Goal: Information Seeking & Learning: Learn about a topic

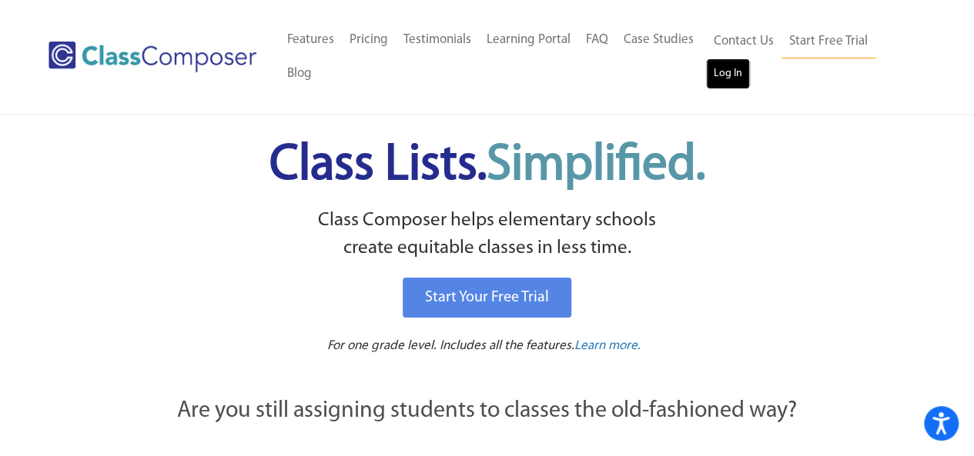
click at [717, 78] on link "Log In" at bounding box center [728, 73] width 44 height 31
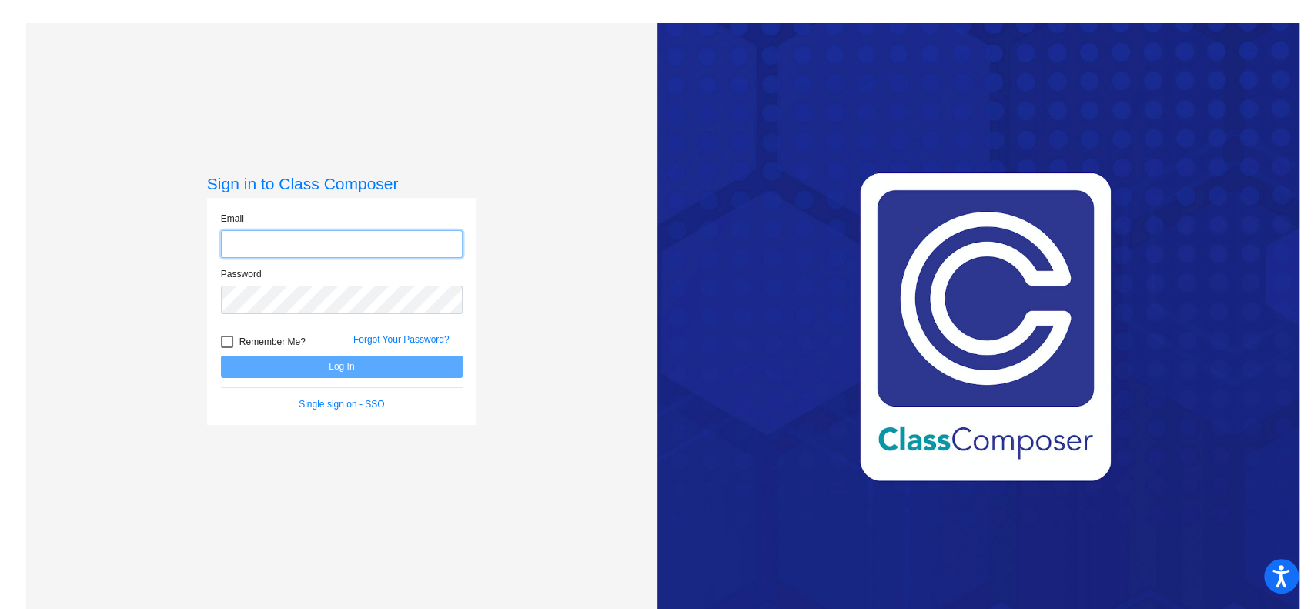
type input "[EMAIL_ADDRESS][DOMAIN_NAME]"
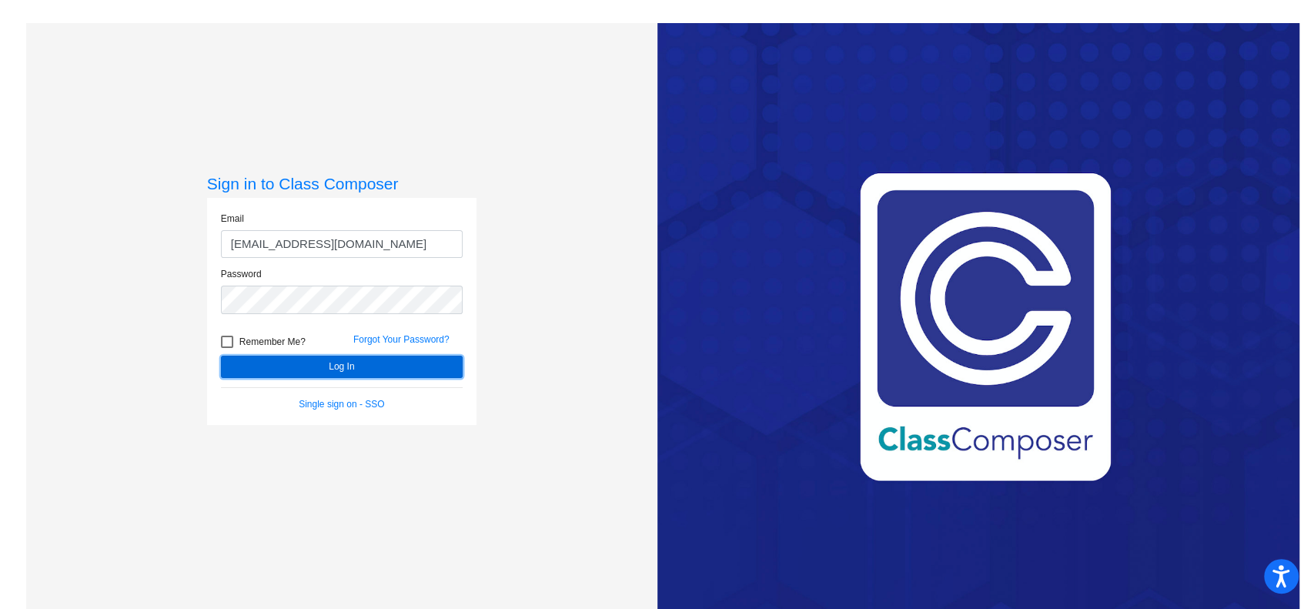
click at [316, 369] on button "Log In" at bounding box center [342, 367] width 242 height 22
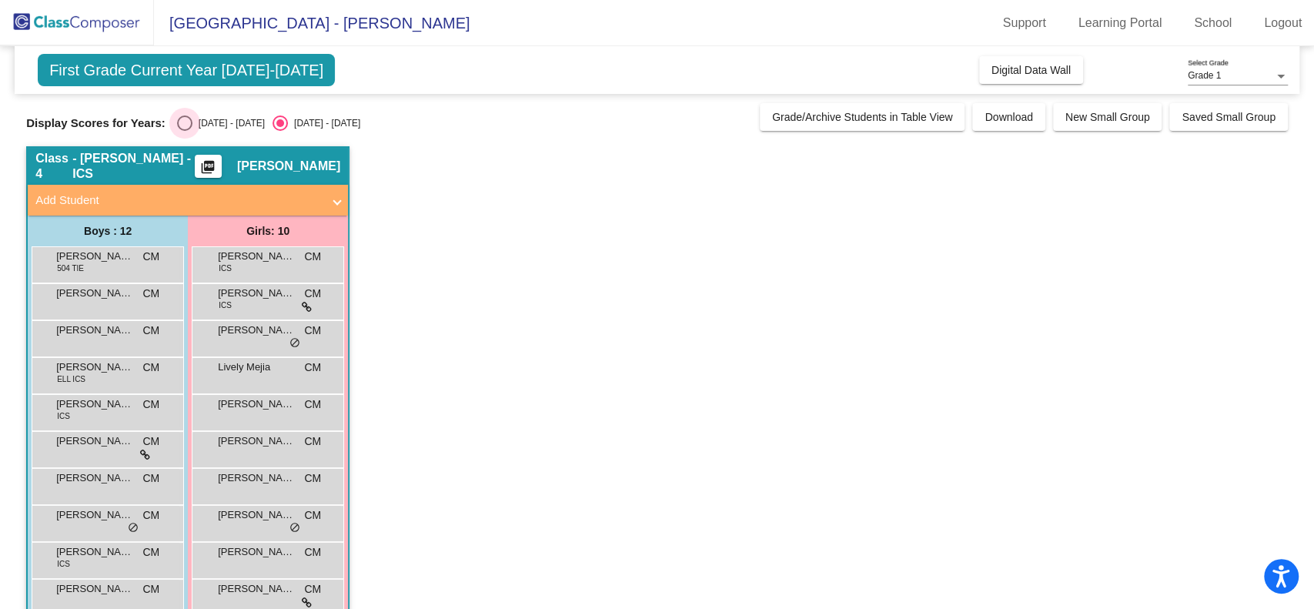
click at [186, 125] on div "Select an option" at bounding box center [184, 122] width 15 height 15
click at [185, 131] on input "[DATE] - [DATE]" at bounding box center [184, 131] width 1 height 1
radio input "true"
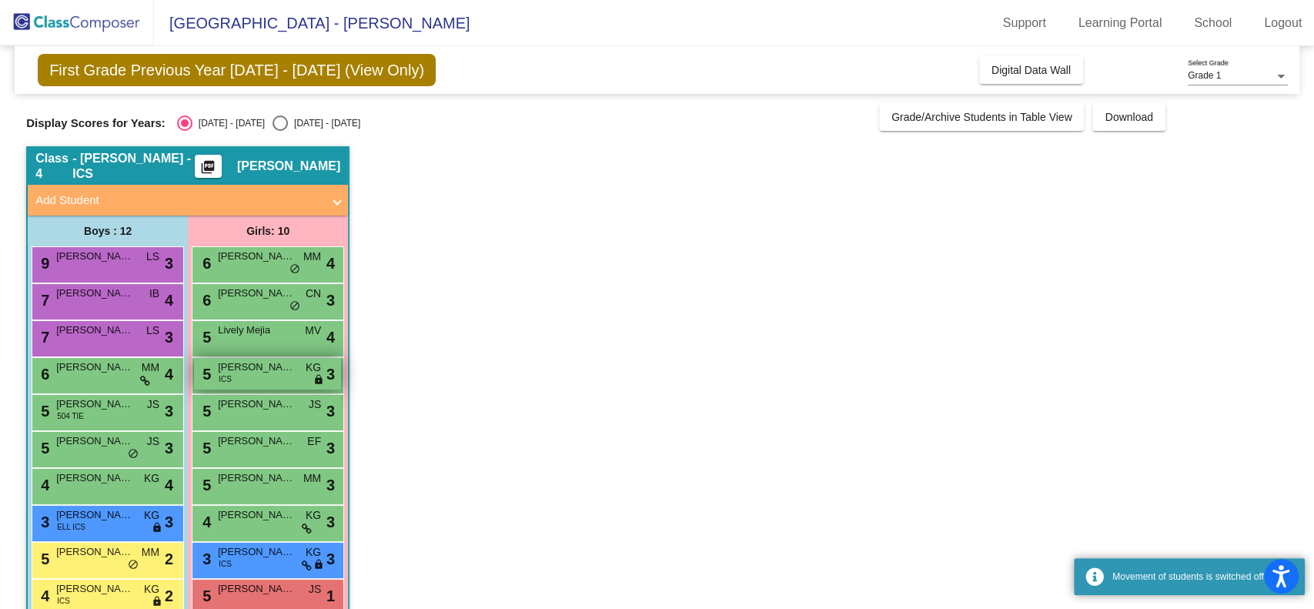
scroll to position [105, 0]
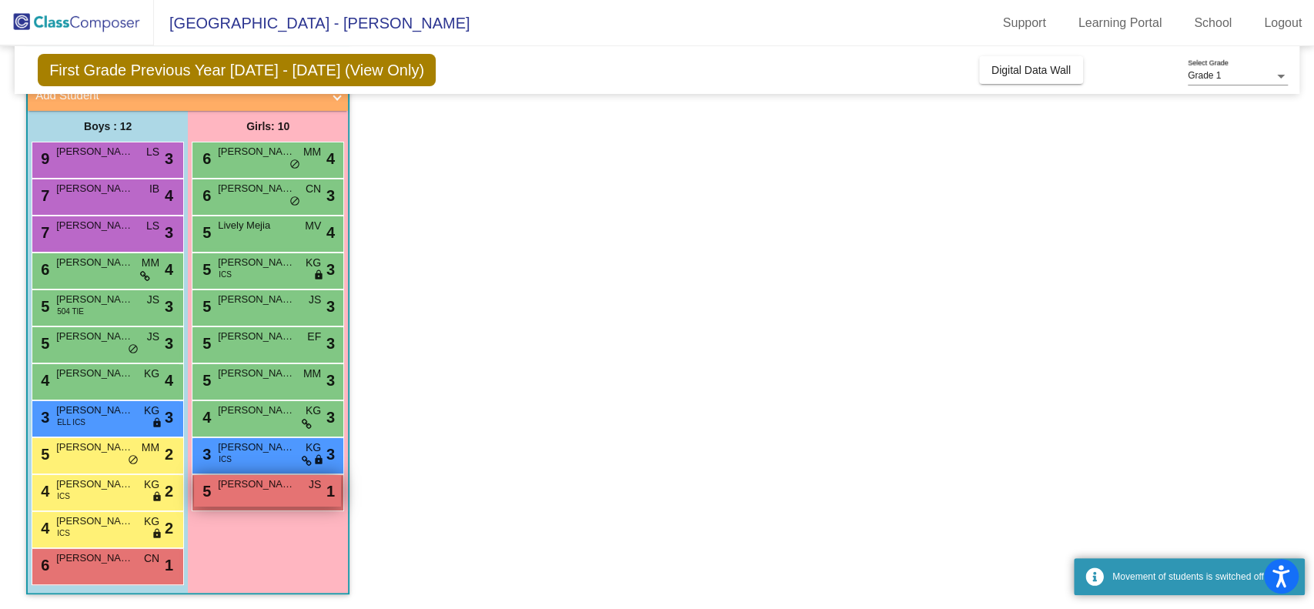
click at [265, 490] on span "[PERSON_NAME]" at bounding box center [256, 483] width 77 height 15
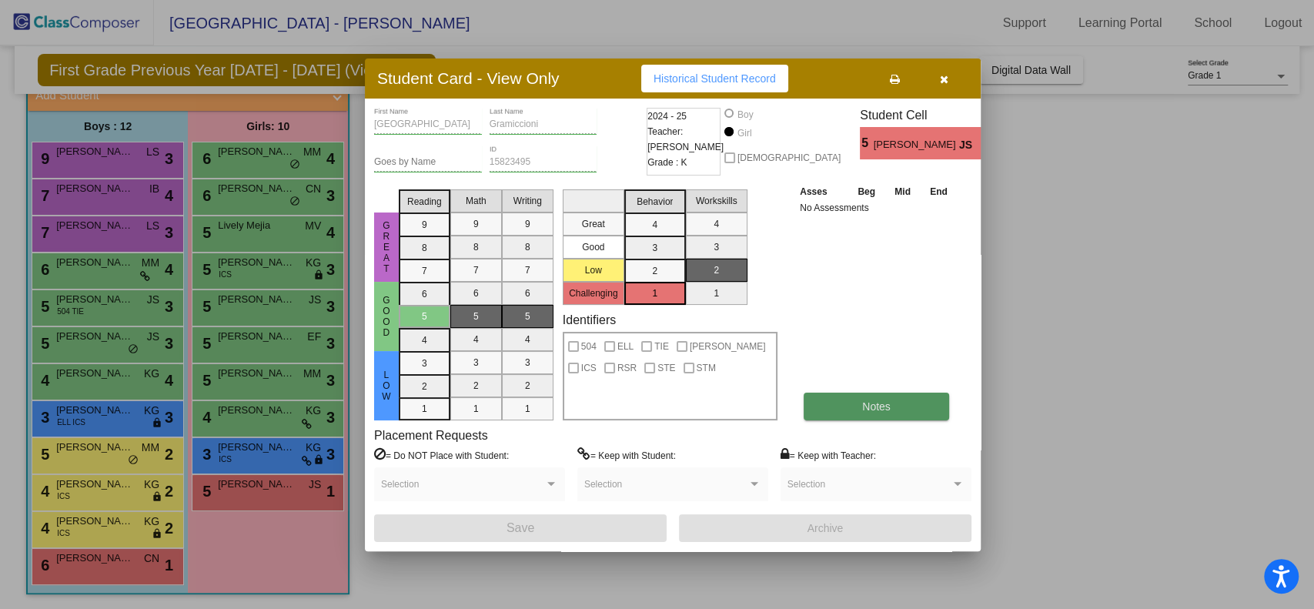
click at [861, 399] on button "Notes" at bounding box center [876, 407] width 145 height 28
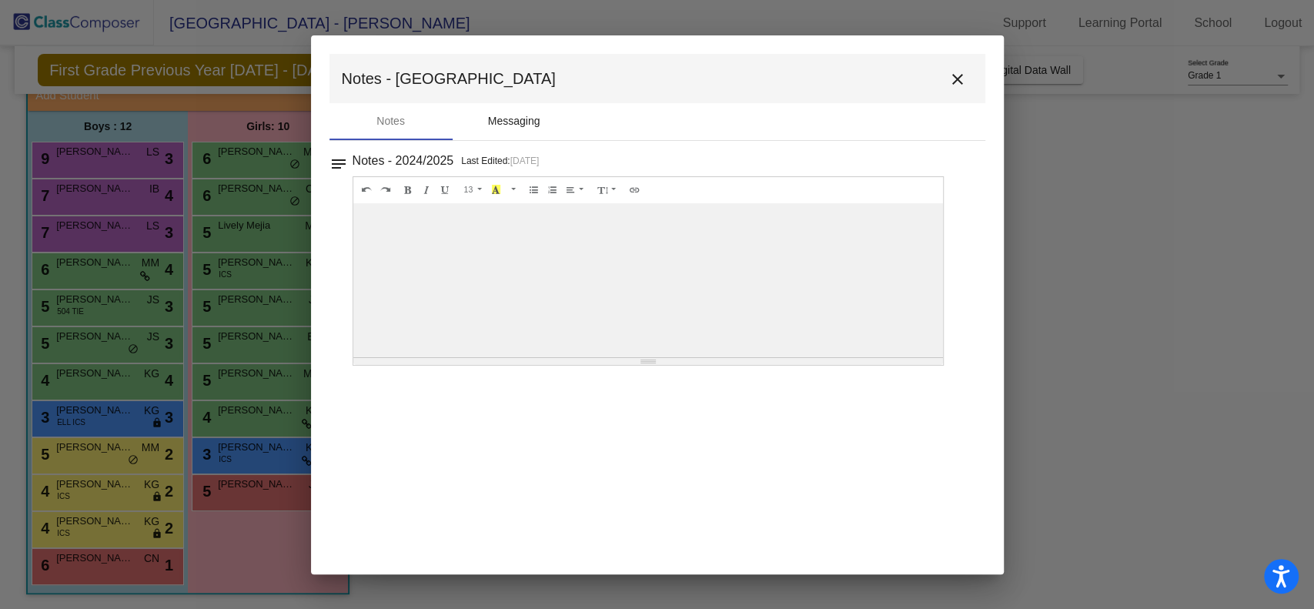
click at [498, 125] on div "Messaging" at bounding box center [514, 121] width 52 height 16
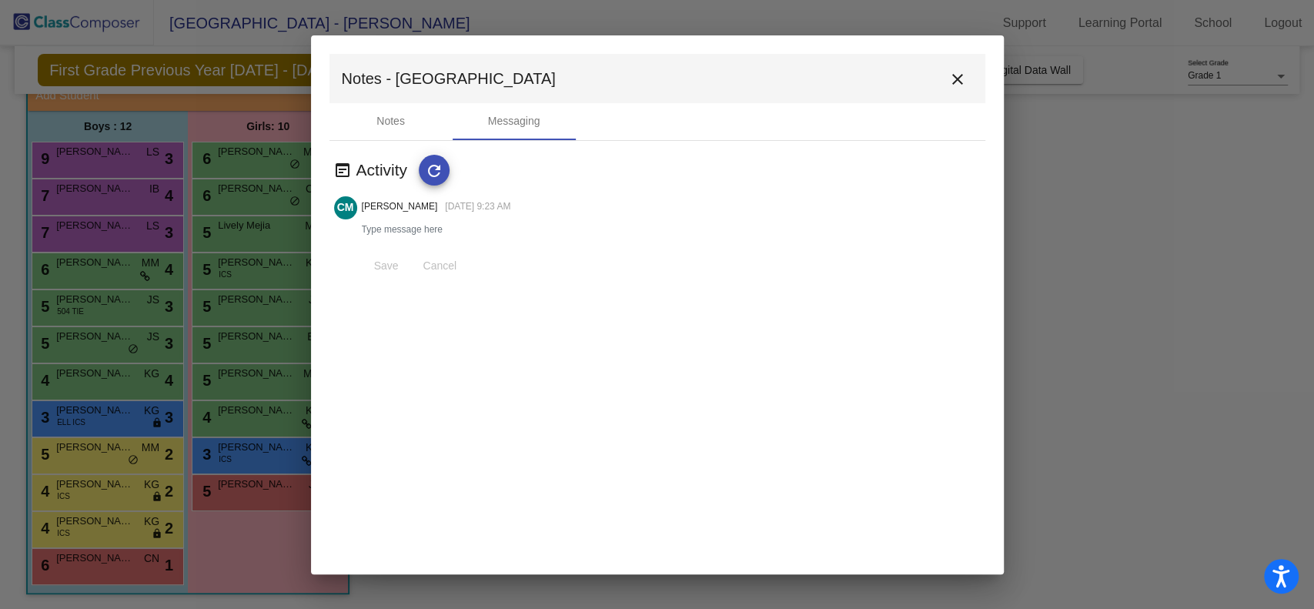
click at [968, 78] on button "close" at bounding box center [957, 78] width 31 height 31
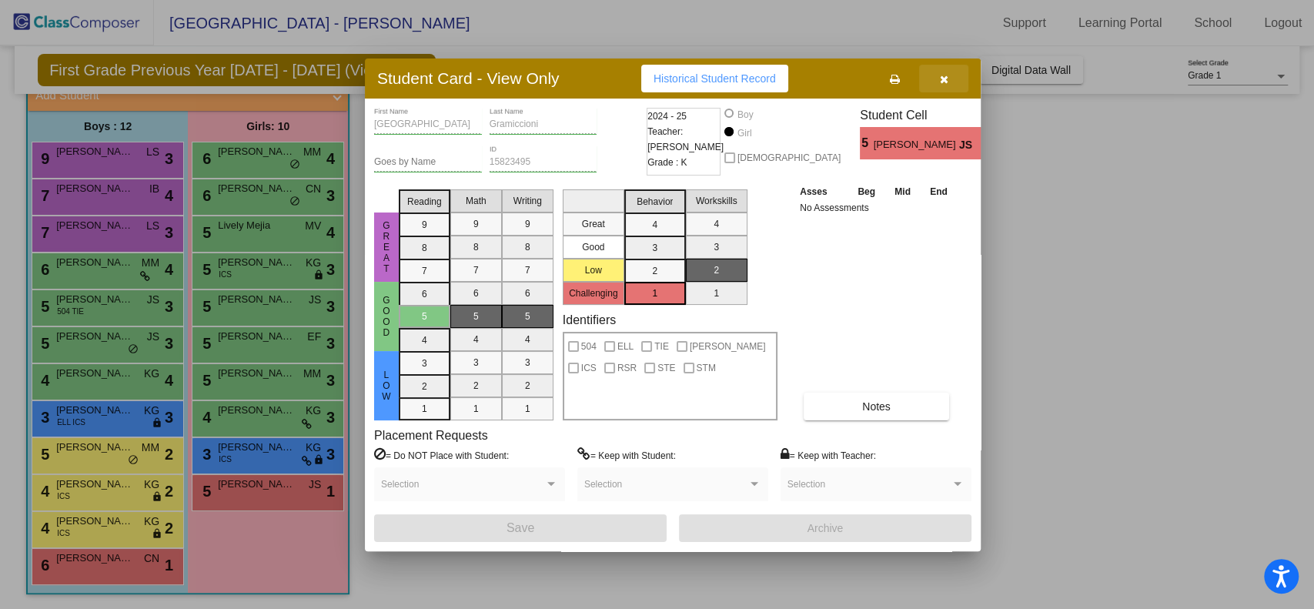
click at [961, 72] on button "button" at bounding box center [943, 79] width 49 height 28
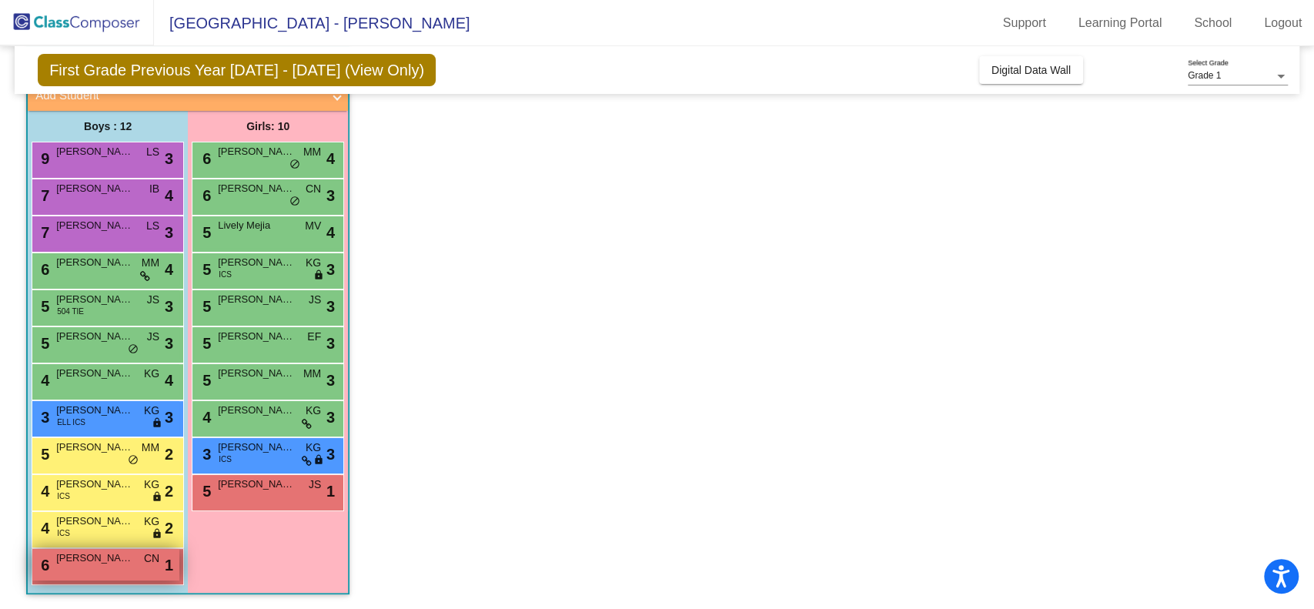
click at [117, 566] on div "6 [PERSON_NAME] CN lock do_not_disturb_alt 1" at bounding box center [105, 565] width 147 height 32
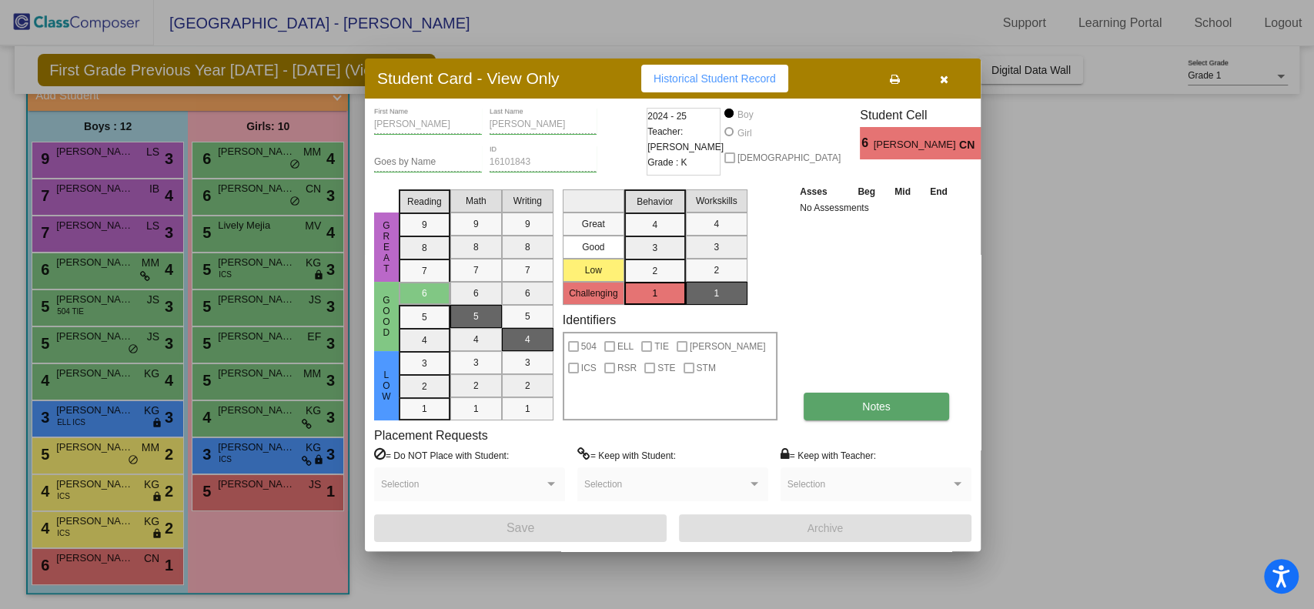
click at [867, 398] on button "Notes" at bounding box center [876, 407] width 145 height 28
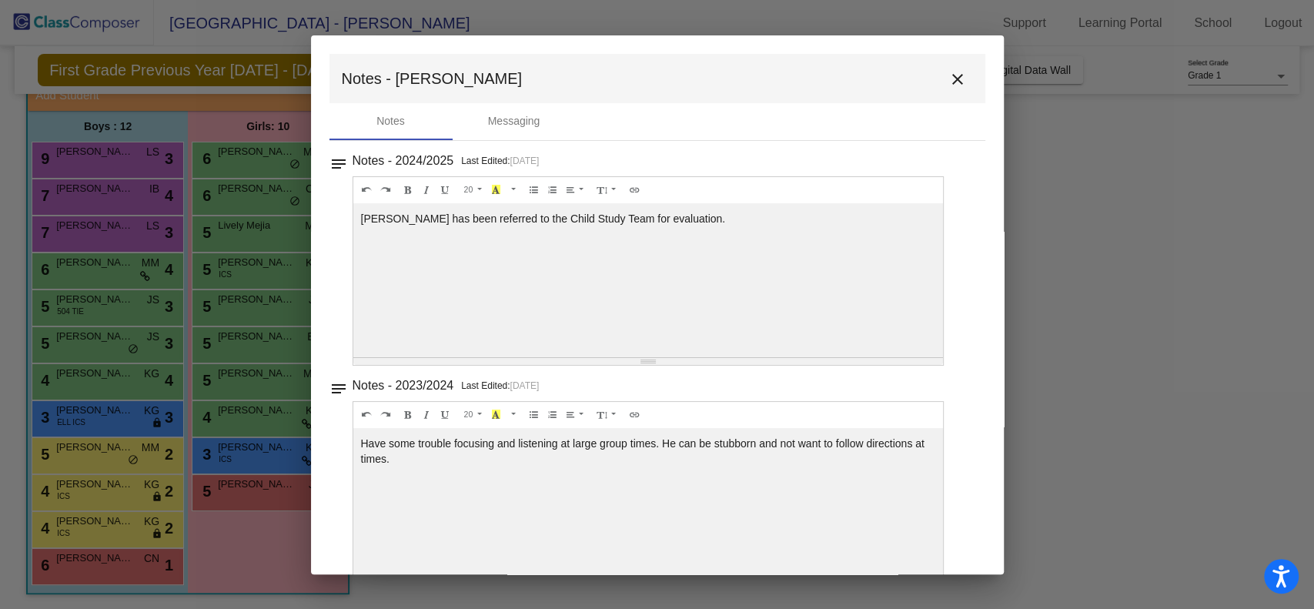
scroll to position [32, 0]
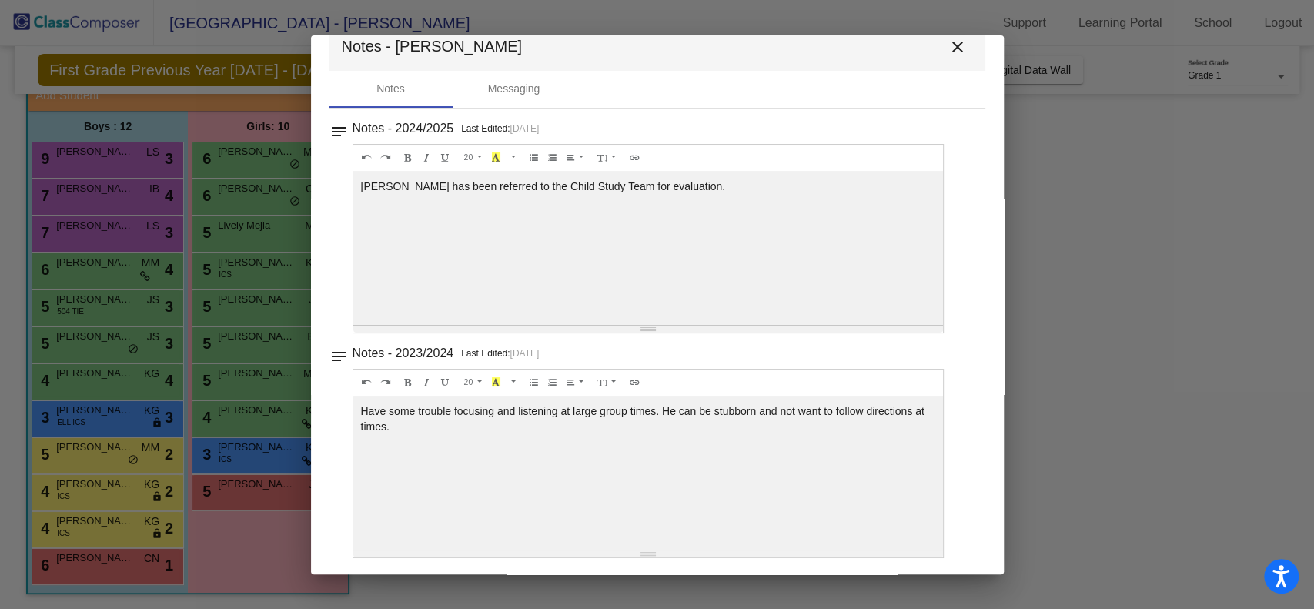
click at [951, 46] on mat-icon "close" at bounding box center [957, 47] width 18 height 18
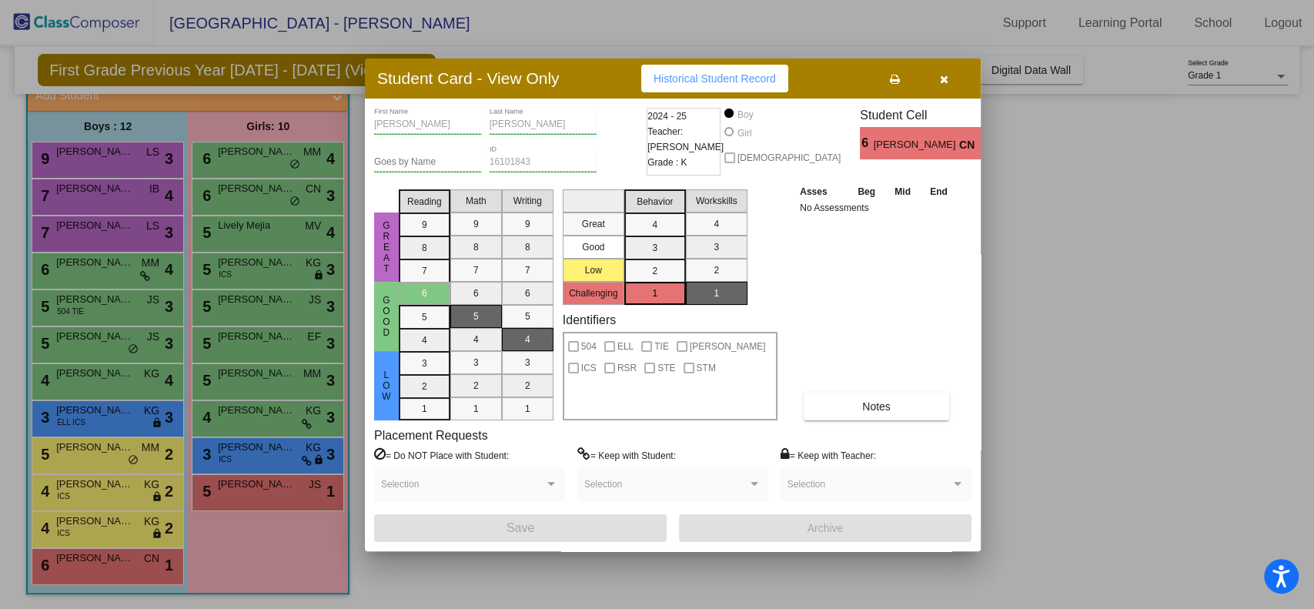
click at [940, 74] on icon "button" at bounding box center [944, 79] width 8 height 11
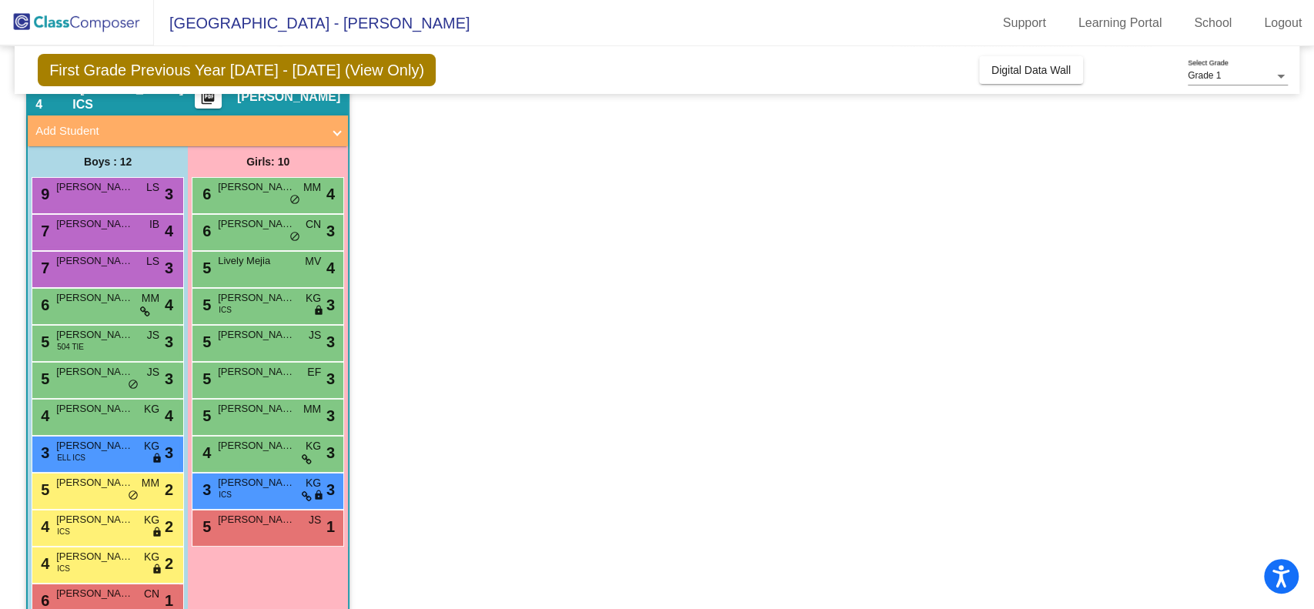
scroll to position [105, 0]
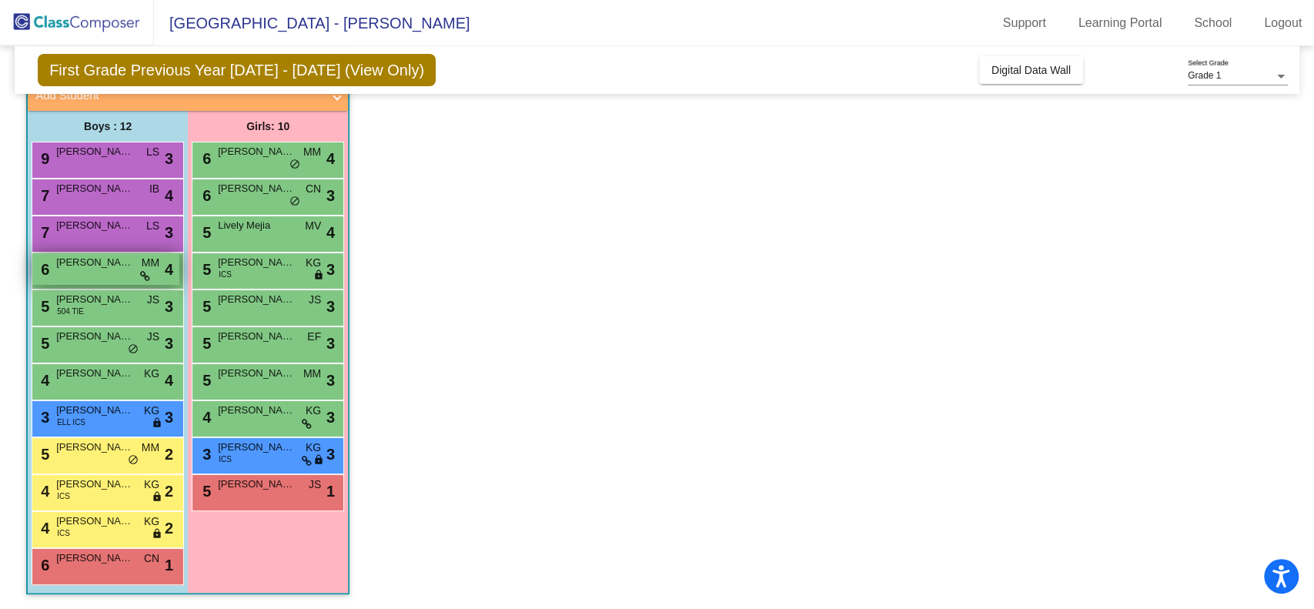
click at [120, 263] on span "[PERSON_NAME]" at bounding box center [94, 262] width 77 height 15
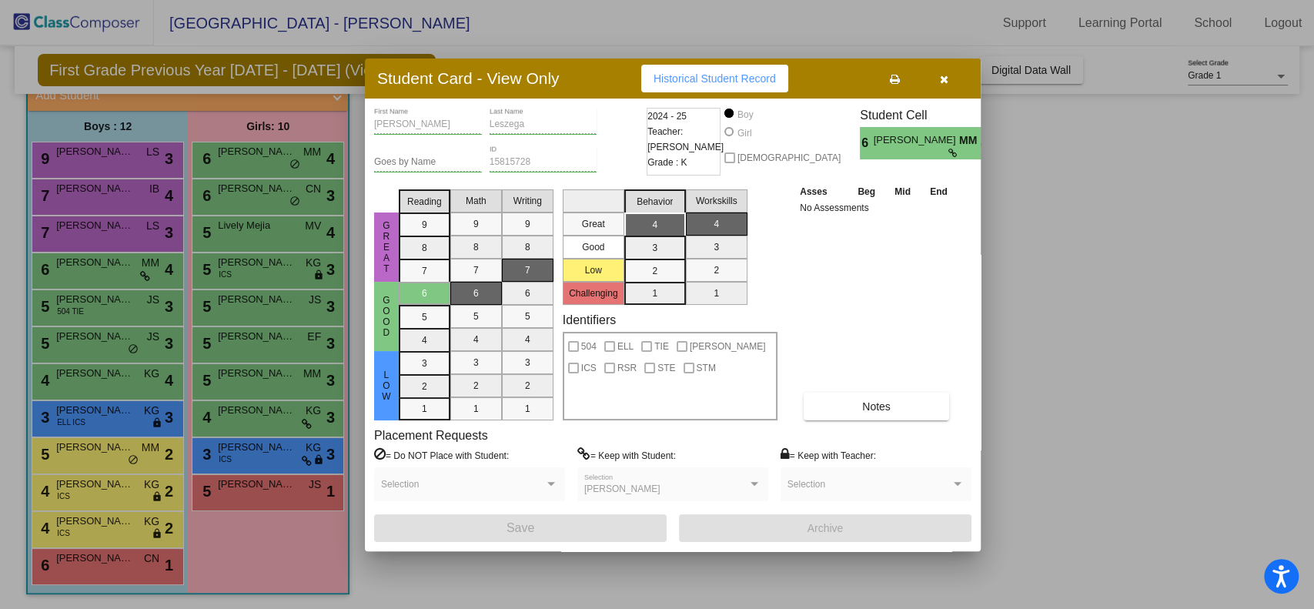
click at [944, 74] on icon "button" at bounding box center [944, 79] width 8 height 11
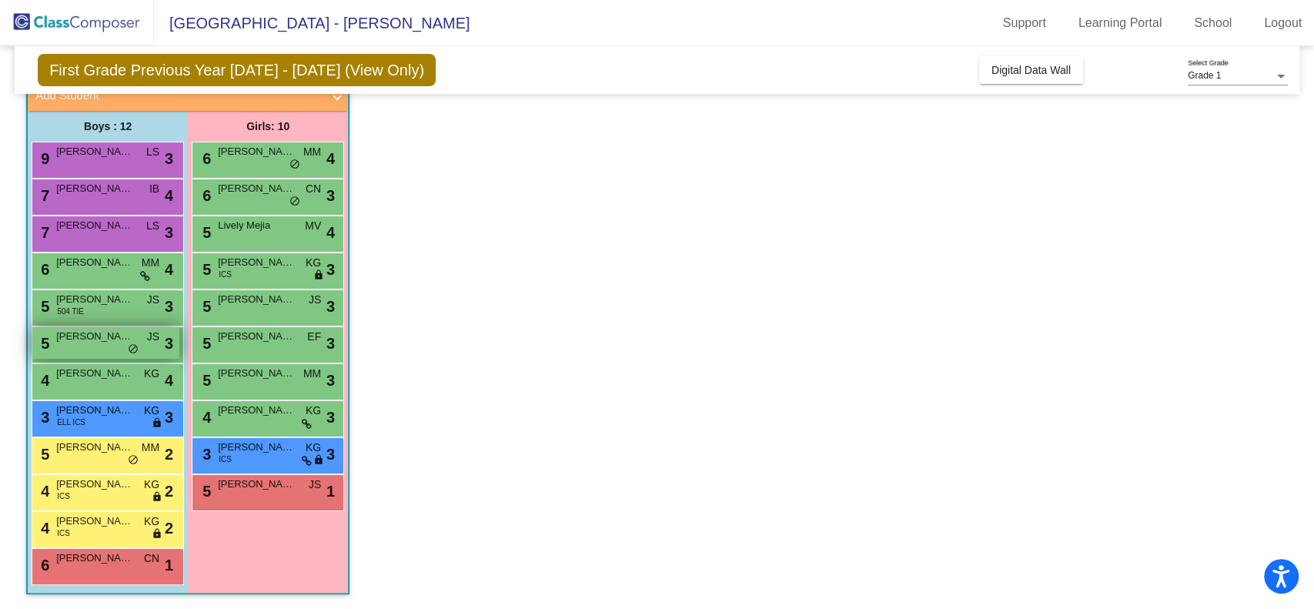
click at [95, 346] on div "5 [PERSON_NAME] lock do_not_disturb_alt 3" at bounding box center [105, 343] width 147 height 32
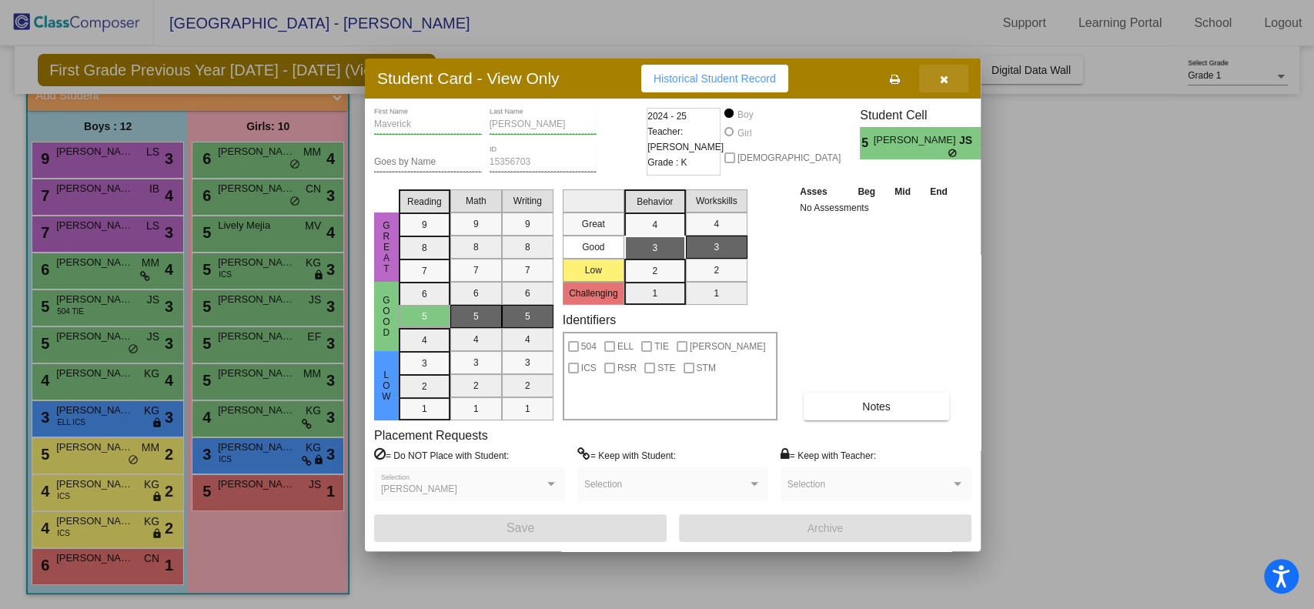
click at [942, 79] on icon "button" at bounding box center [944, 79] width 8 height 11
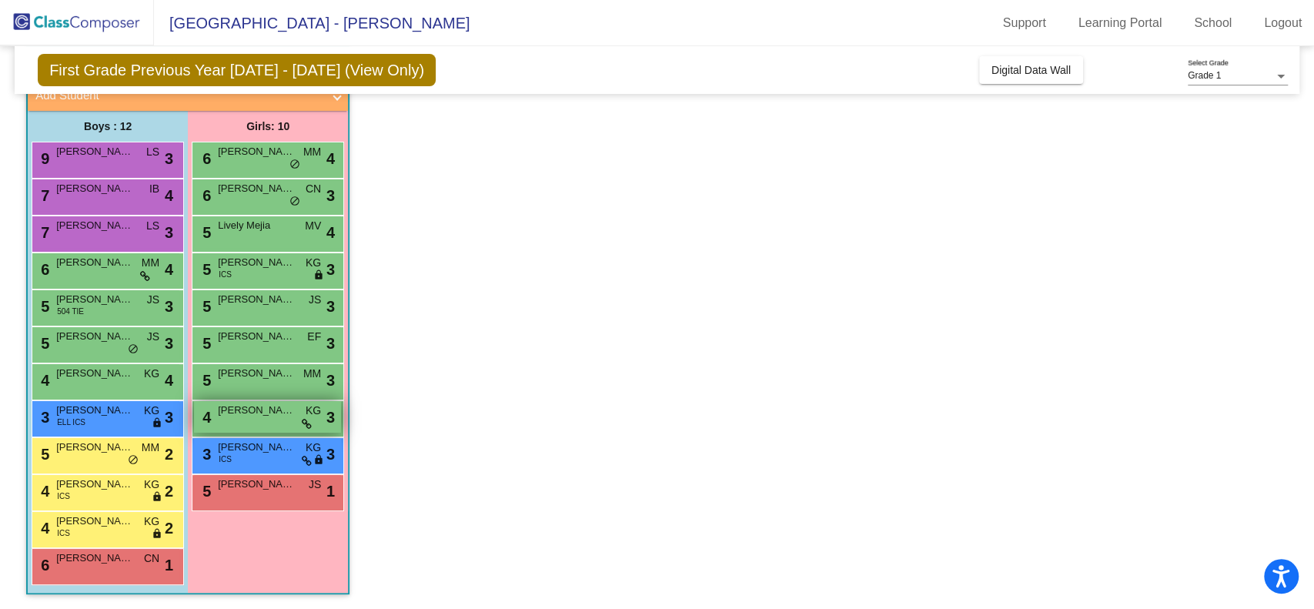
click at [270, 408] on span "[PERSON_NAME]" at bounding box center [256, 410] width 77 height 15
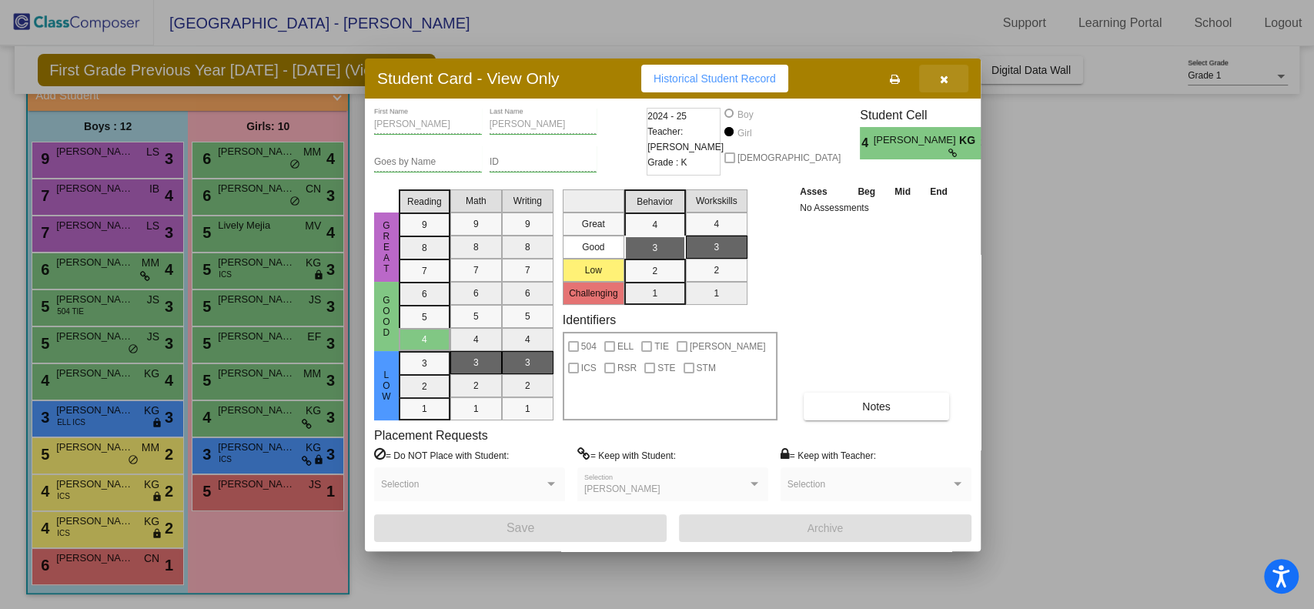
click at [944, 75] on icon "button" at bounding box center [944, 79] width 8 height 11
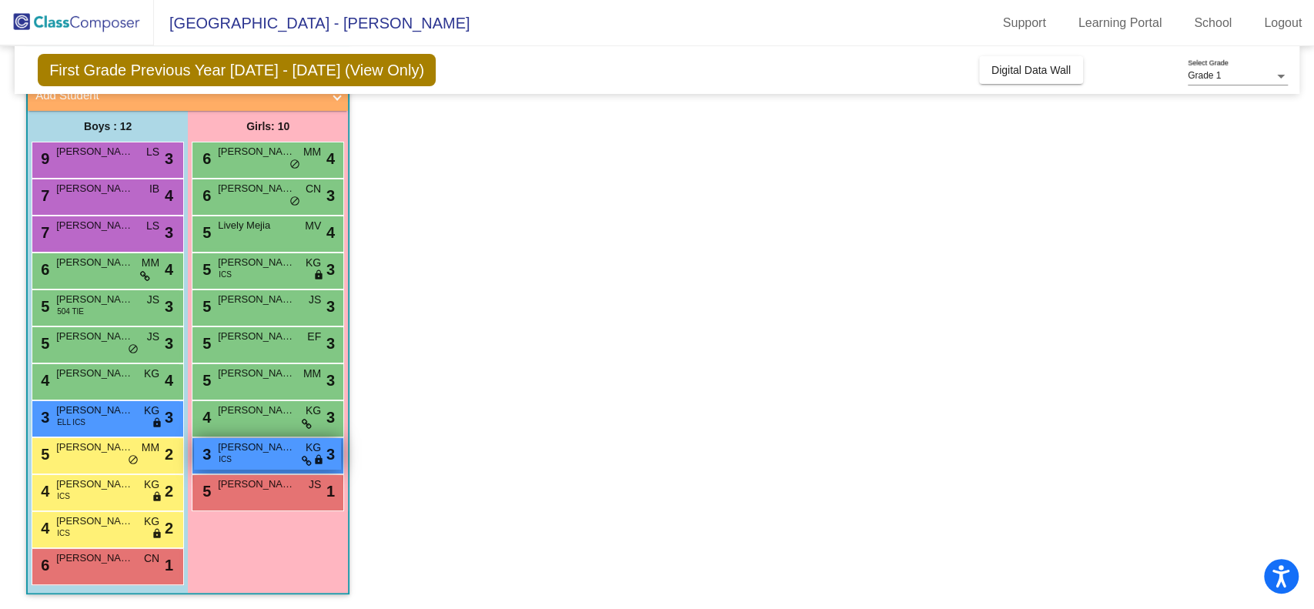
click at [286, 462] on div "3 [PERSON_NAME] ICS KG lock do_not_disturb_alt 3" at bounding box center [267, 454] width 147 height 32
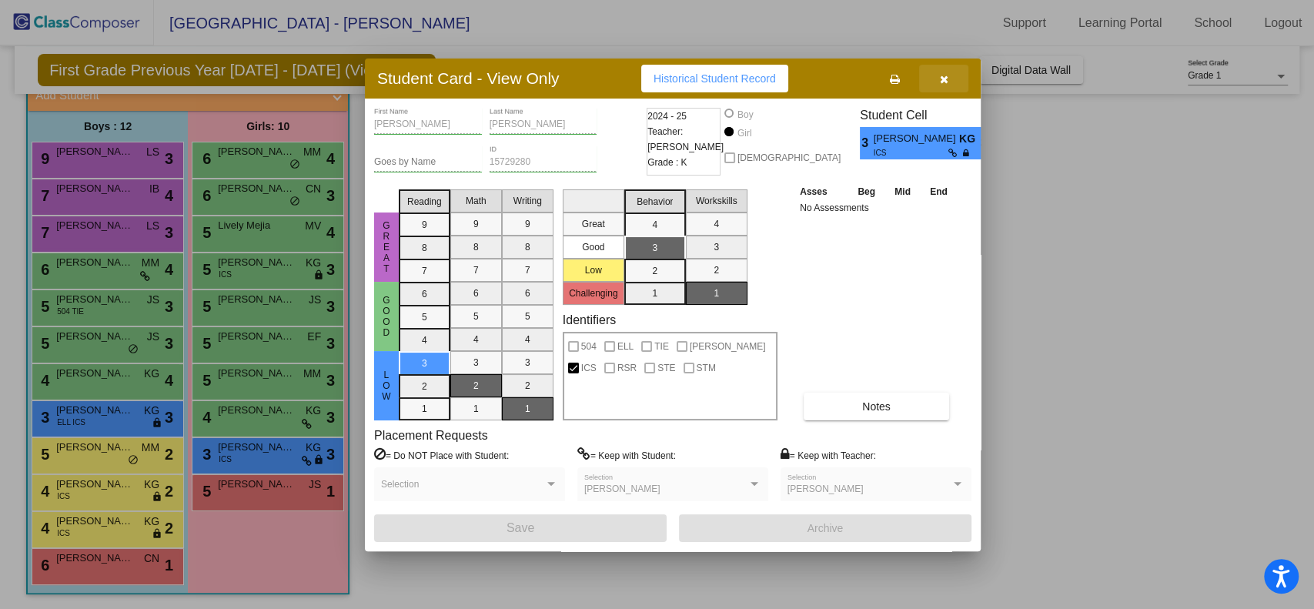
click at [941, 76] on icon "button" at bounding box center [944, 79] width 8 height 11
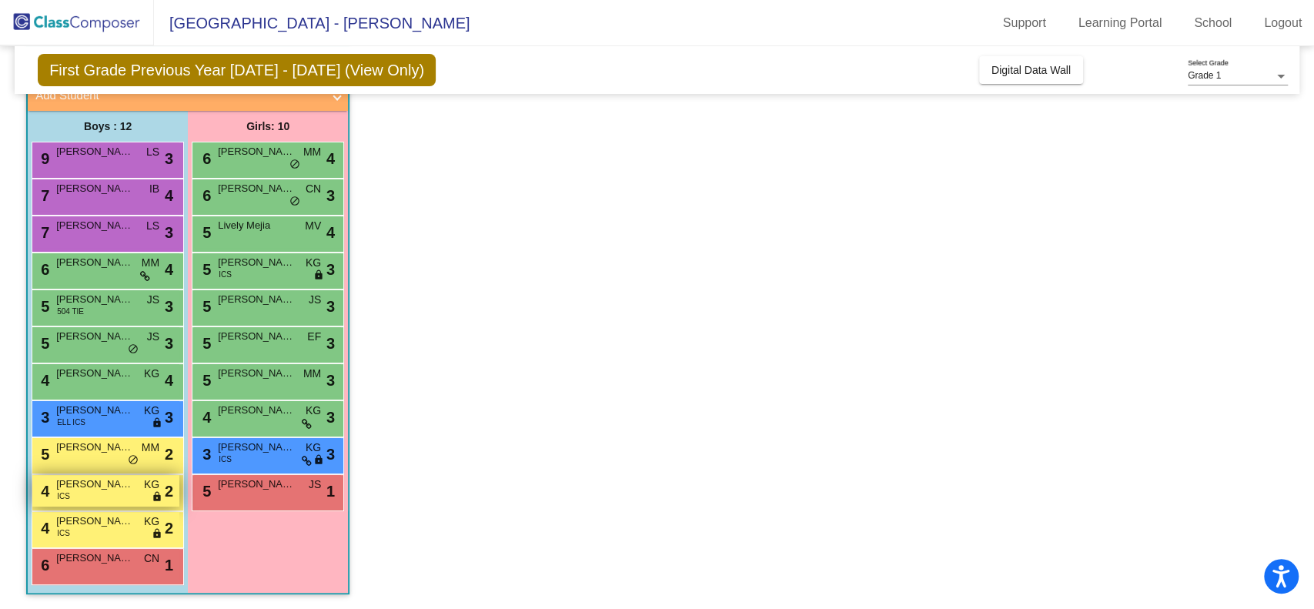
click at [76, 493] on div "4 [PERSON_NAME] ICS KG lock do_not_disturb_alt 2" at bounding box center [105, 491] width 147 height 32
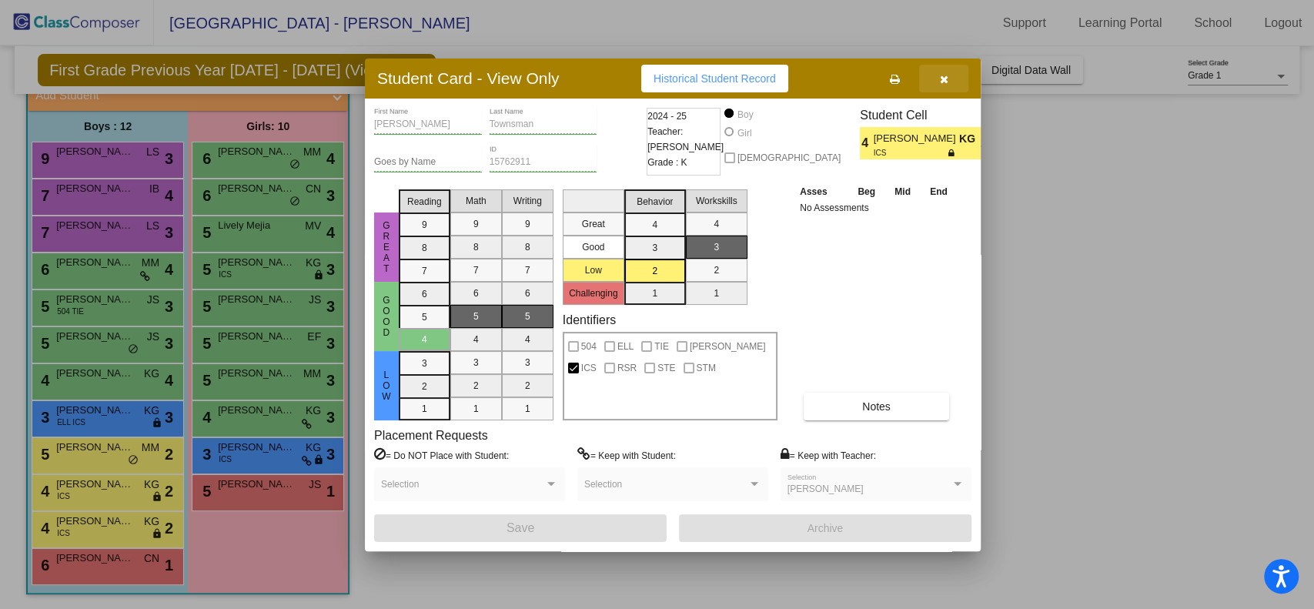
click at [940, 77] on icon "button" at bounding box center [944, 79] width 8 height 11
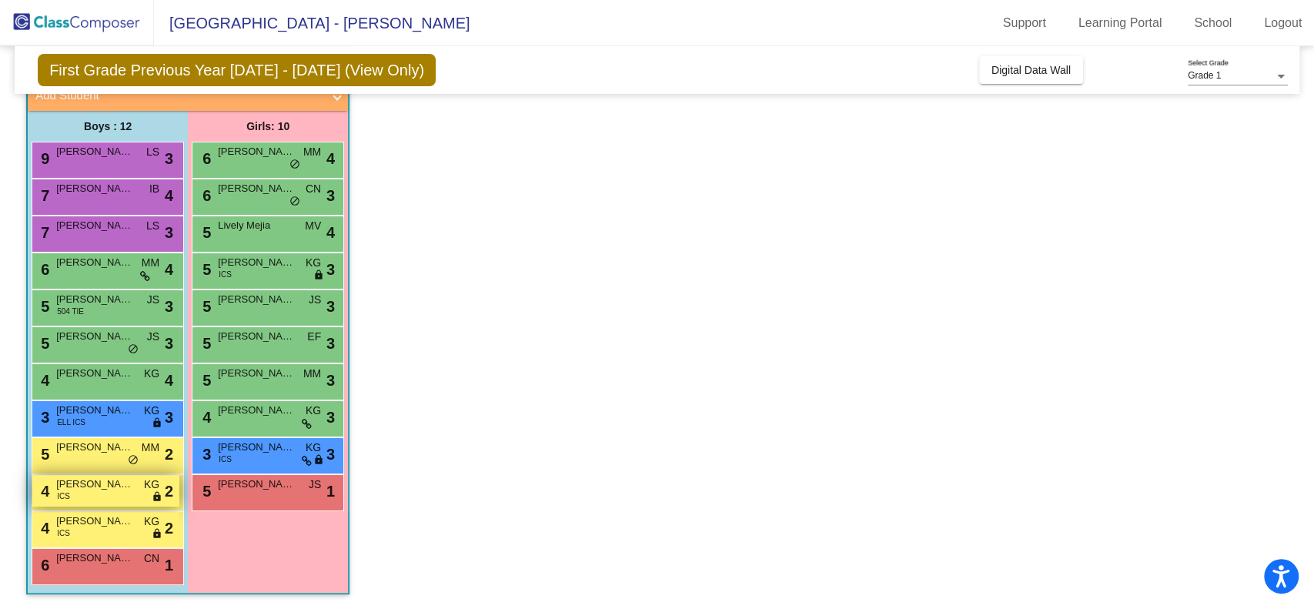
click at [135, 490] on div "4 [PERSON_NAME] ICS KG lock do_not_disturb_alt 2" at bounding box center [105, 491] width 147 height 32
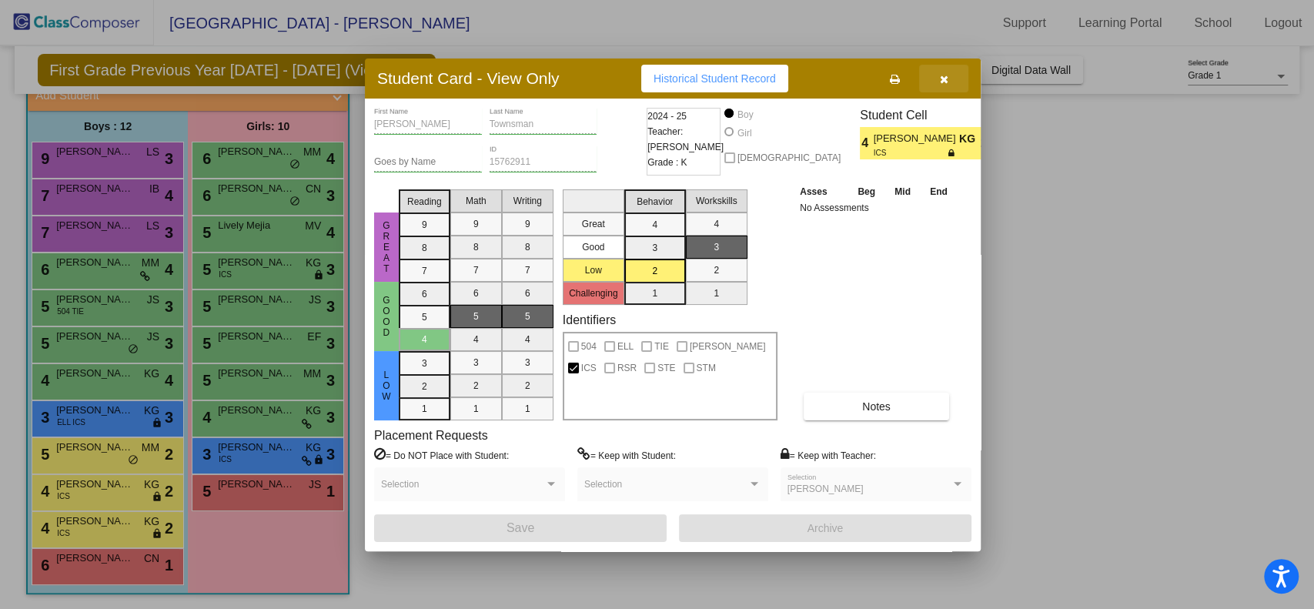
click at [938, 72] on button "button" at bounding box center [943, 79] width 49 height 28
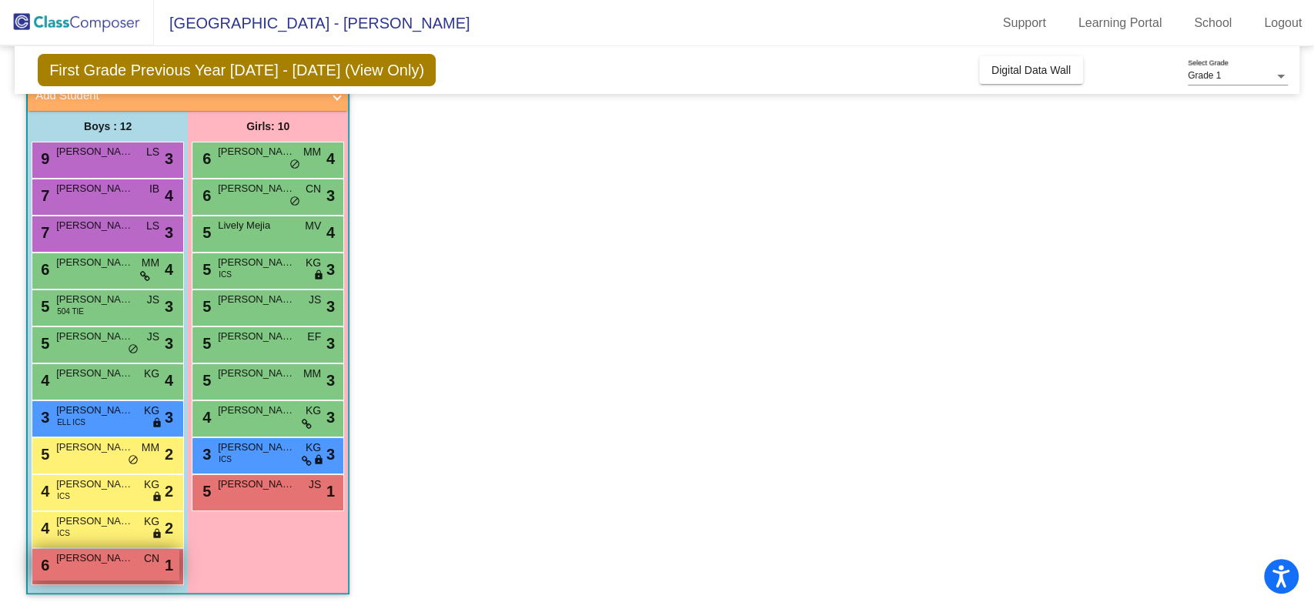
click at [125, 570] on div "6 [PERSON_NAME] CN lock do_not_disturb_alt 1" at bounding box center [105, 565] width 147 height 32
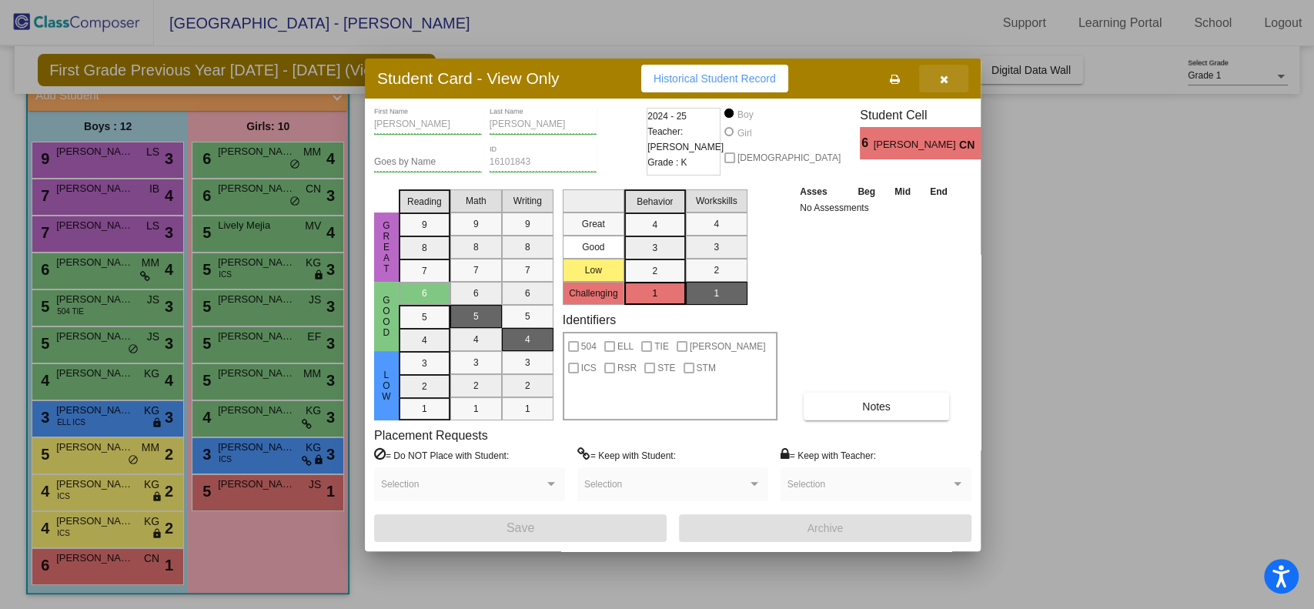
click at [942, 77] on icon "button" at bounding box center [944, 79] width 8 height 11
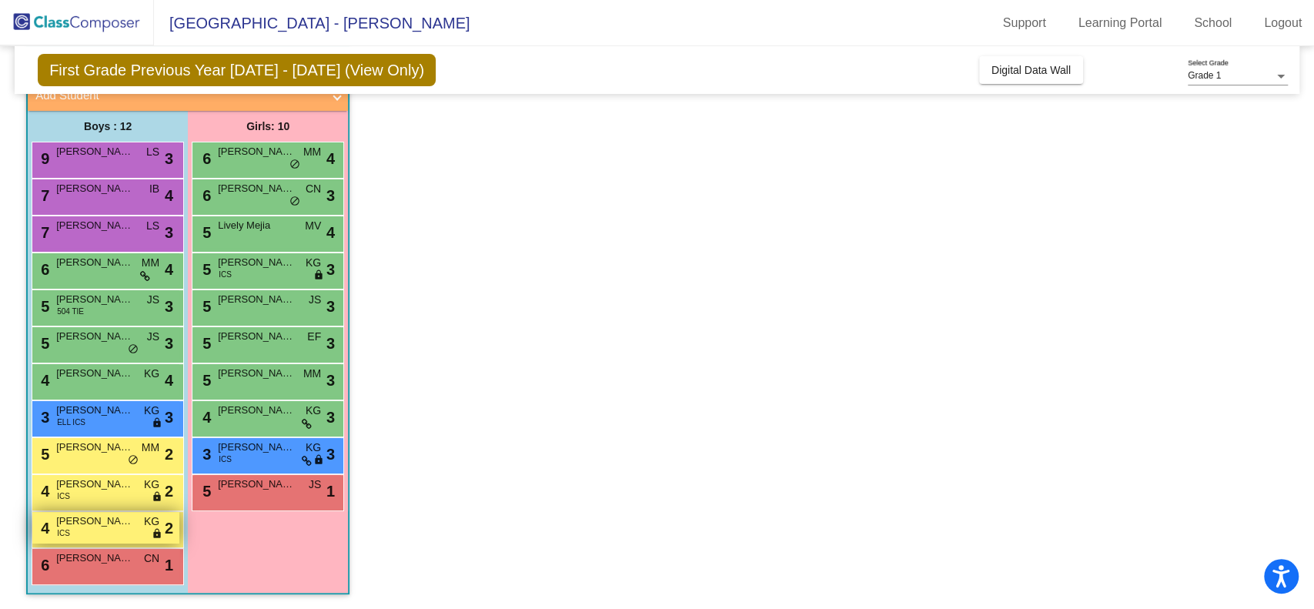
click at [82, 526] on span "[PERSON_NAME]" at bounding box center [94, 520] width 77 height 15
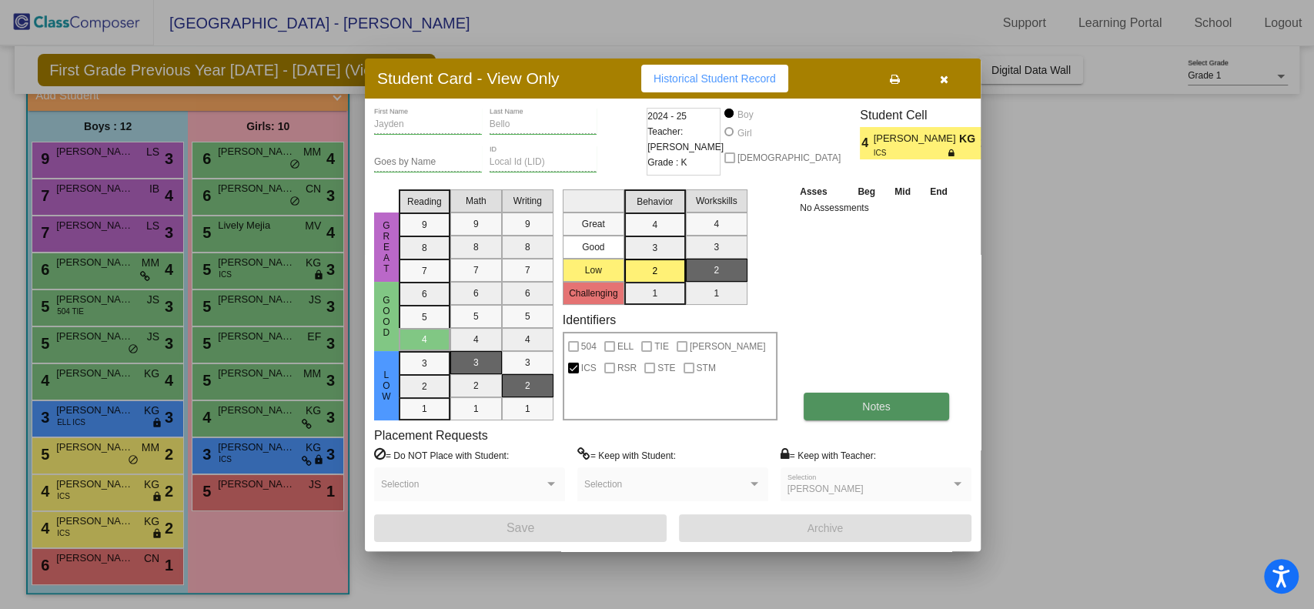
click at [839, 399] on button "Notes" at bounding box center [876, 407] width 145 height 28
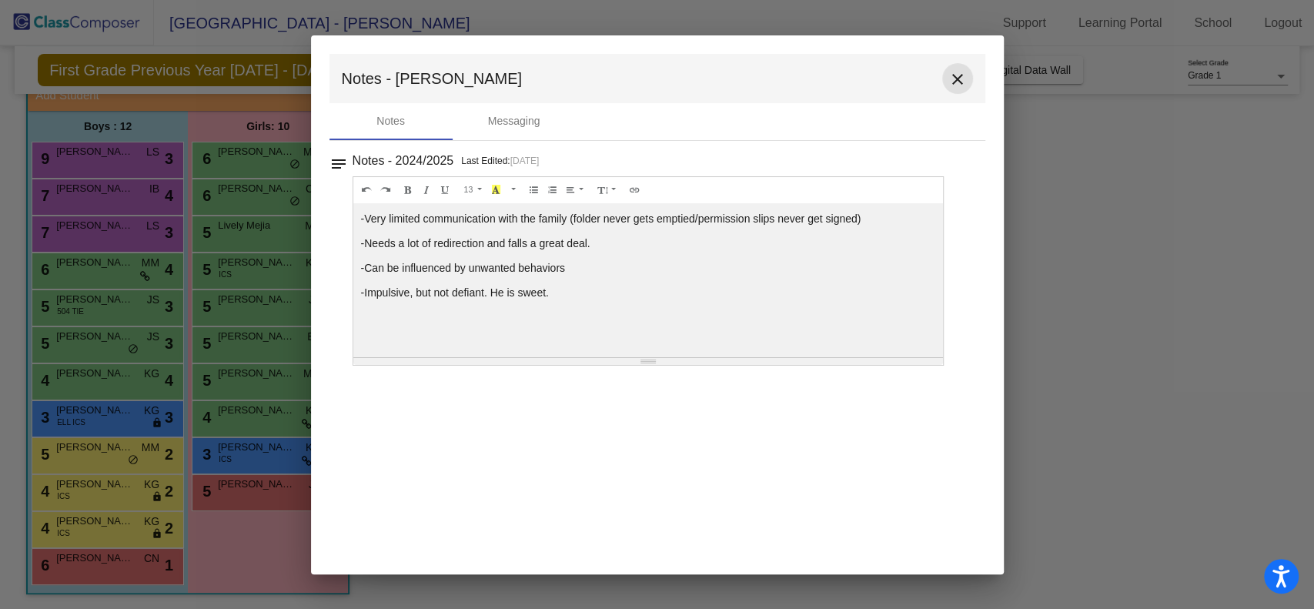
click at [964, 82] on mat-icon "close" at bounding box center [957, 79] width 18 height 18
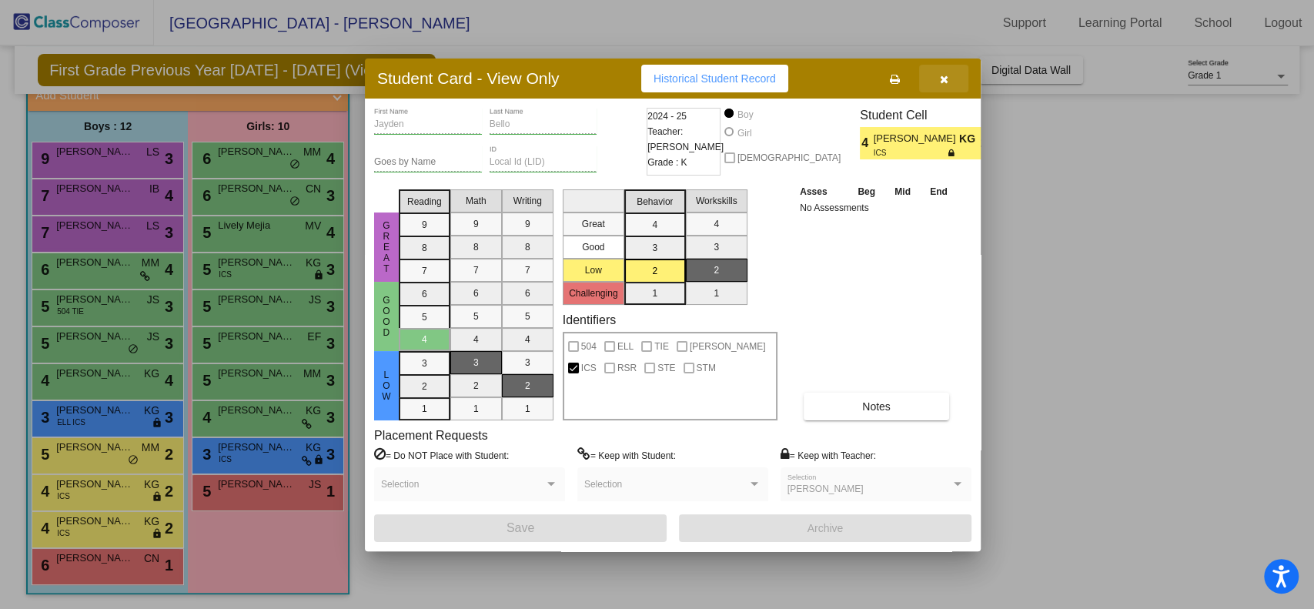
click at [942, 77] on icon "button" at bounding box center [944, 79] width 8 height 11
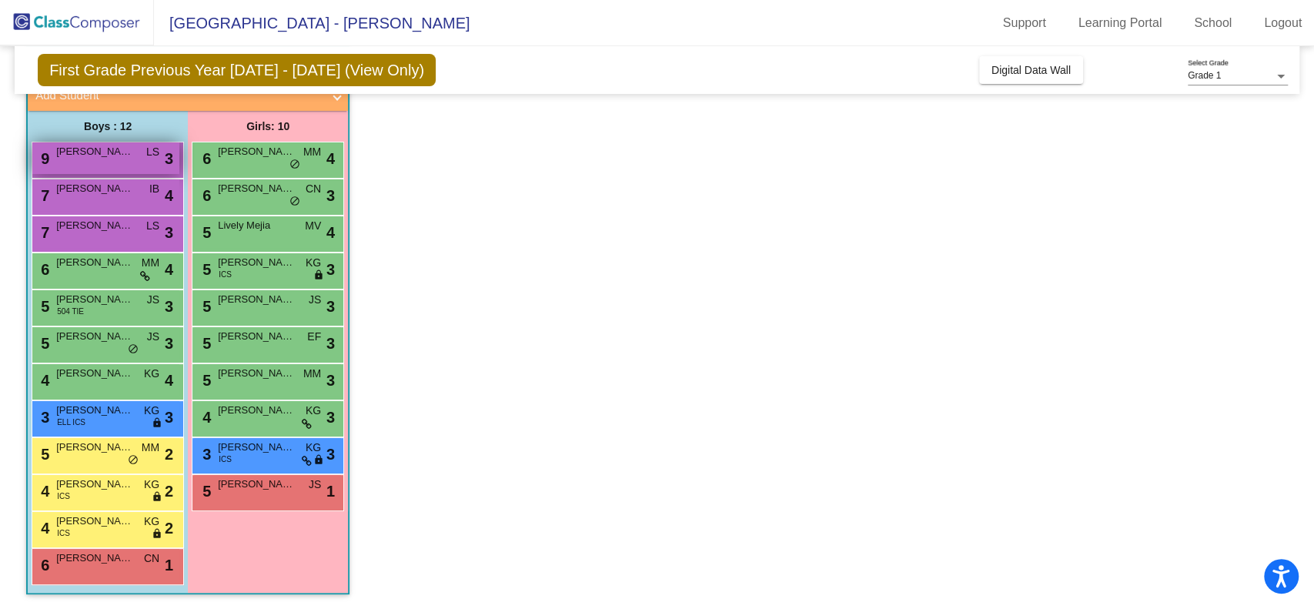
click at [82, 155] on span "[PERSON_NAME]" at bounding box center [94, 151] width 77 height 15
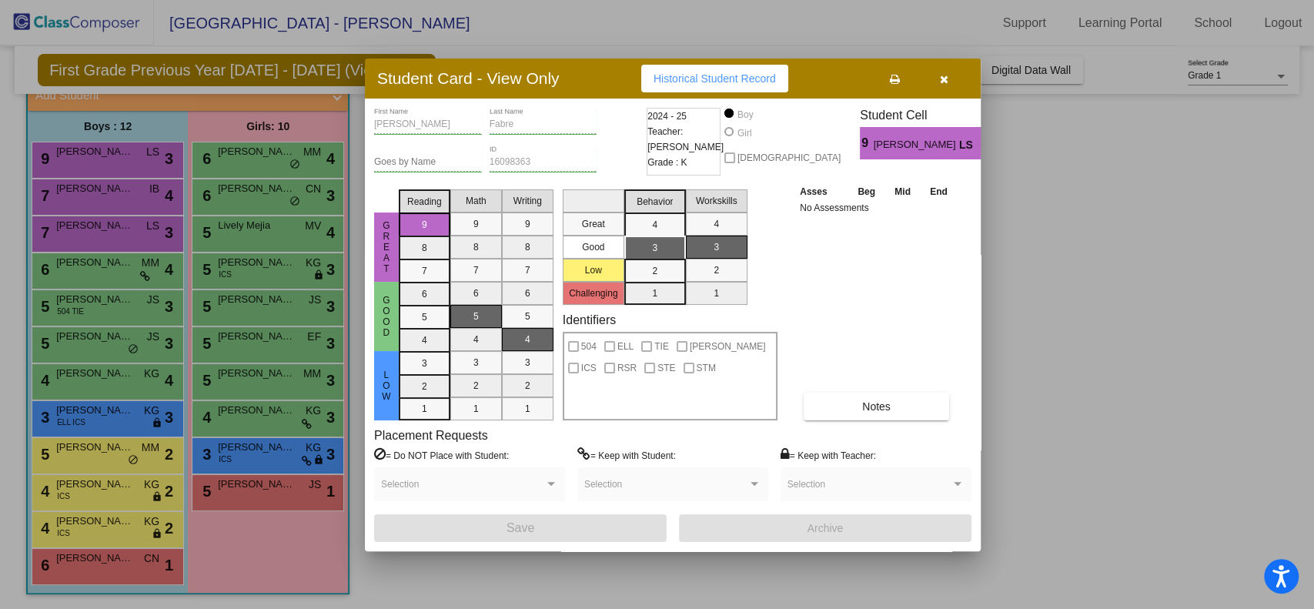
click at [873, 386] on div "Asses Beg Mid End No Assessments Notes" at bounding box center [877, 301] width 162 height 237
click at [872, 400] on span "Notes" at bounding box center [876, 406] width 28 height 12
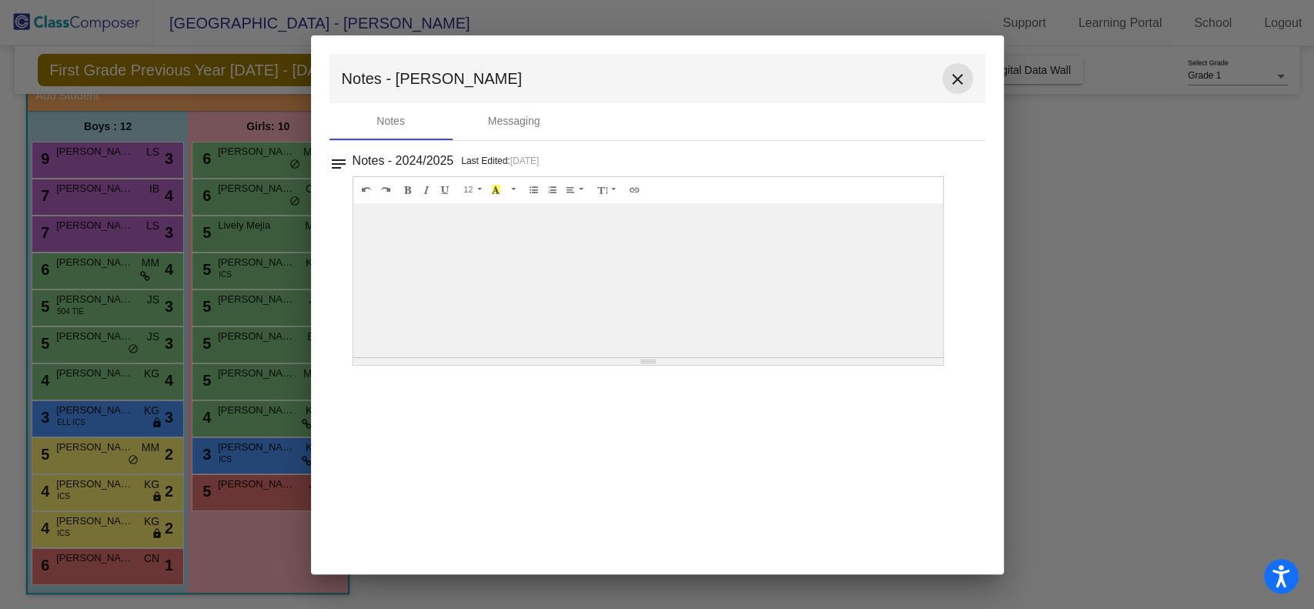
click at [961, 82] on mat-icon "close" at bounding box center [957, 79] width 18 height 18
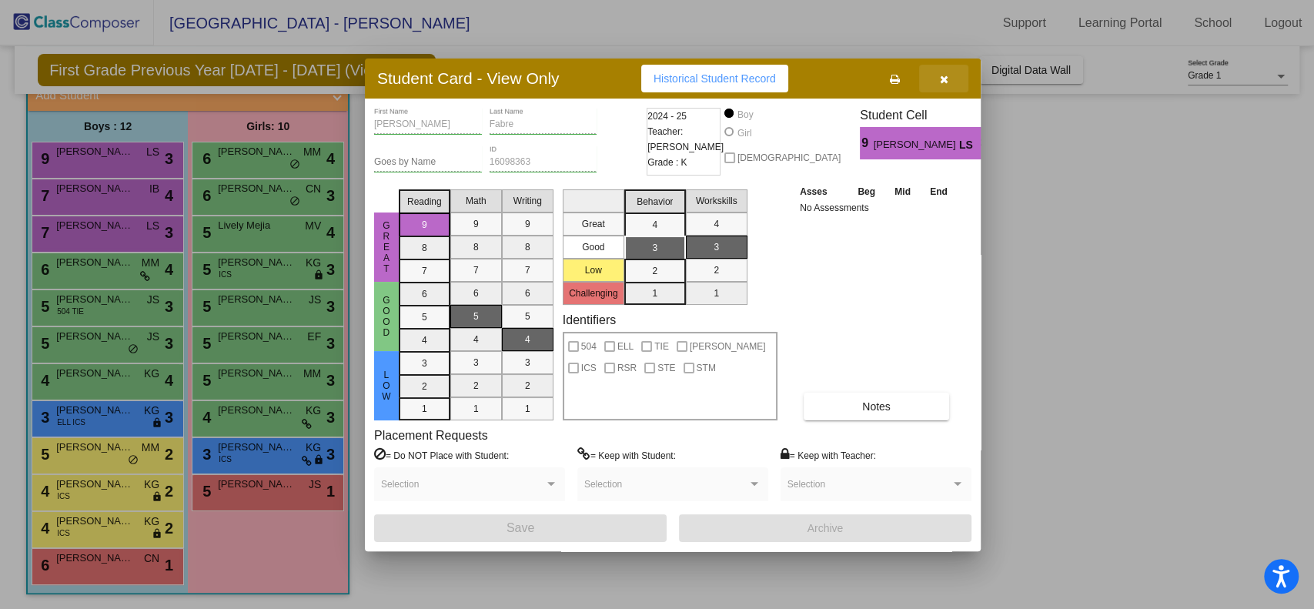
click at [947, 76] on icon "button" at bounding box center [944, 79] width 8 height 11
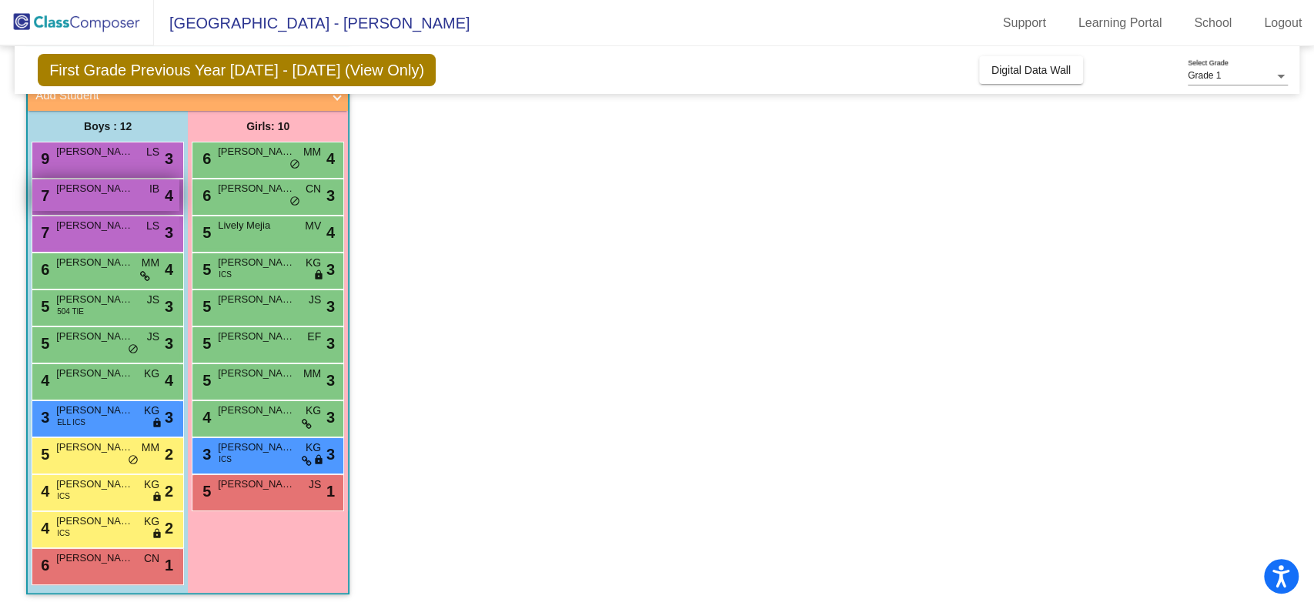
click at [81, 192] on span "[PERSON_NAME]" at bounding box center [94, 188] width 77 height 15
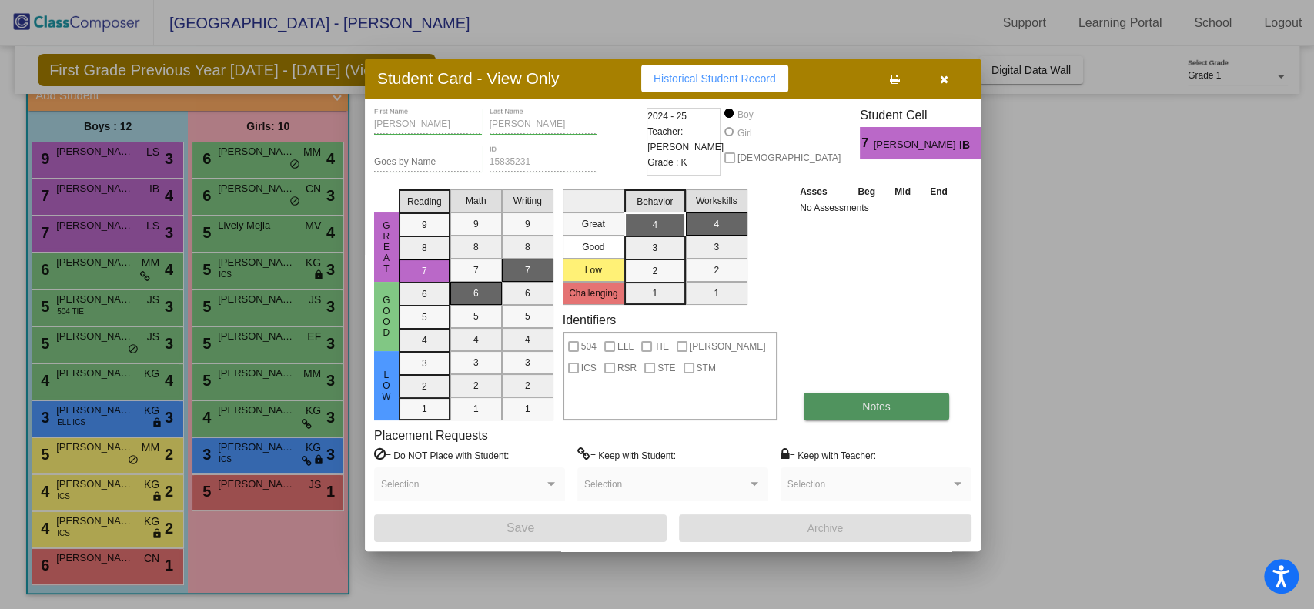
click at [856, 394] on button "Notes" at bounding box center [876, 407] width 145 height 28
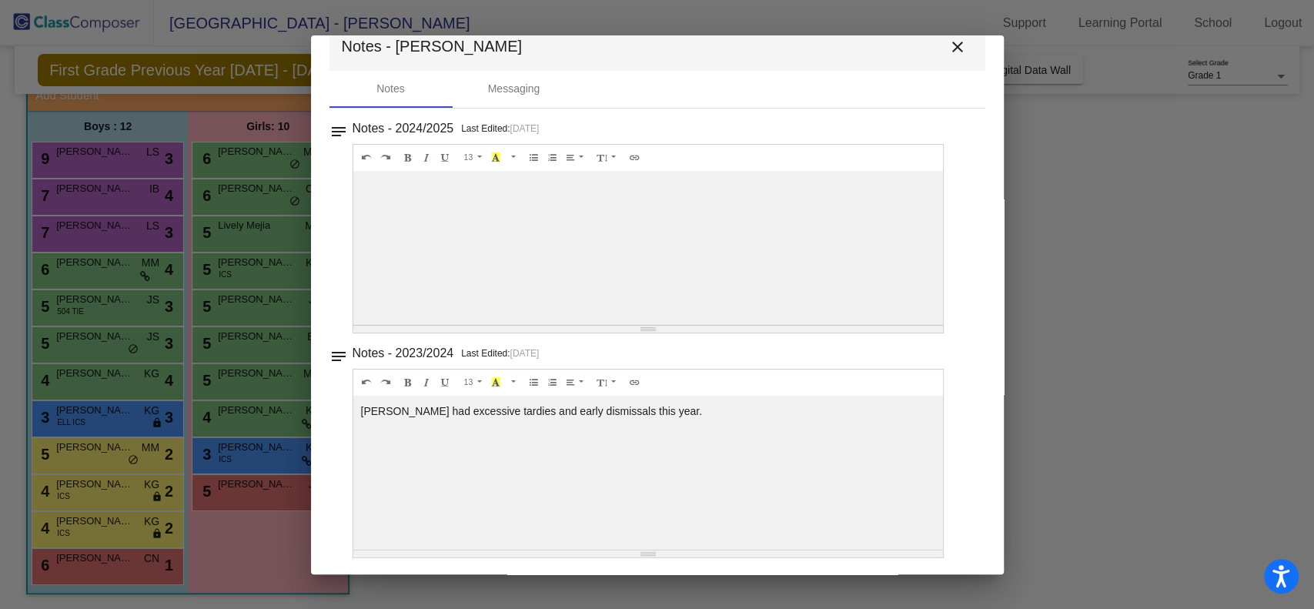
scroll to position [0, 0]
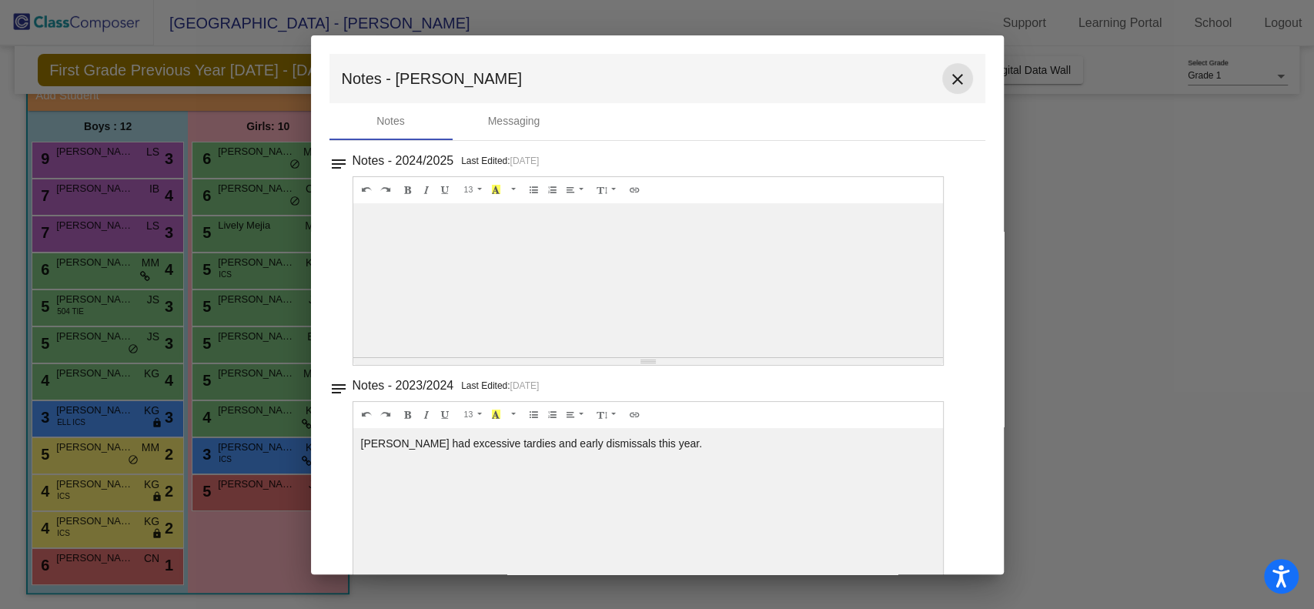
click at [951, 79] on mat-icon "close" at bounding box center [957, 79] width 18 height 18
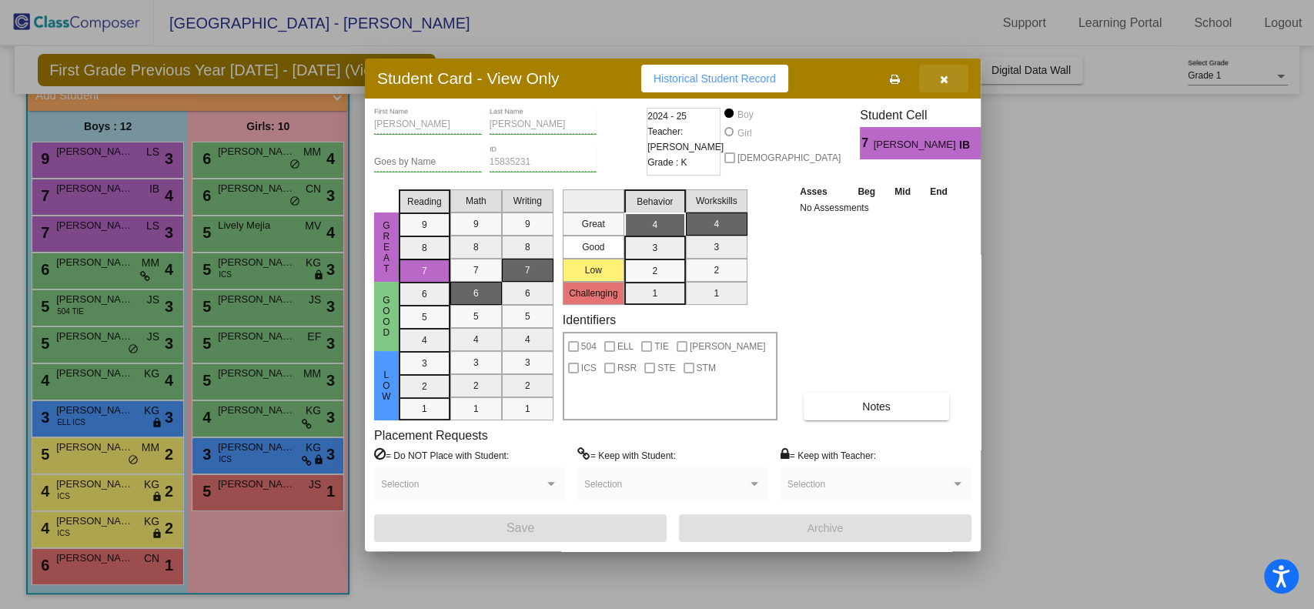
click at [942, 71] on button "button" at bounding box center [943, 79] width 49 height 28
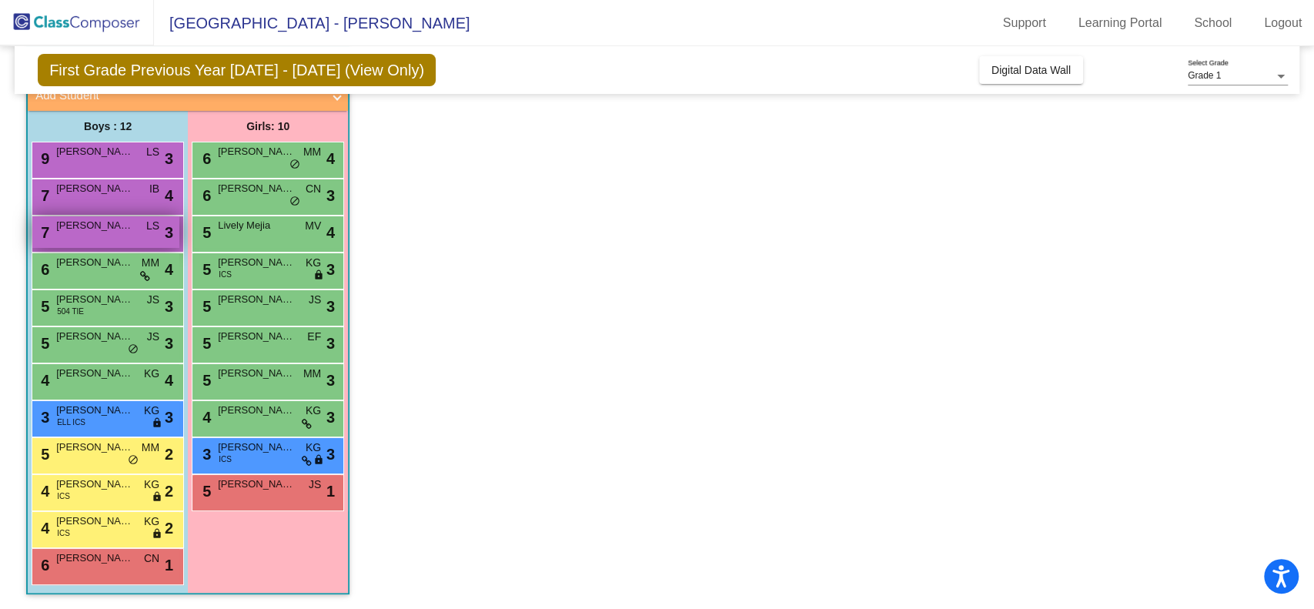
click at [104, 229] on span "[PERSON_NAME]" at bounding box center [94, 225] width 77 height 15
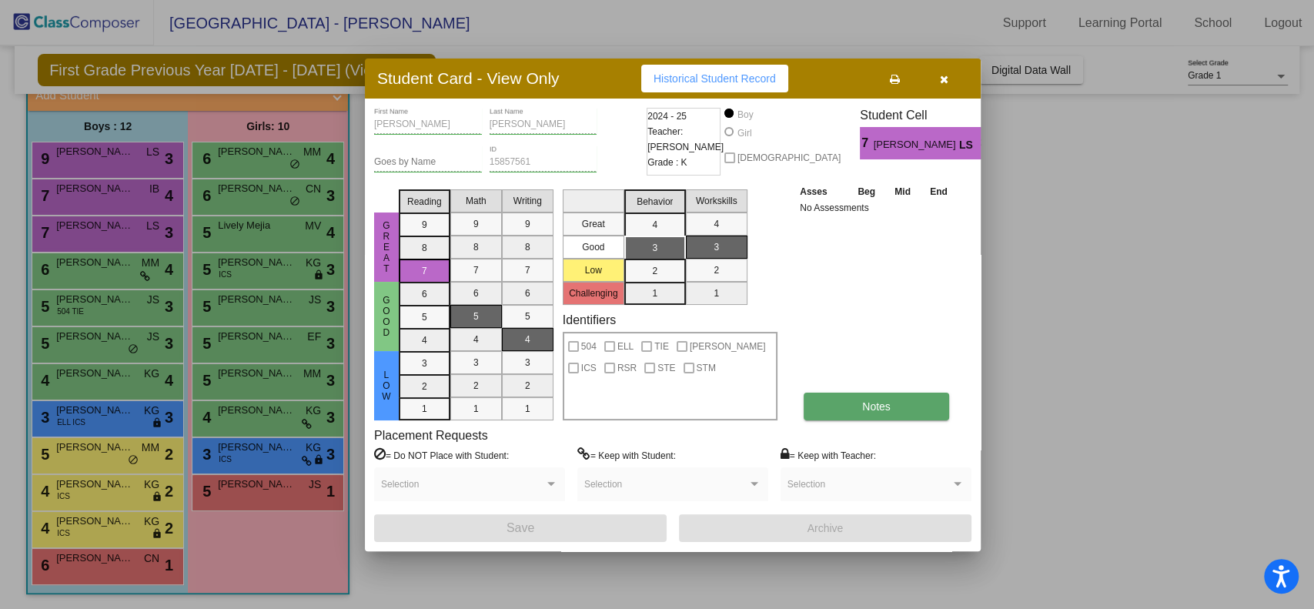
click at [842, 409] on button "Notes" at bounding box center [876, 407] width 145 height 28
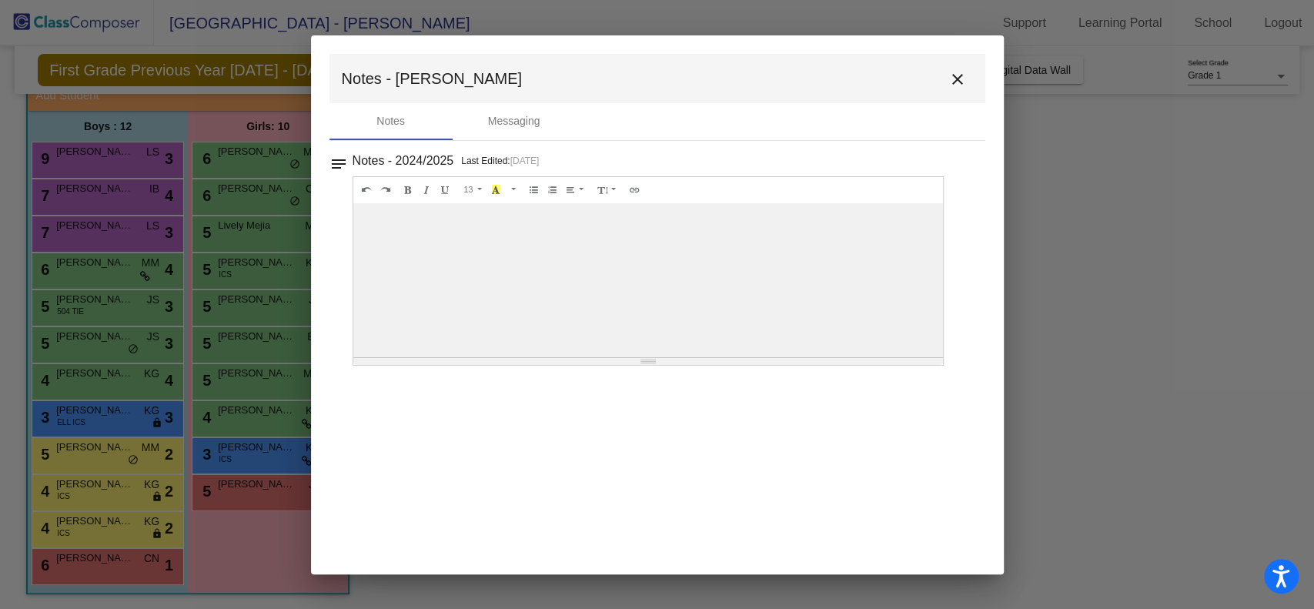
click at [954, 87] on mat-icon "close" at bounding box center [957, 79] width 18 height 18
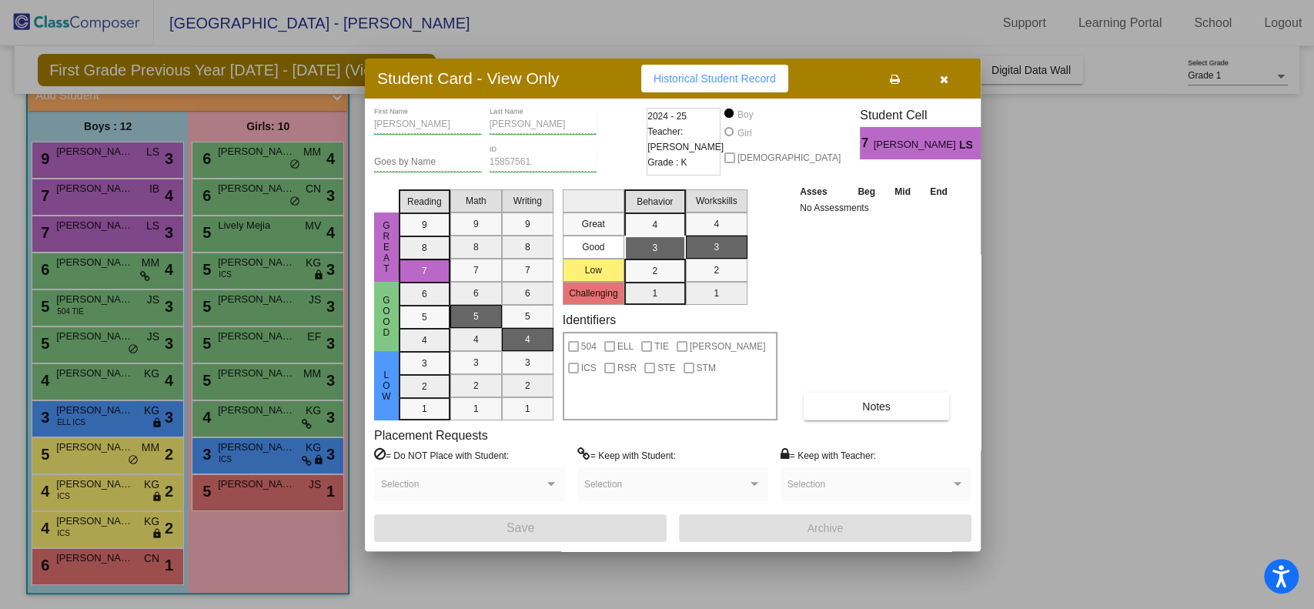
click at [941, 77] on icon "button" at bounding box center [944, 79] width 8 height 11
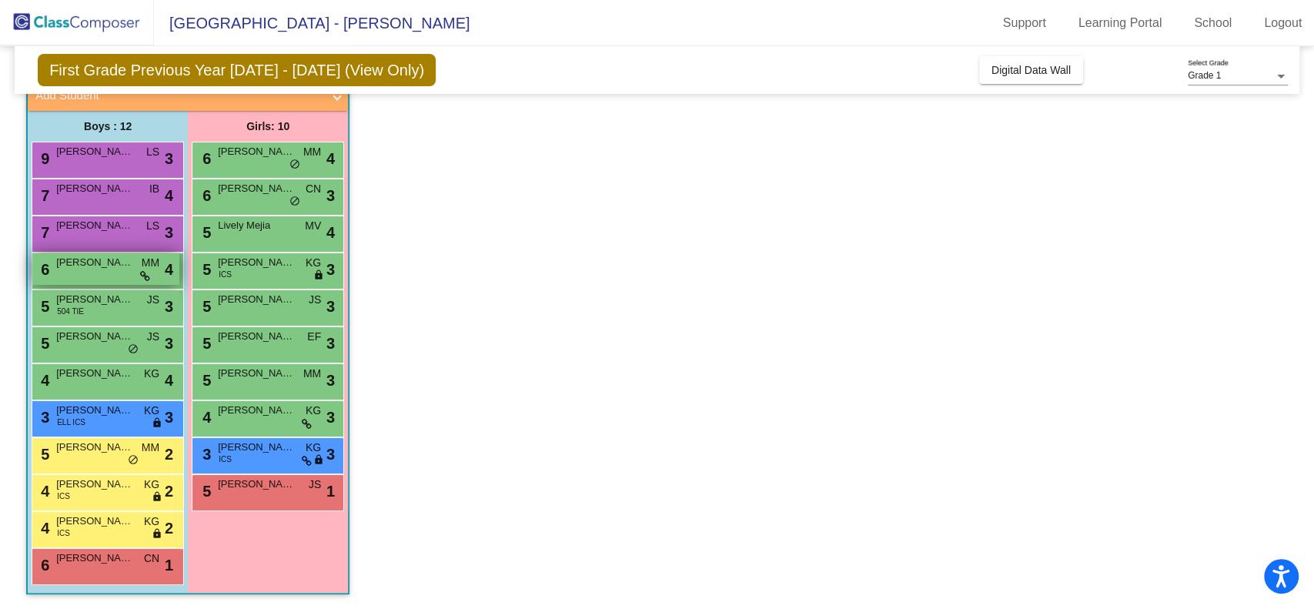
click at [115, 262] on span "[PERSON_NAME]" at bounding box center [94, 262] width 77 height 15
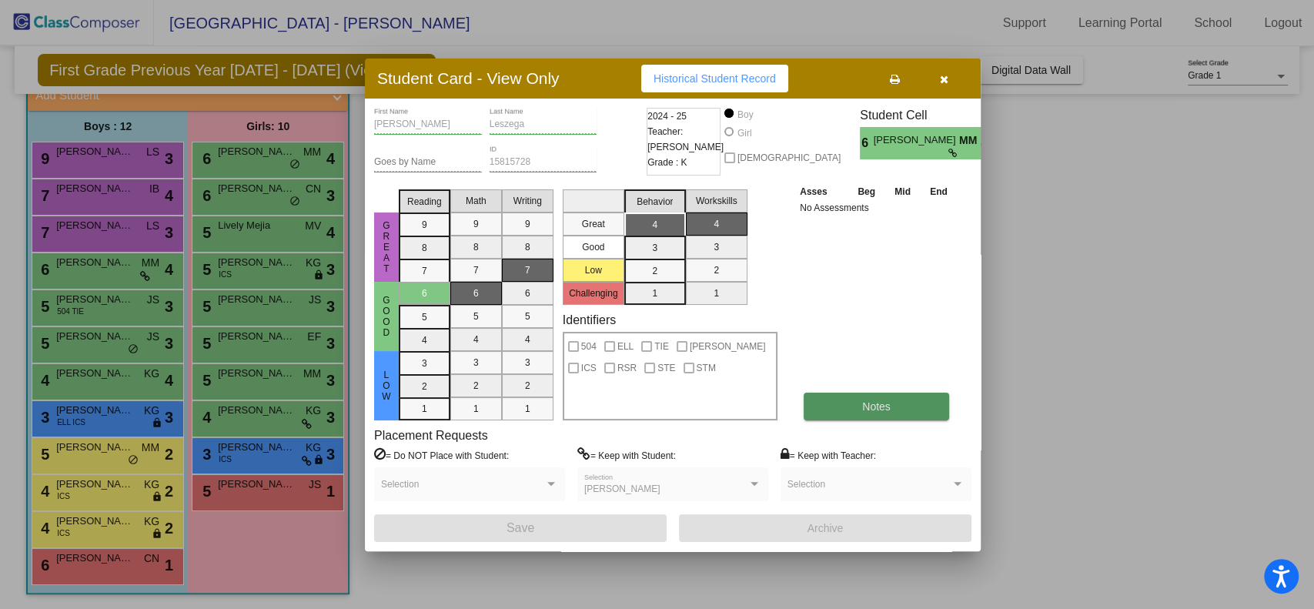
click at [862, 409] on span "Notes" at bounding box center [876, 406] width 28 height 12
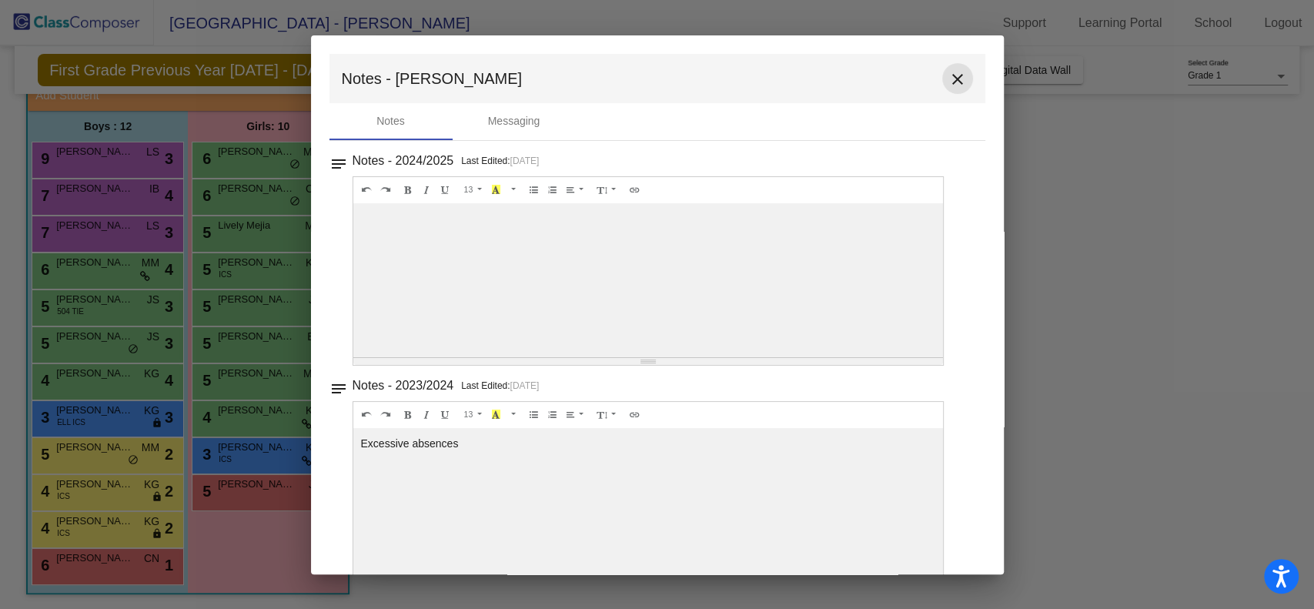
click at [953, 82] on mat-icon "close" at bounding box center [957, 79] width 18 height 18
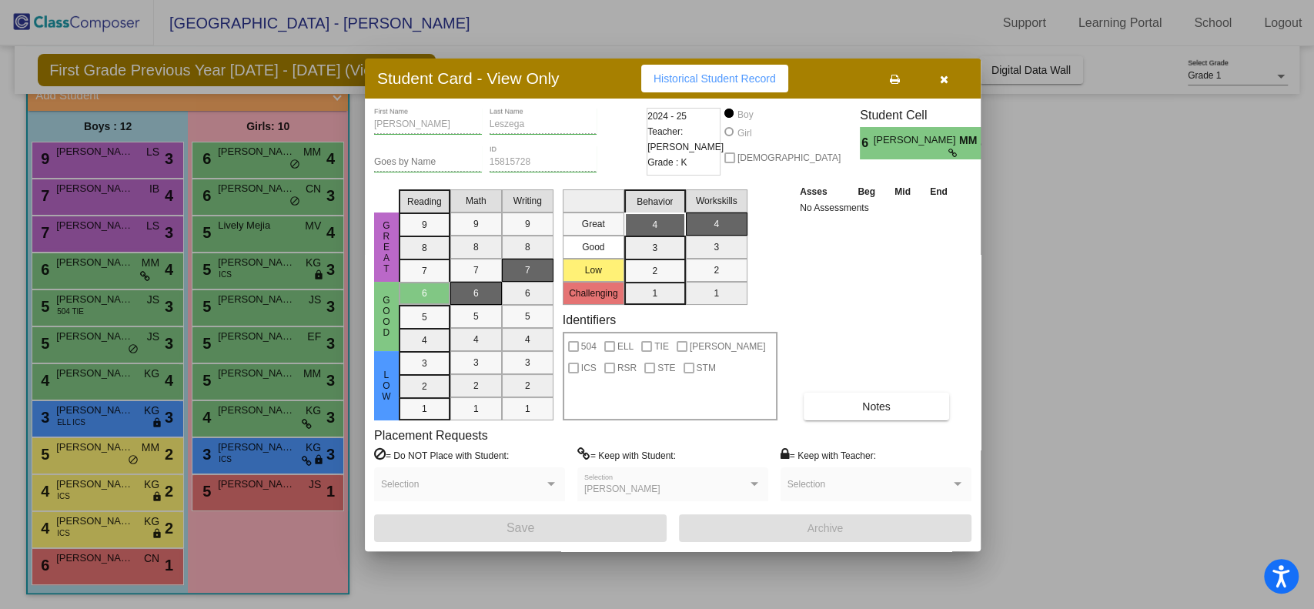
click at [953, 82] on button "button" at bounding box center [943, 79] width 49 height 28
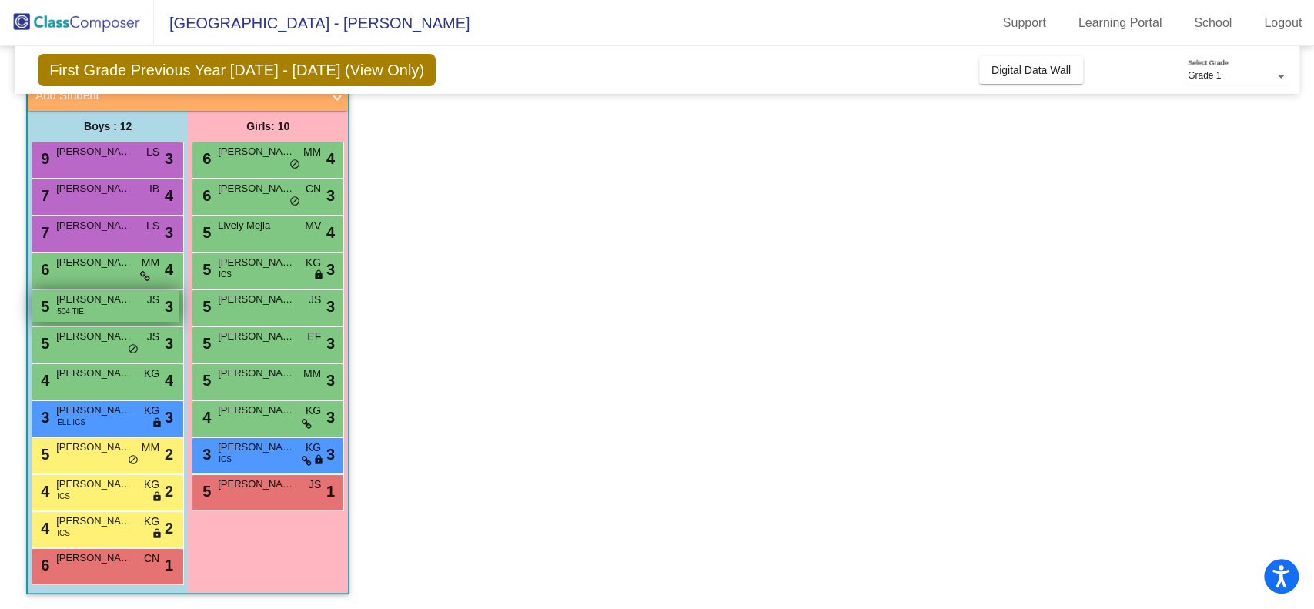
click at [127, 306] on span "[PERSON_NAME]" at bounding box center [94, 299] width 77 height 15
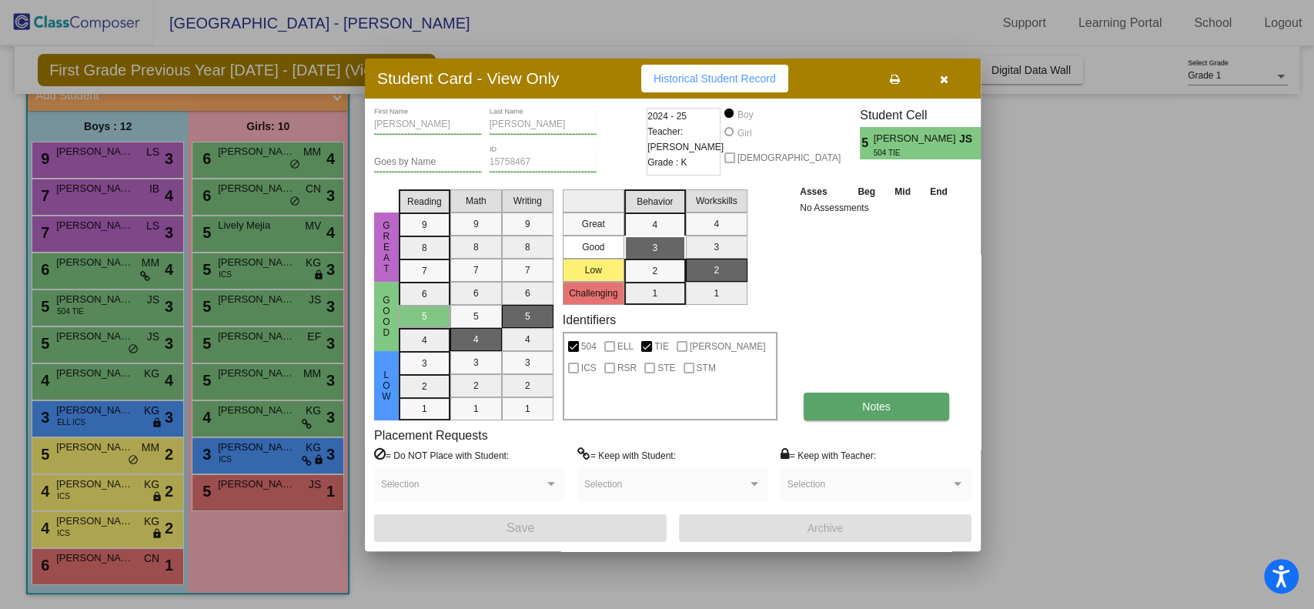
click at [851, 404] on button "Notes" at bounding box center [876, 407] width 145 height 28
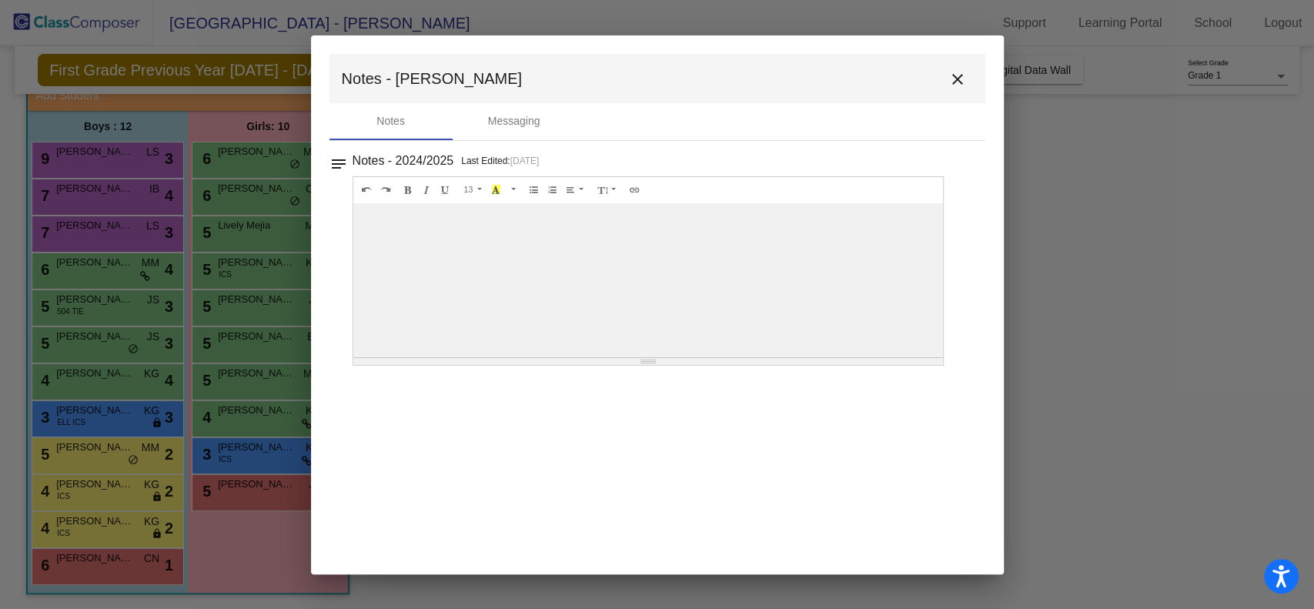
click at [954, 81] on mat-icon "close" at bounding box center [957, 79] width 18 height 18
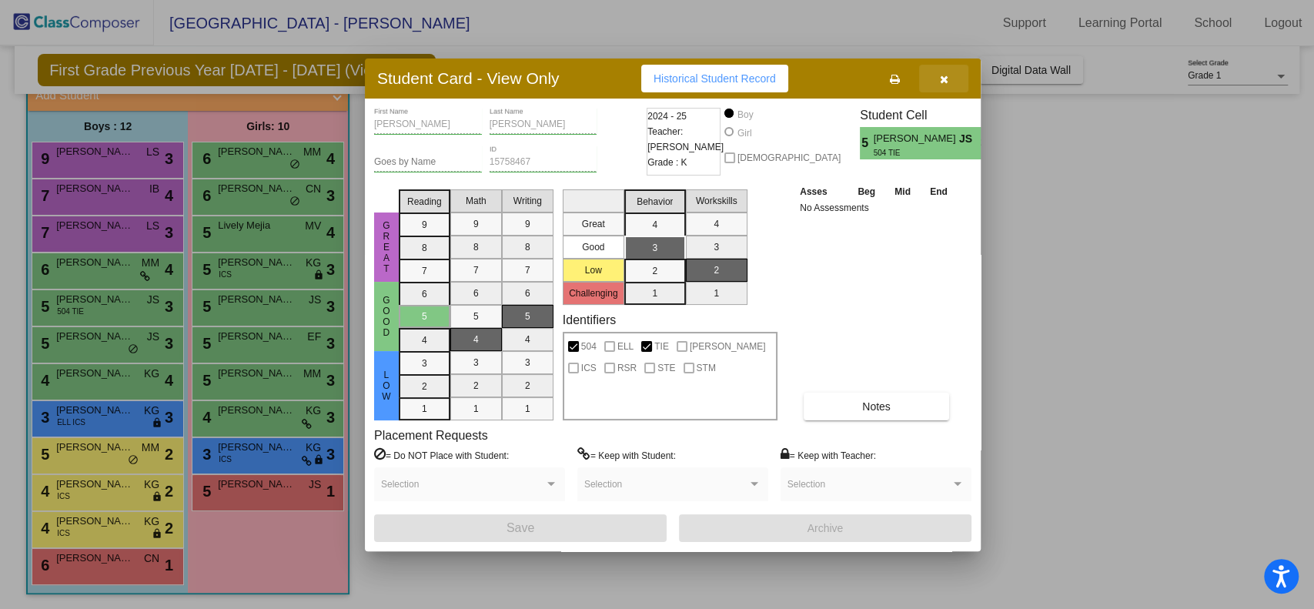
click at [947, 84] on button "button" at bounding box center [943, 79] width 49 height 28
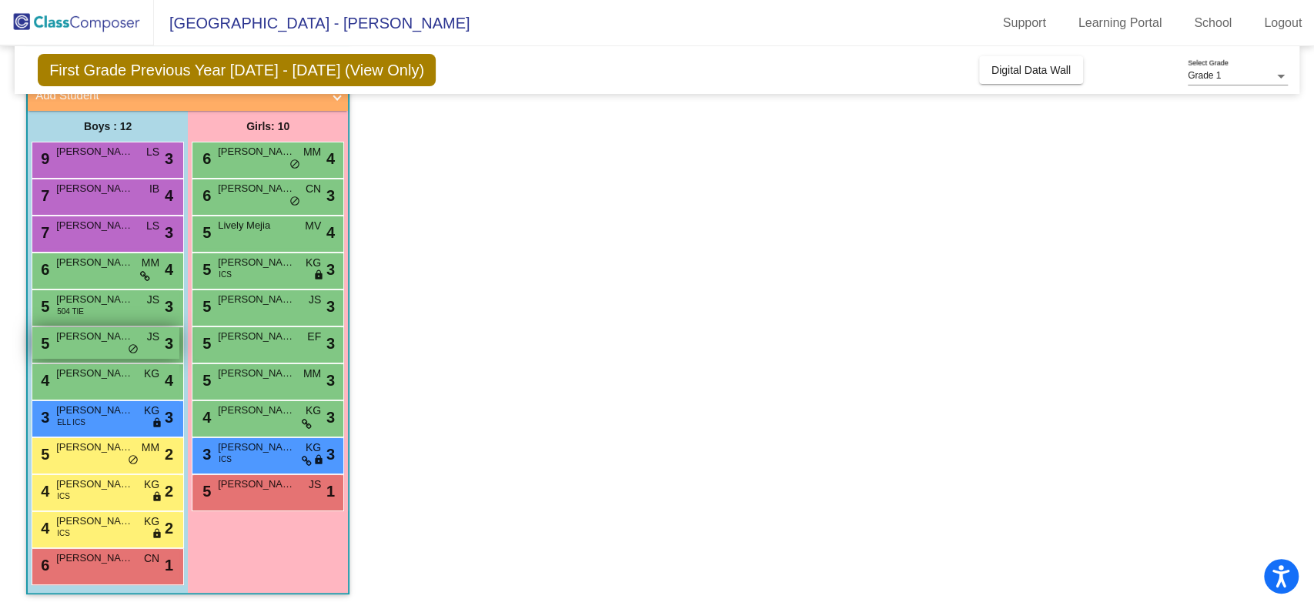
click at [109, 341] on span "[PERSON_NAME]" at bounding box center [94, 336] width 77 height 15
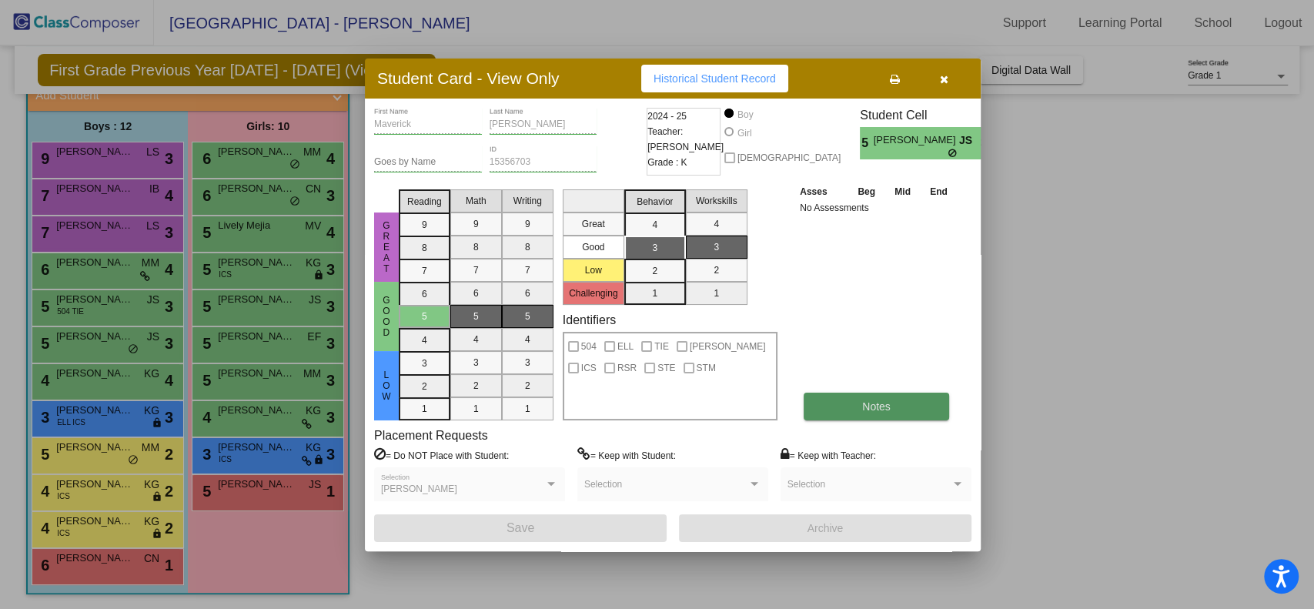
click at [907, 406] on button "Notes" at bounding box center [876, 407] width 145 height 28
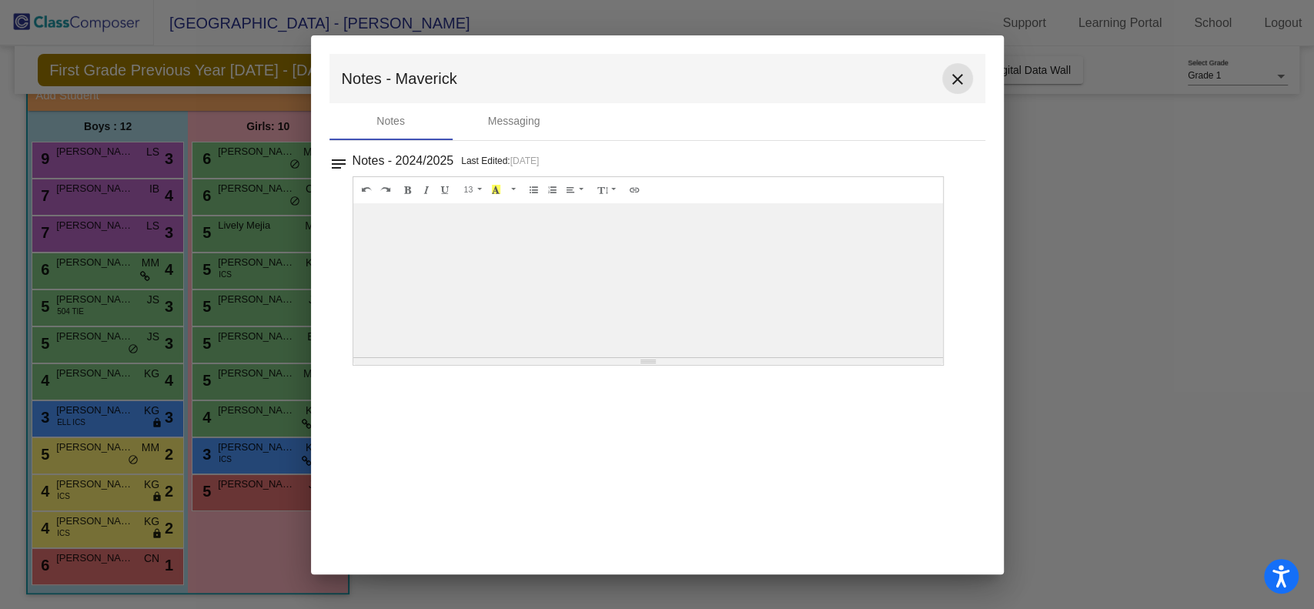
click at [951, 82] on mat-icon "close" at bounding box center [957, 79] width 18 height 18
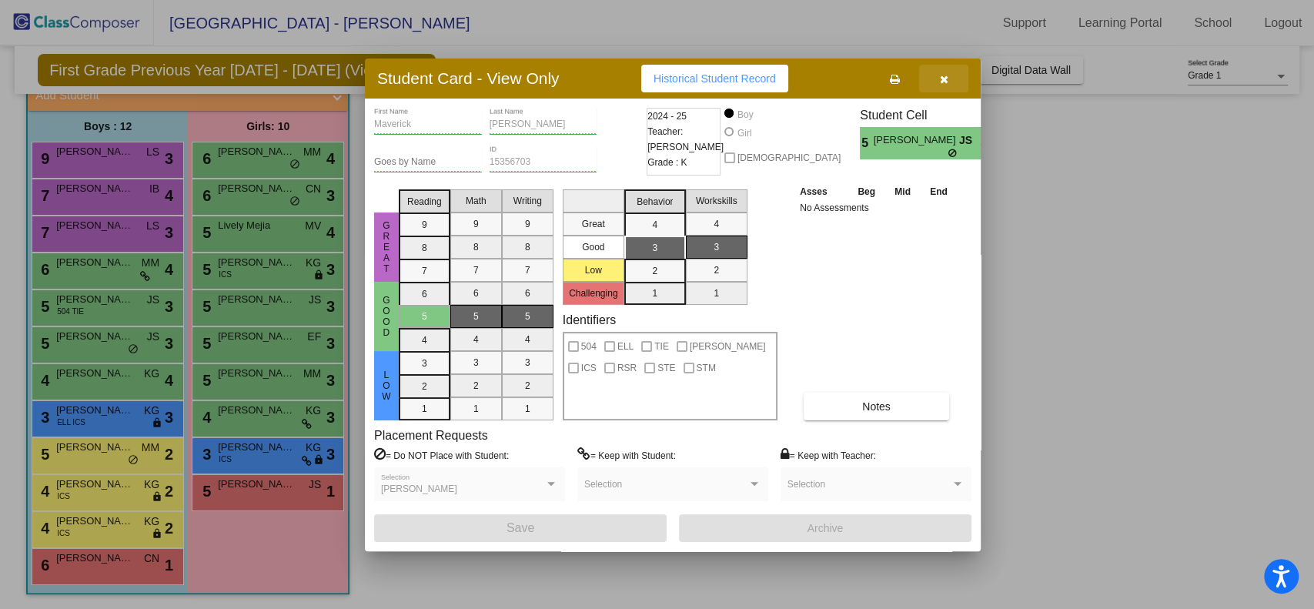
click at [935, 85] on button "button" at bounding box center [943, 79] width 49 height 28
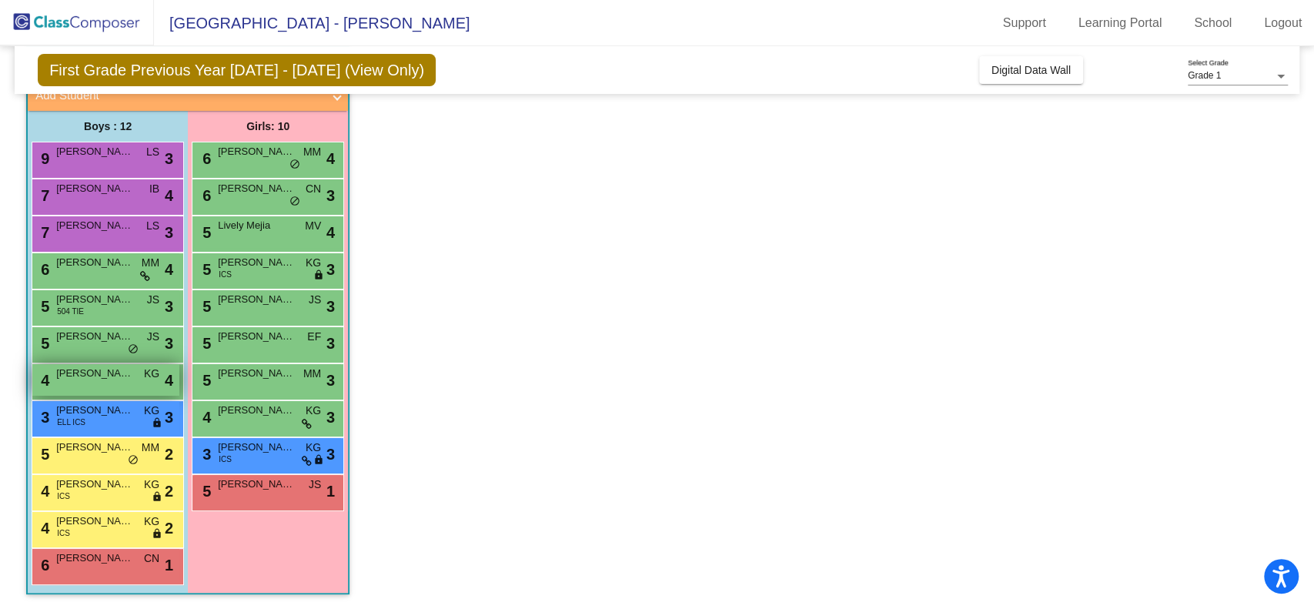
click at [81, 377] on span "[PERSON_NAME]" at bounding box center [94, 373] width 77 height 15
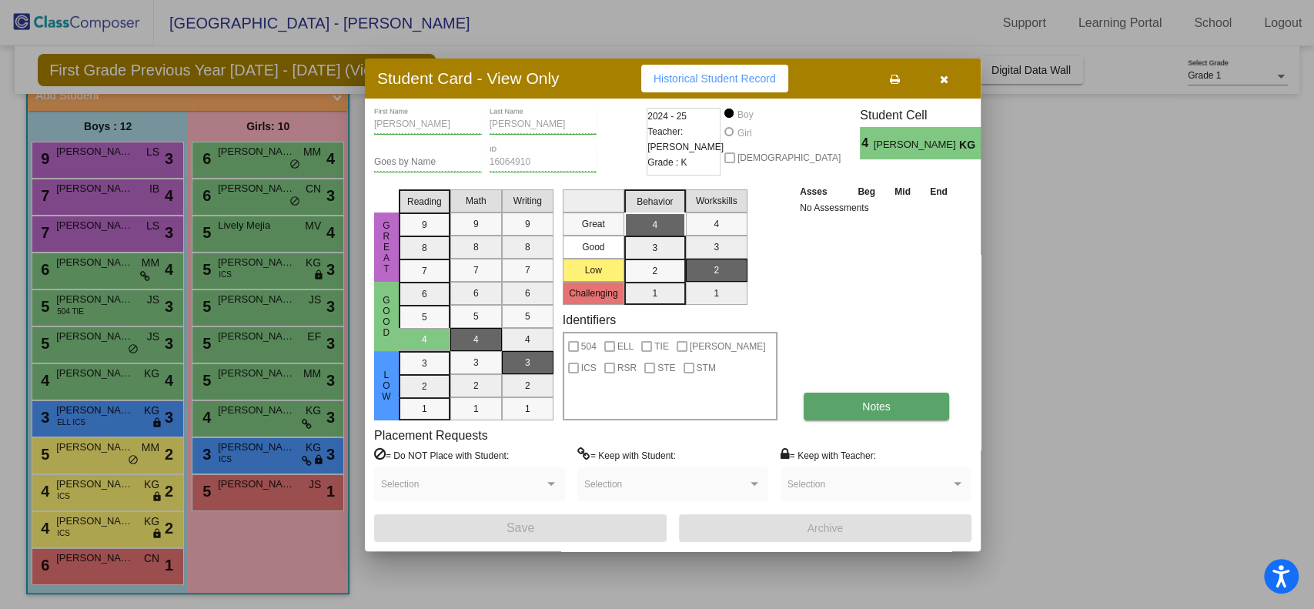
click at [850, 393] on button "Notes" at bounding box center [876, 407] width 145 height 28
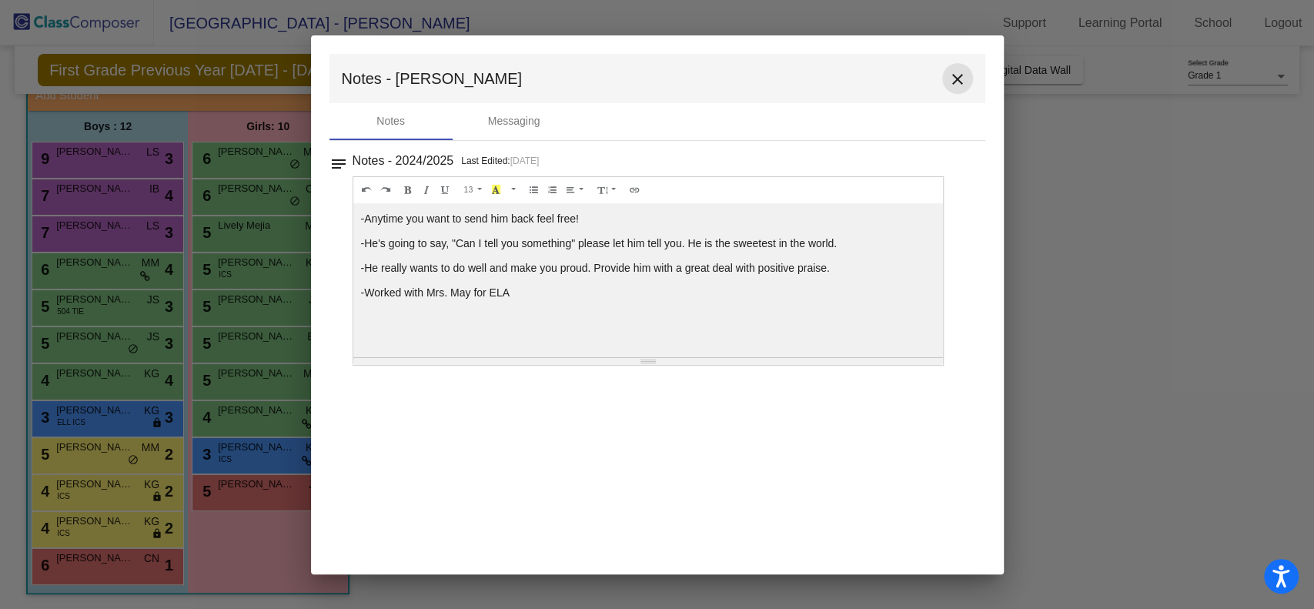
click at [967, 75] on button "close" at bounding box center [957, 78] width 31 height 31
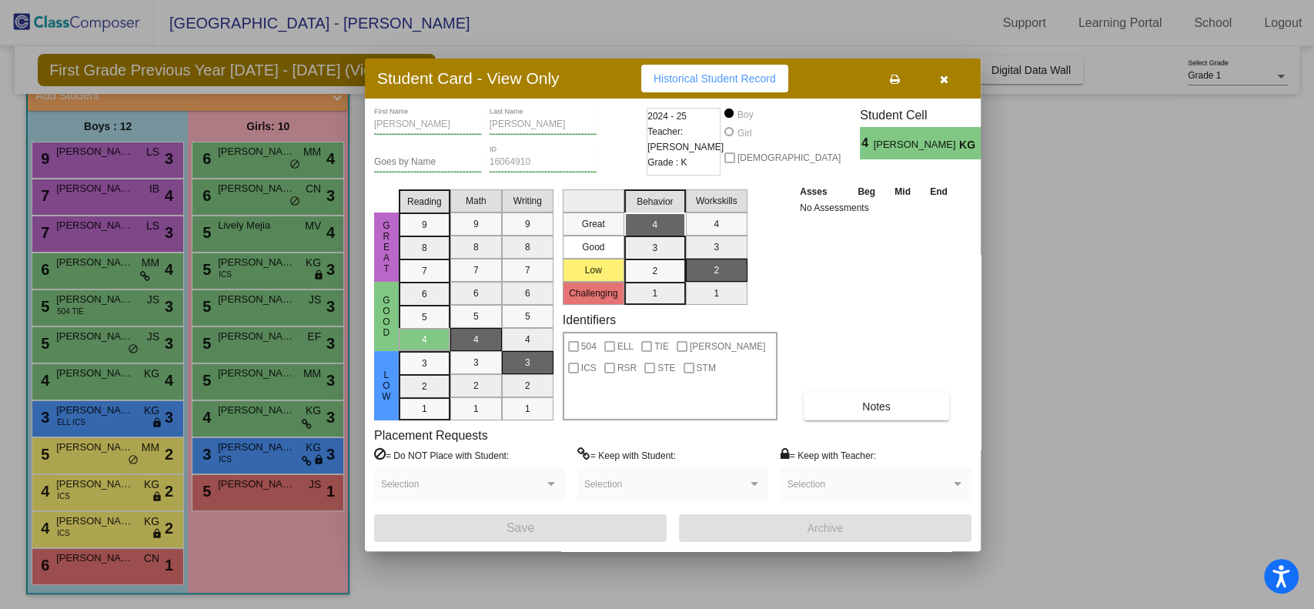
click at [929, 74] on button "button" at bounding box center [943, 79] width 49 height 28
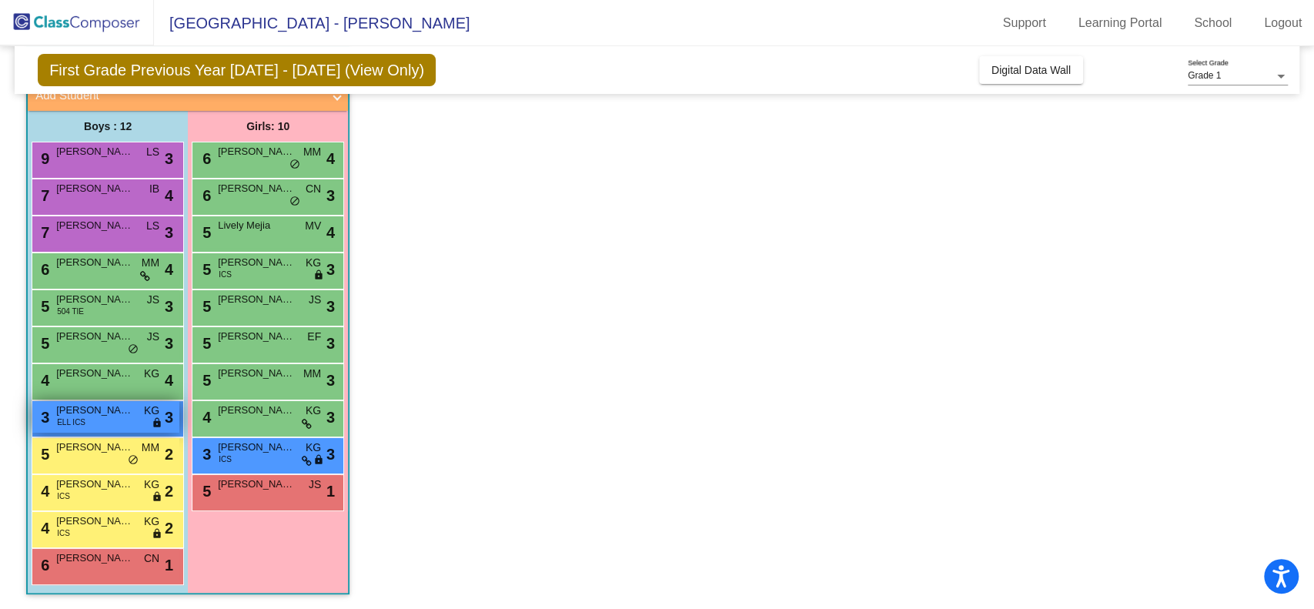
click at [89, 415] on span "[PERSON_NAME]" at bounding box center [94, 410] width 77 height 15
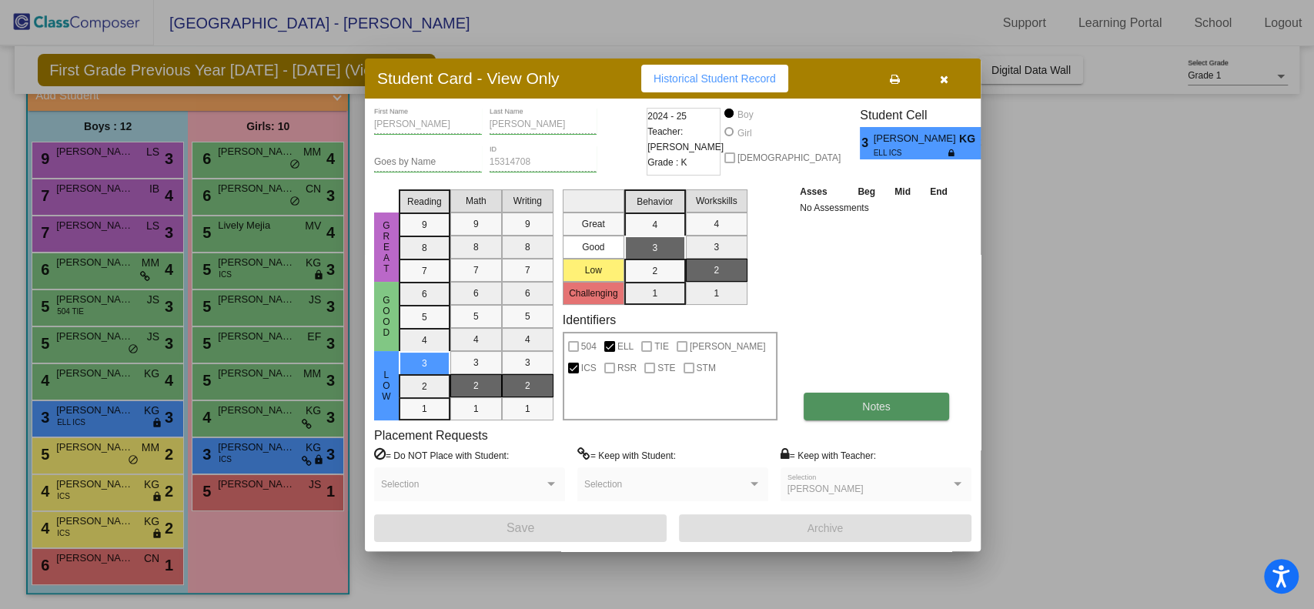
click at [854, 406] on button "Notes" at bounding box center [876, 407] width 145 height 28
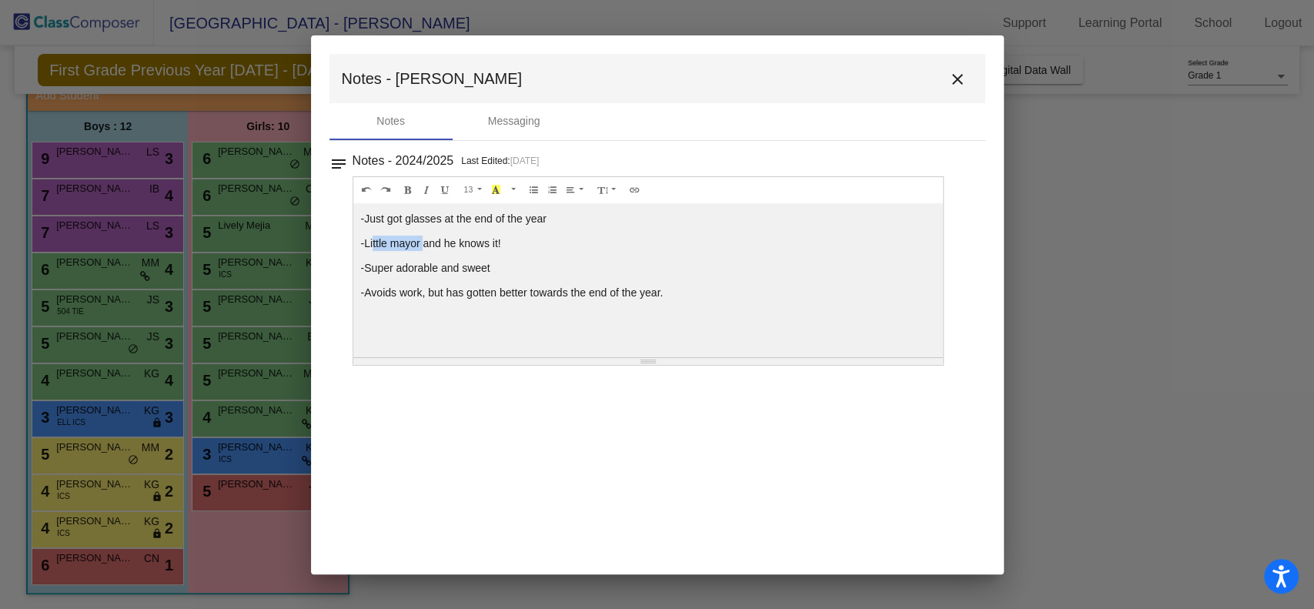
drag, startPoint x: 423, startPoint y: 239, endPoint x: 366, endPoint y: 241, distance: 56.2
click at [366, 241] on p "-Little mayor and he knows it!" at bounding box center [648, 243] width 575 height 15
click at [577, 236] on p "-Little mayor and he knows it!" at bounding box center [648, 243] width 575 height 15
click at [954, 72] on mat-icon "close" at bounding box center [957, 79] width 18 height 18
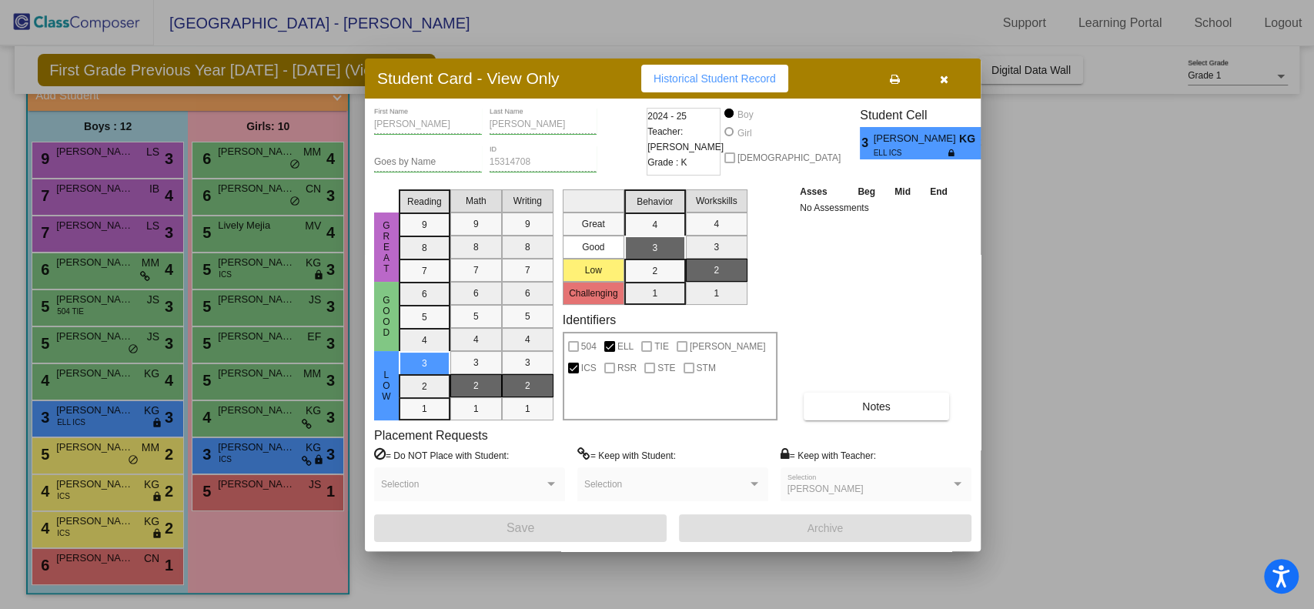
click at [949, 76] on button "button" at bounding box center [943, 79] width 49 height 28
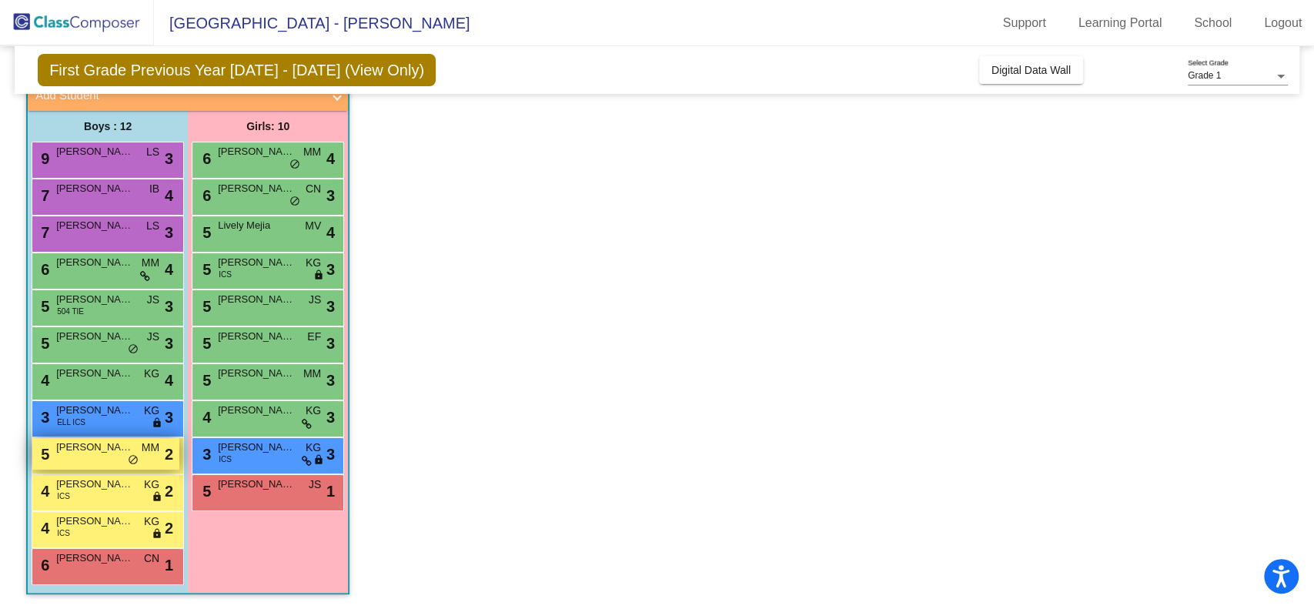
click at [81, 444] on span "[PERSON_NAME]" at bounding box center [94, 447] width 77 height 15
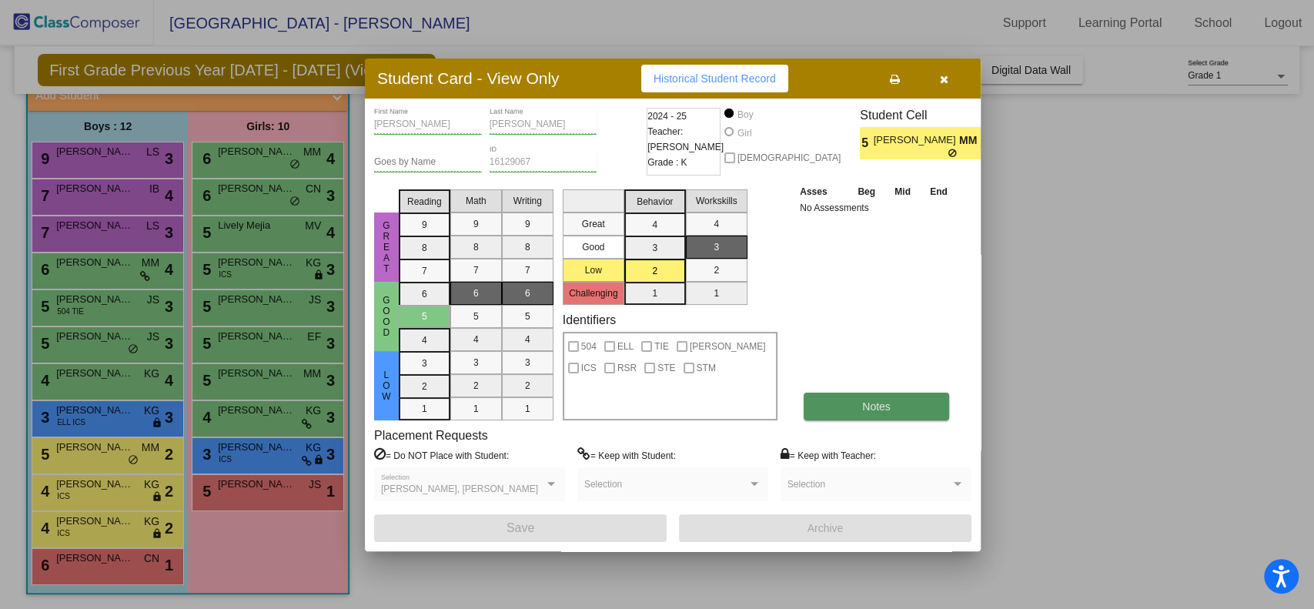
click at [894, 399] on button "Notes" at bounding box center [876, 407] width 145 height 28
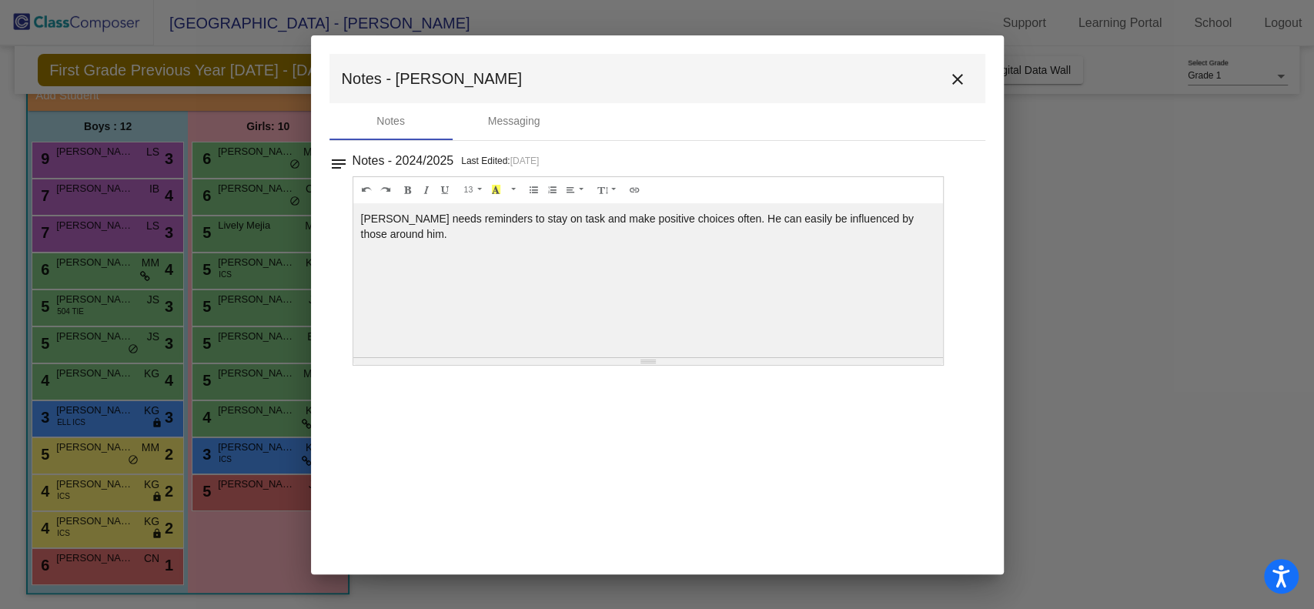
click at [958, 78] on mat-icon "close" at bounding box center [957, 79] width 18 height 18
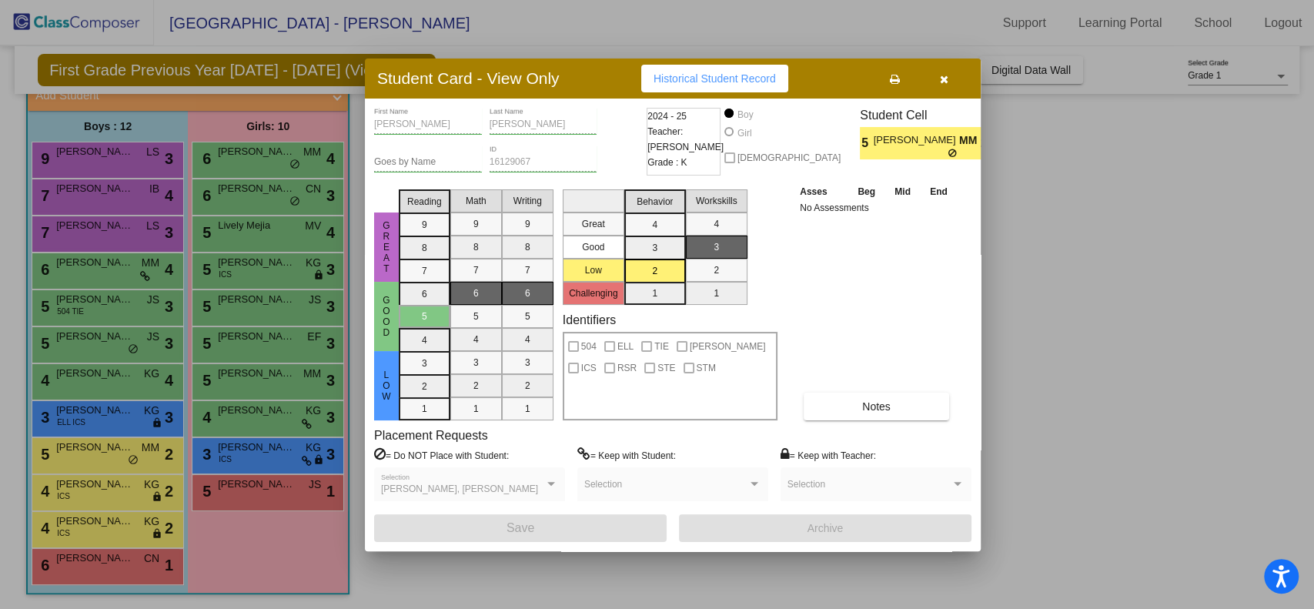
click at [941, 76] on icon "button" at bounding box center [944, 79] width 8 height 11
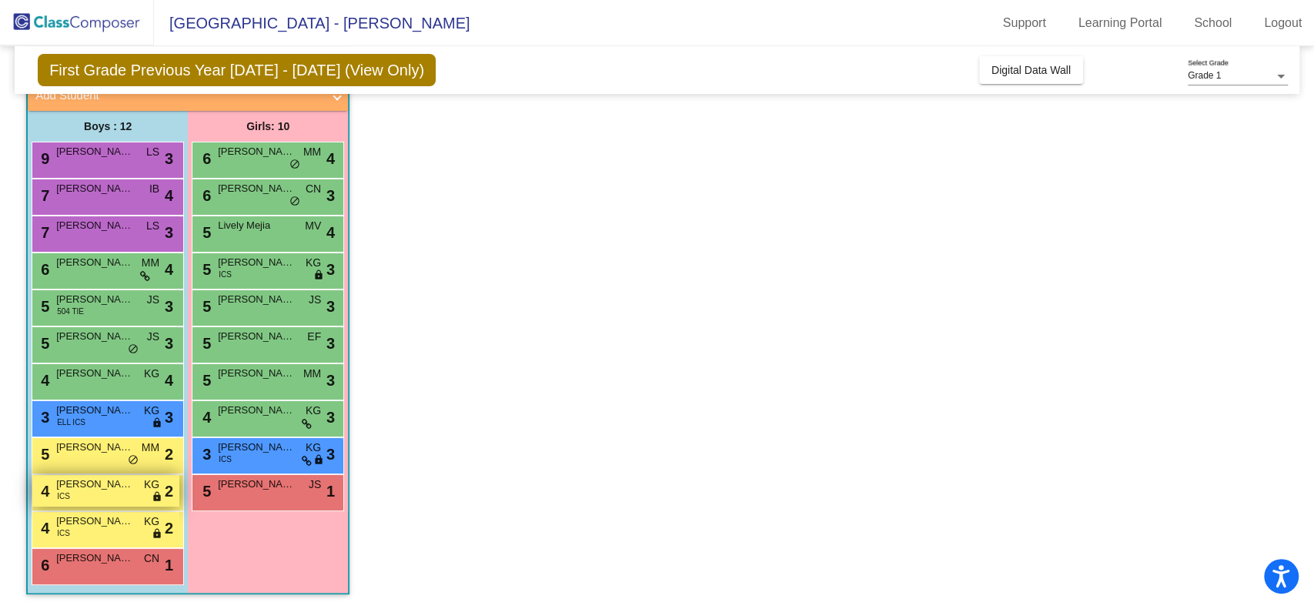
click at [104, 491] on div "4 [PERSON_NAME] ICS KG lock do_not_disturb_alt 2" at bounding box center [105, 491] width 147 height 32
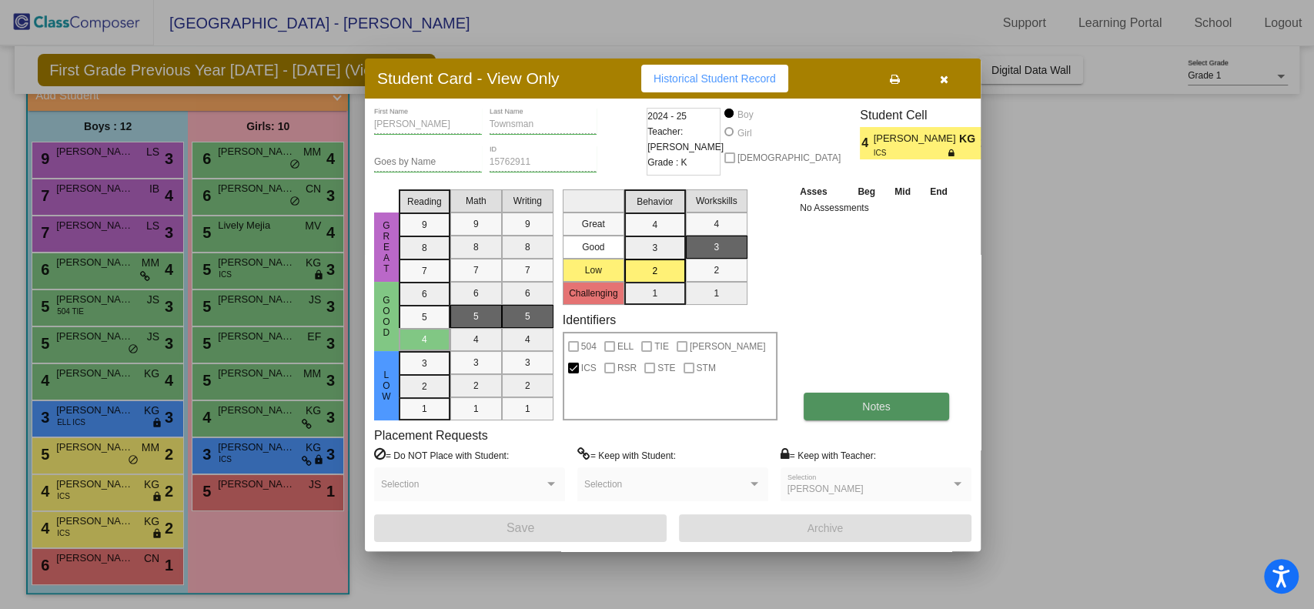
click at [831, 395] on button "Notes" at bounding box center [876, 407] width 145 height 28
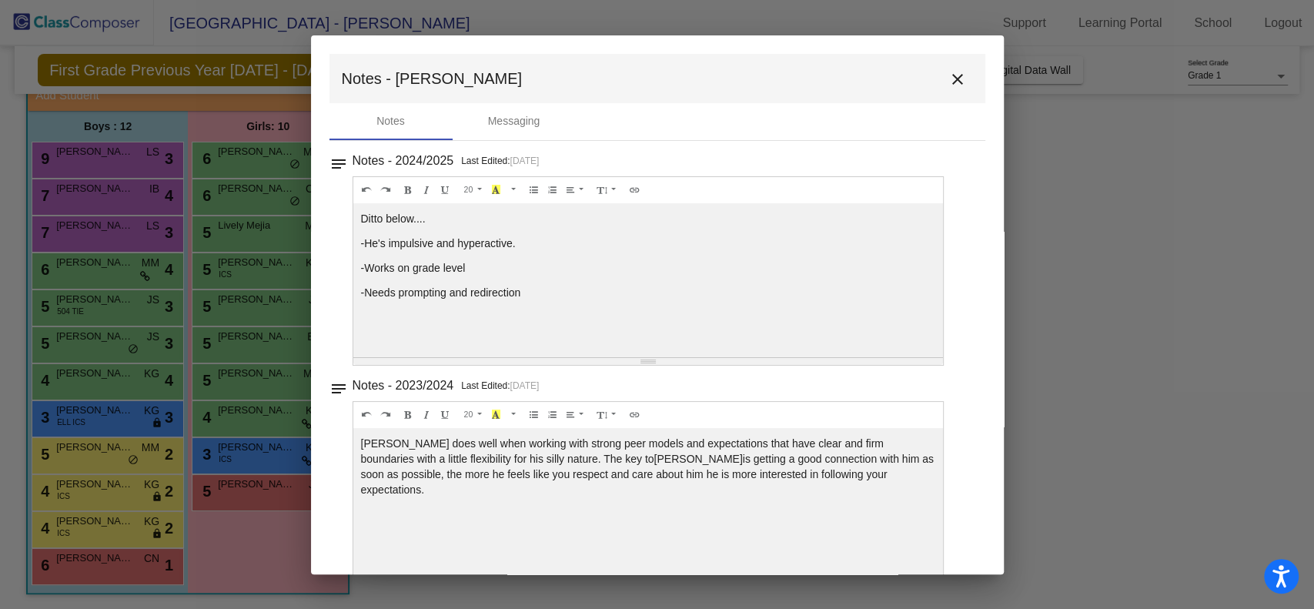
scroll to position [32, 0]
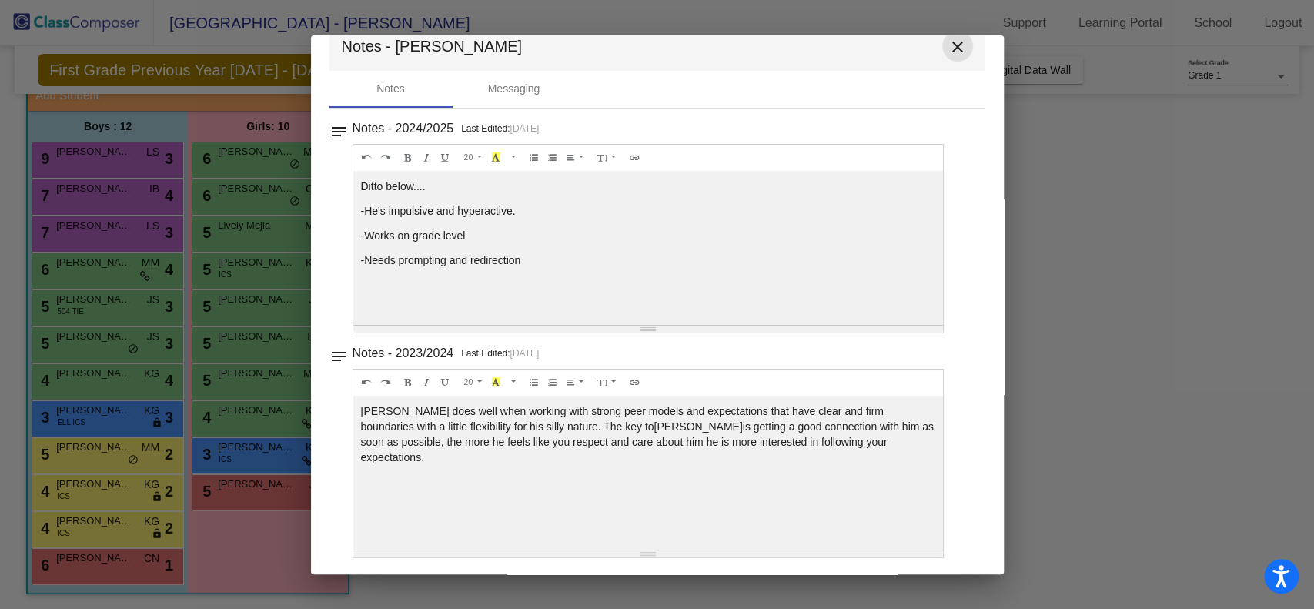
click at [948, 43] on mat-icon "close" at bounding box center [957, 47] width 18 height 18
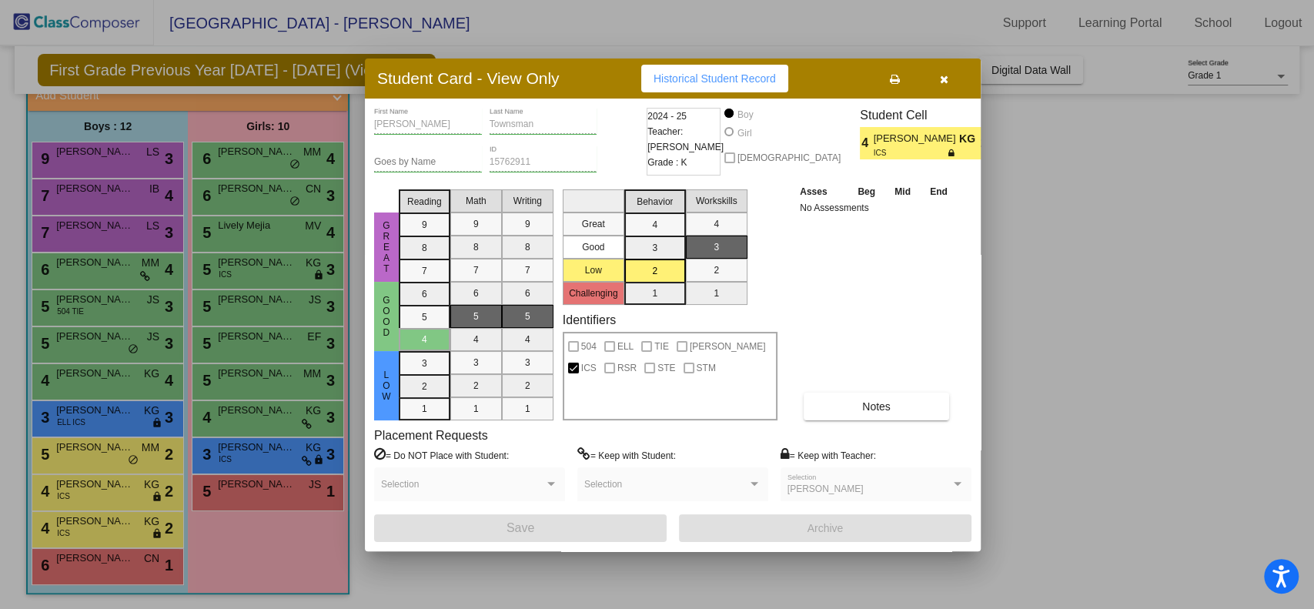
click at [940, 78] on icon "button" at bounding box center [944, 79] width 8 height 11
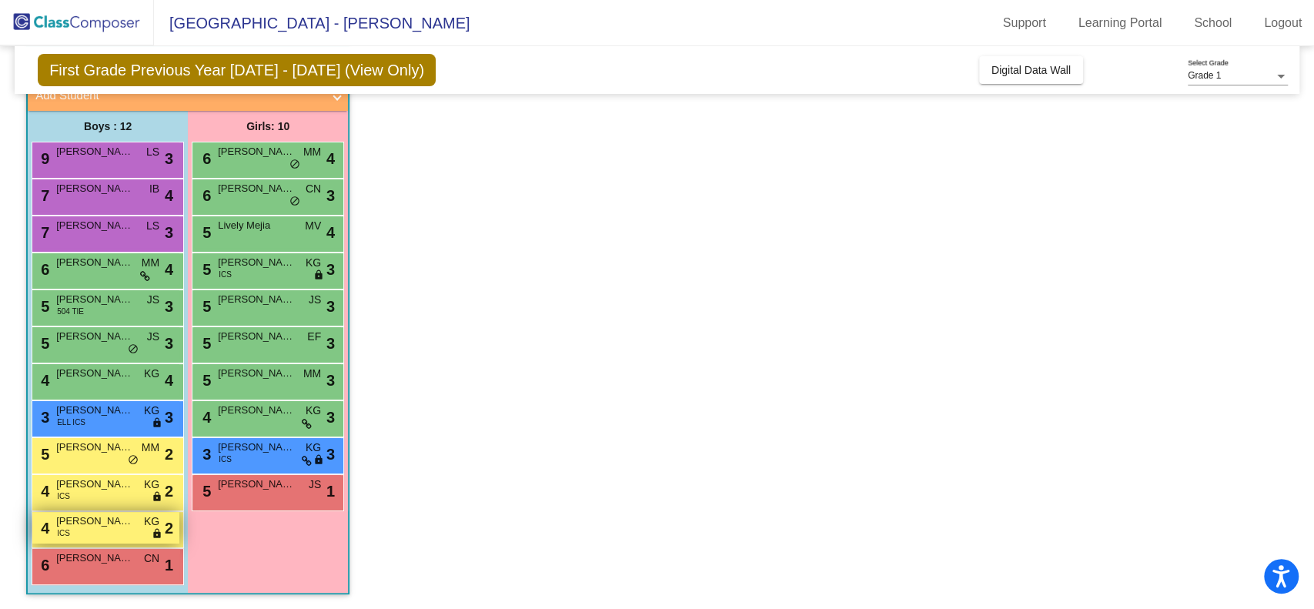
click at [119, 535] on div "4 [PERSON_NAME] ICS KG lock do_not_disturb_alt 2" at bounding box center [105, 528] width 147 height 32
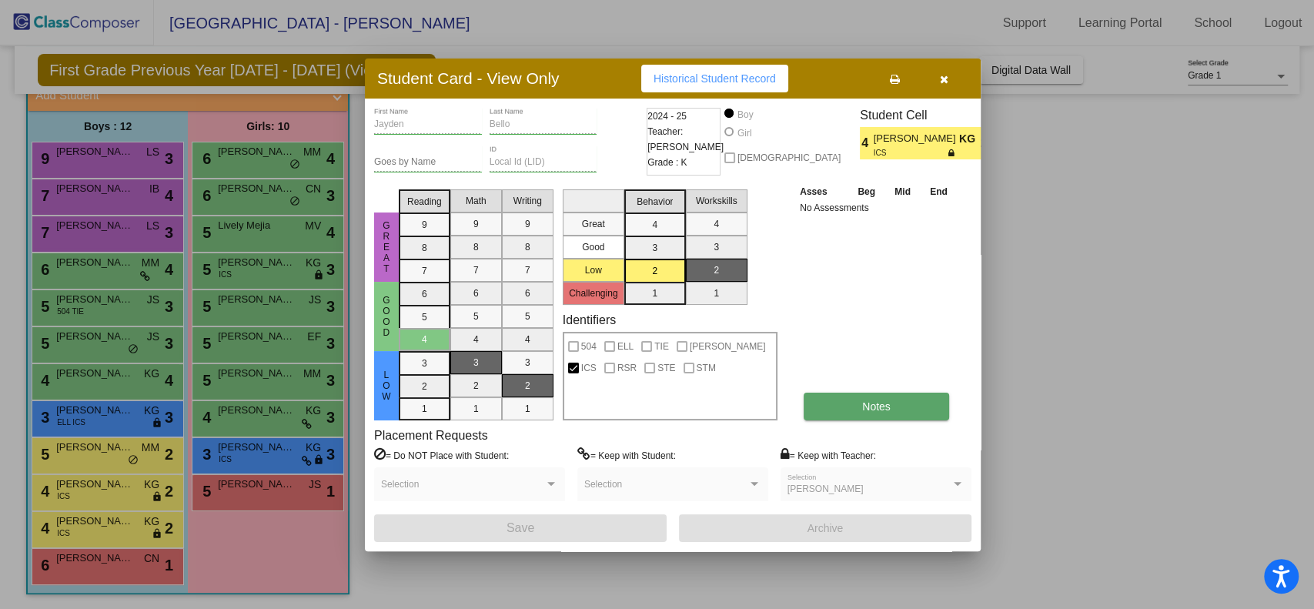
click at [855, 409] on button "Notes" at bounding box center [876, 407] width 145 height 28
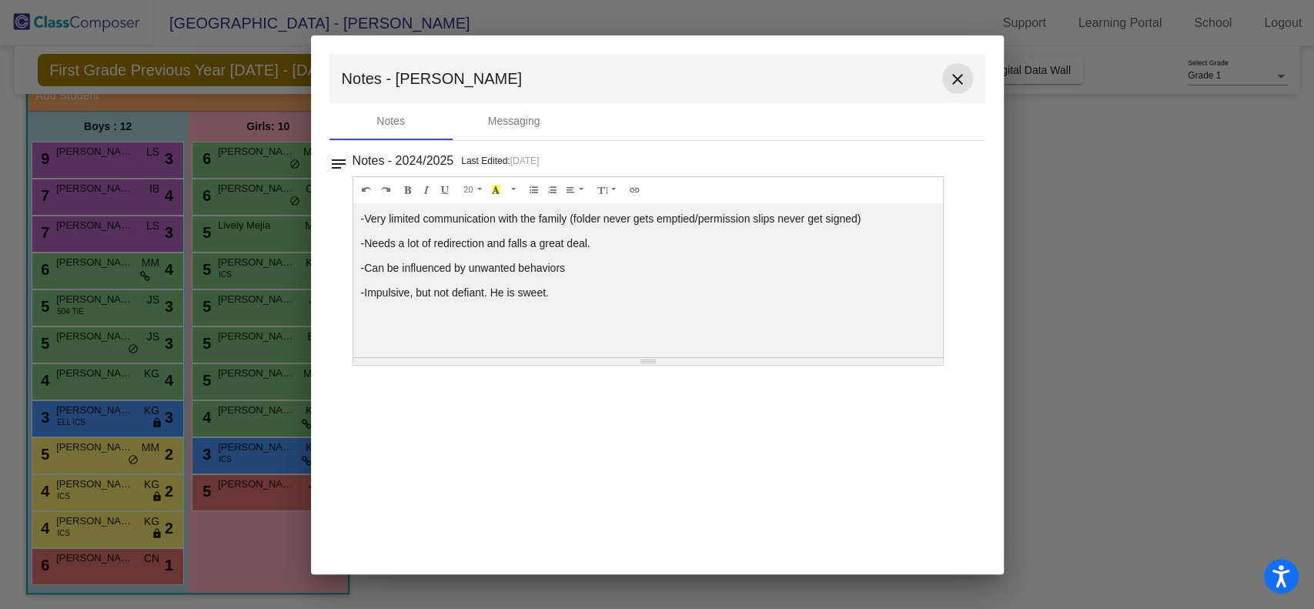
click at [954, 77] on mat-icon "close" at bounding box center [957, 79] width 18 height 18
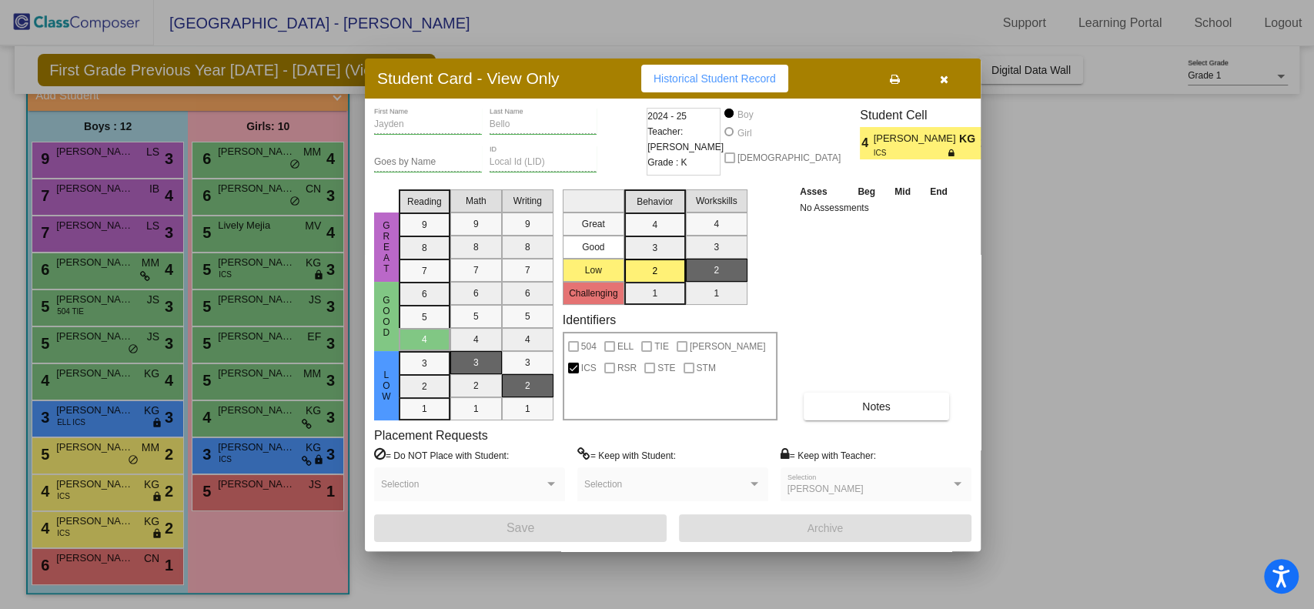
click at [948, 69] on button "button" at bounding box center [943, 79] width 49 height 28
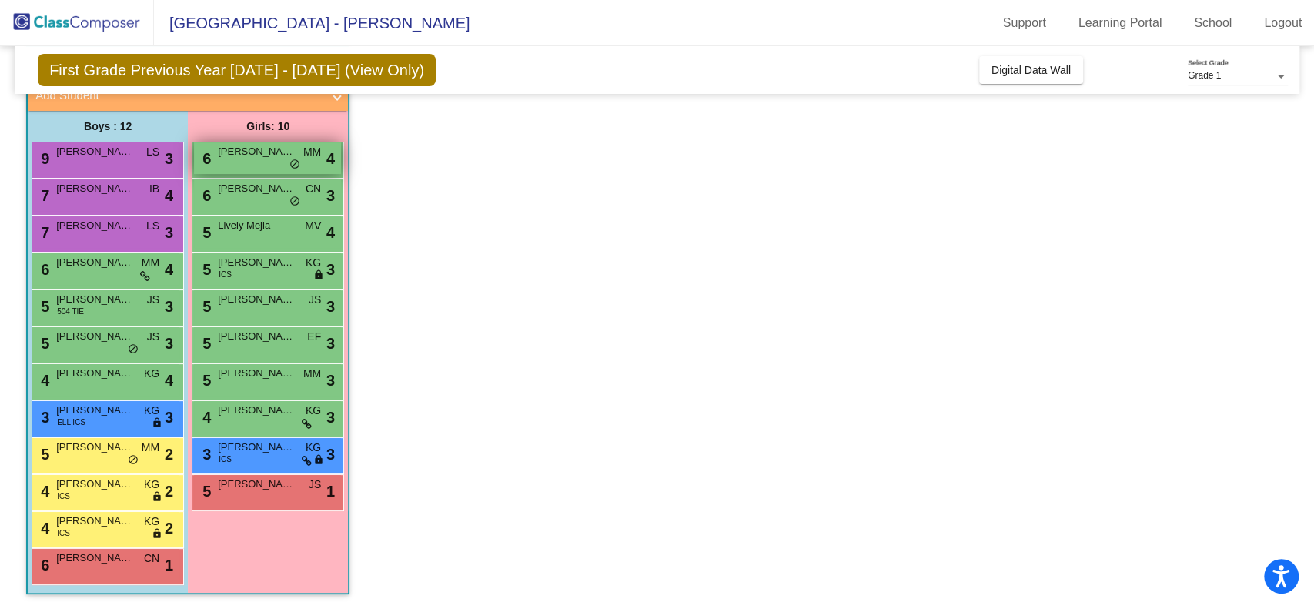
click at [252, 159] on div "6 [PERSON_NAME] MM lock do_not_disturb_alt 4" at bounding box center [267, 158] width 147 height 32
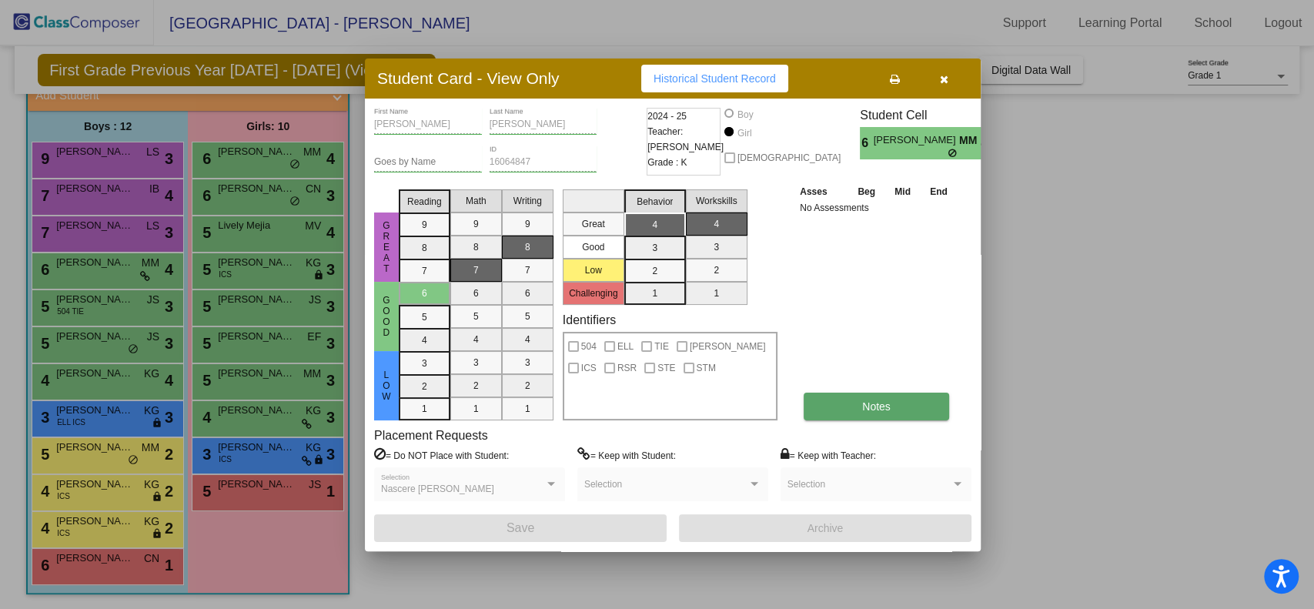
click at [888, 417] on button "Notes" at bounding box center [876, 407] width 145 height 28
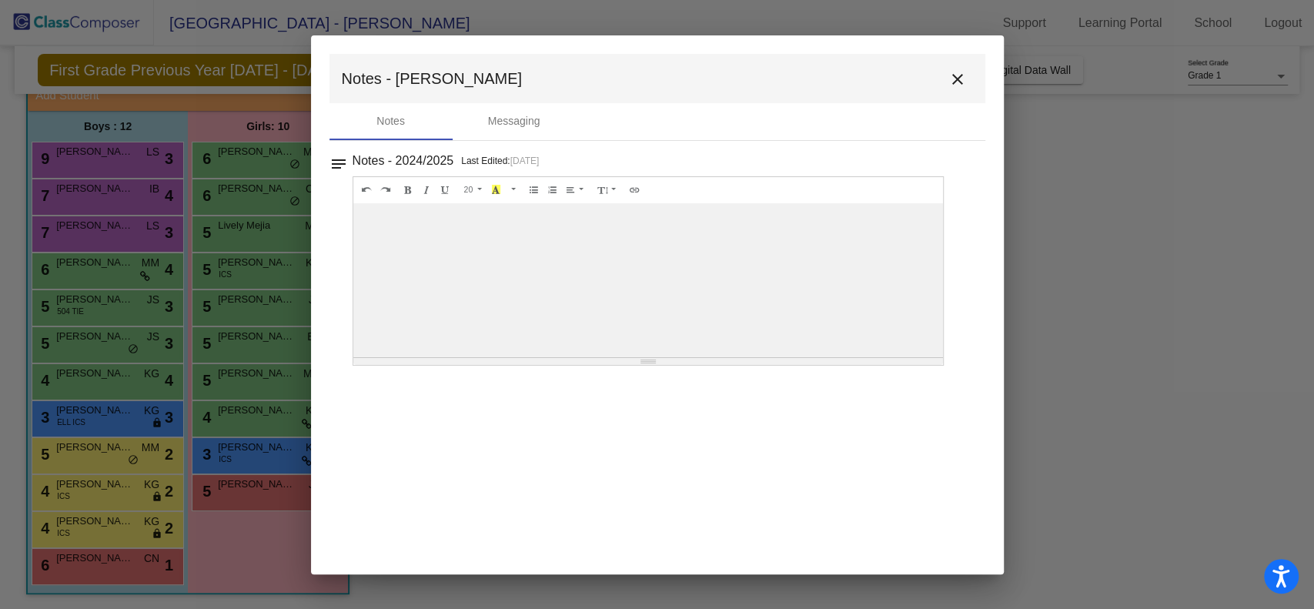
click at [954, 64] on button "close" at bounding box center [957, 78] width 31 height 31
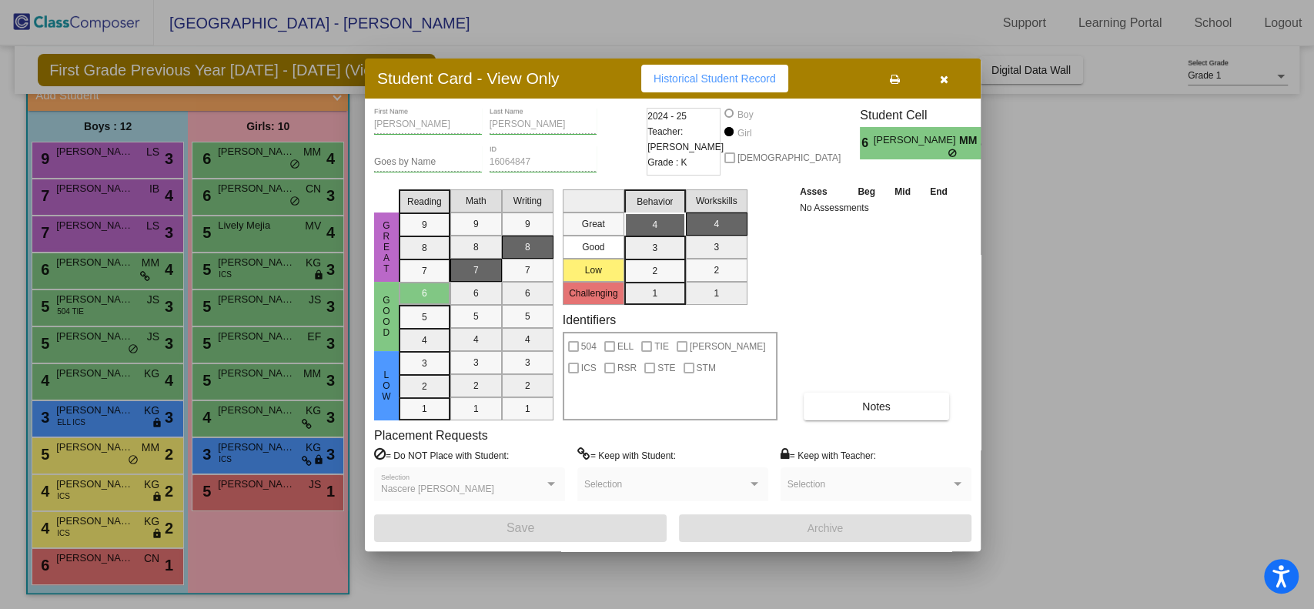
click at [954, 65] on button "button" at bounding box center [943, 79] width 49 height 28
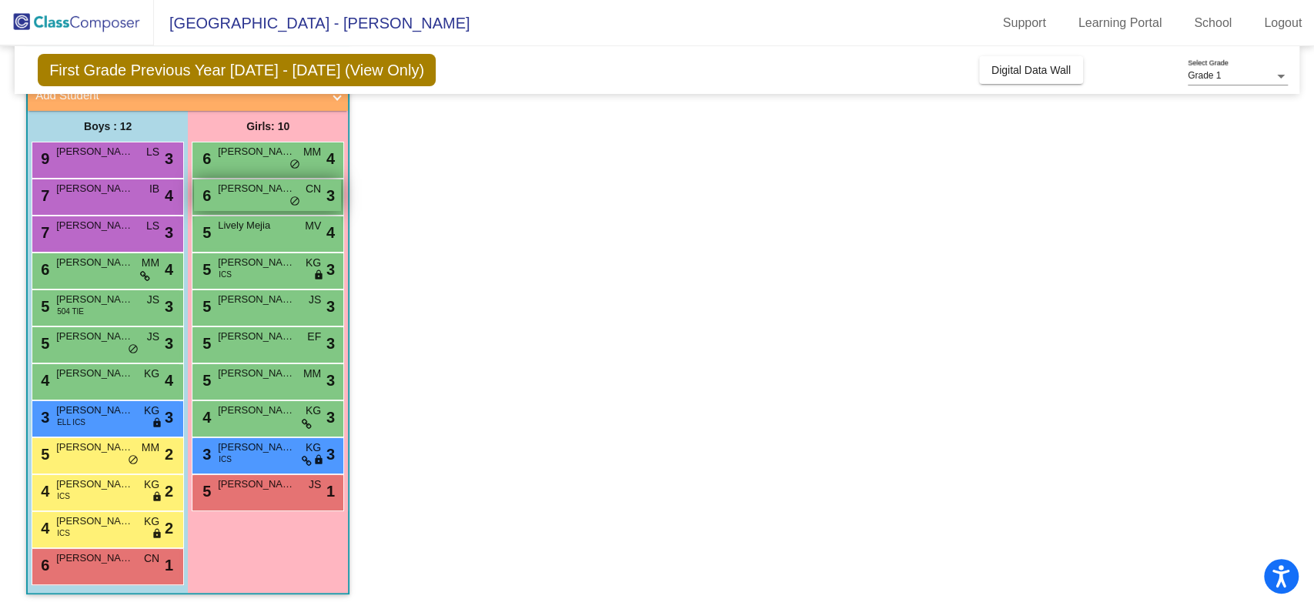
click at [289, 198] on span "do_not_disturb_alt" at bounding box center [294, 202] width 11 height 12
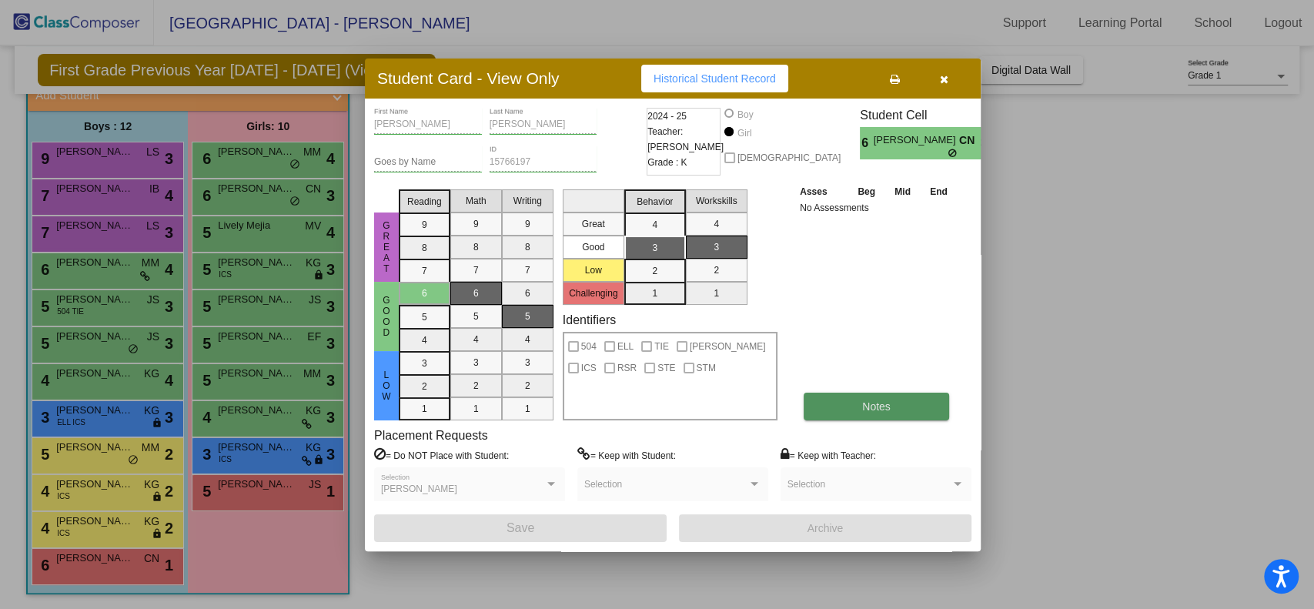
click at [904, 402] on button "Notes" at bounding box center [876, 407] width 145 height 28
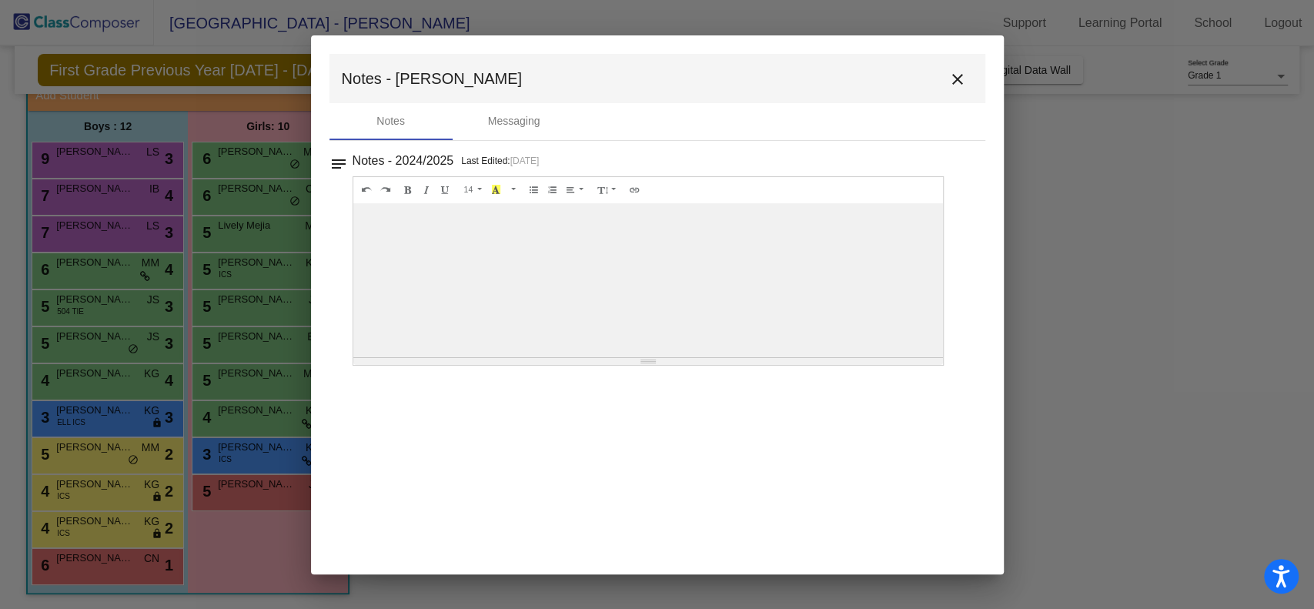
click at [949, 95] on mat-toolbar "Notes - [PERSON_NAME] close" at bounding box center [657, 78] width 656 height 49
click at [970, 63] on mat-toolbar "Notes - [PERSON_NAME] close" at bounding box center [657, 78] width 656 height 49
click at [961, 78] on mat-icon "close" at bounding box center [957, 79] width 18 height 18
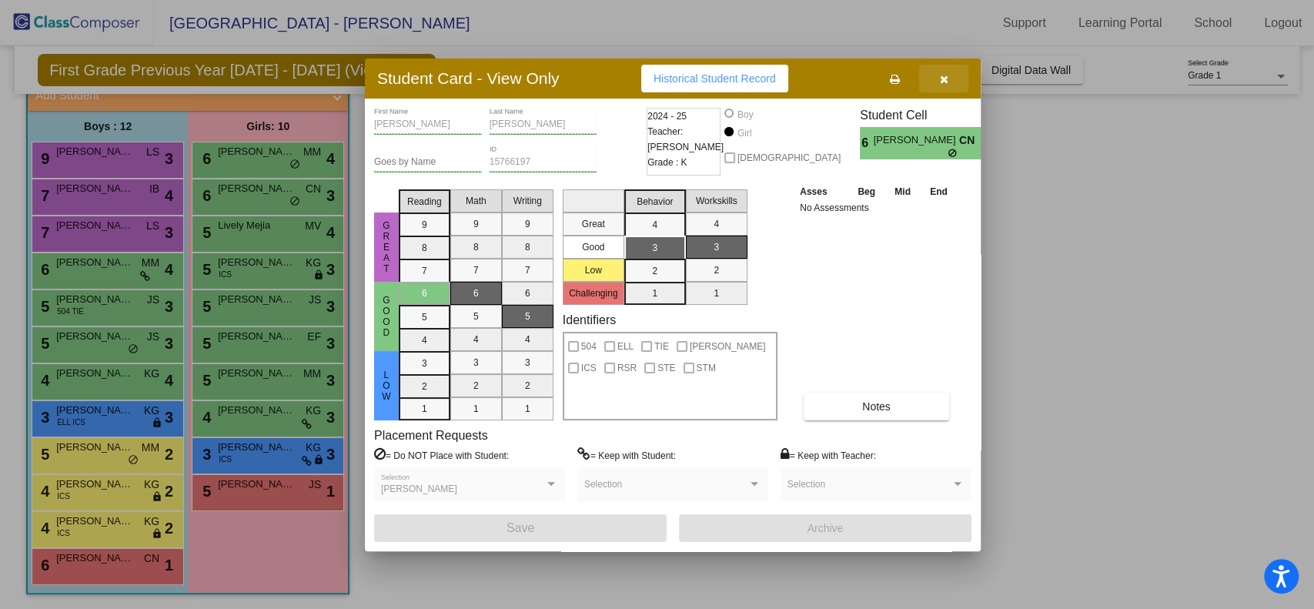
click at [942, 74] on icon "button" at bounding box center [944, 79] width 8 height 11
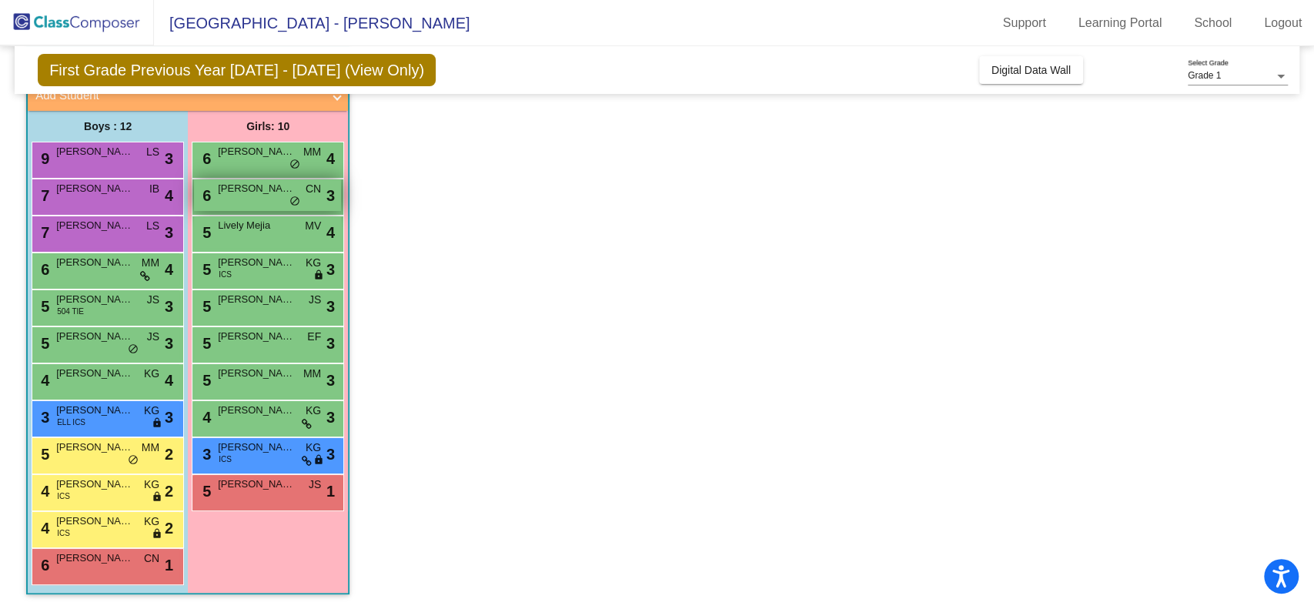
click at [261, 185] on span "[PERSON_NAME]" at bounding box center [256, 188] width 77 height 15
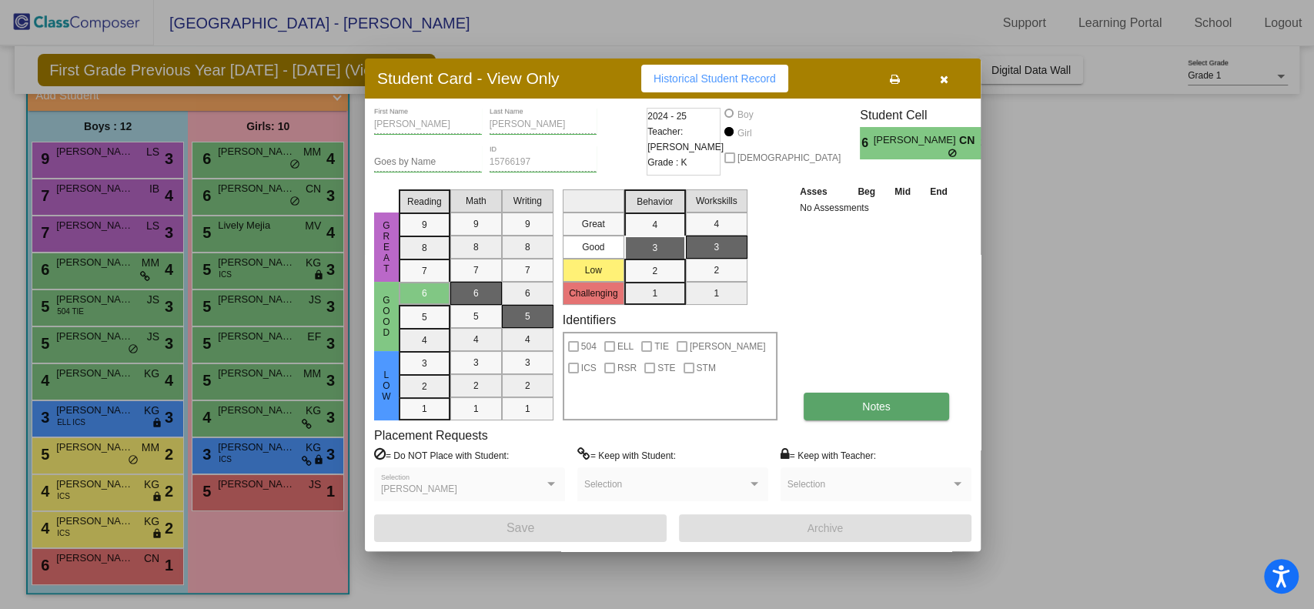
click at [889, 406] on span "Notes" at bounding box center [876, 406] width 28 height 12
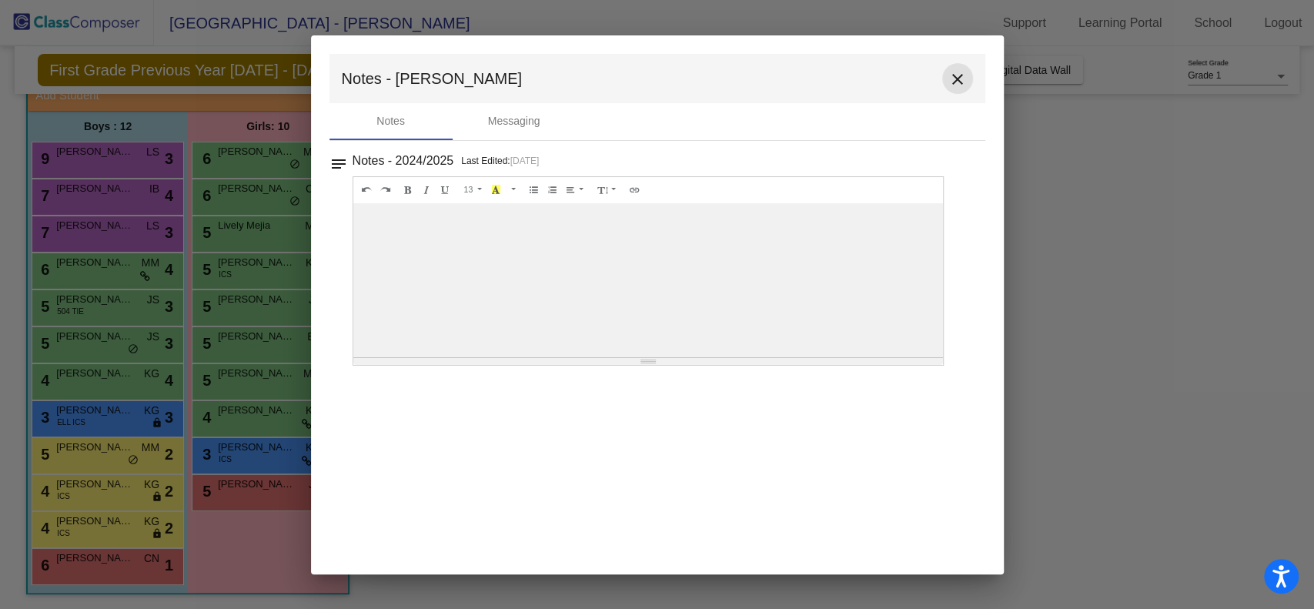
click at [955, 77] on mat-icon "close" at bounding box center [957, 79] width 18 height 18
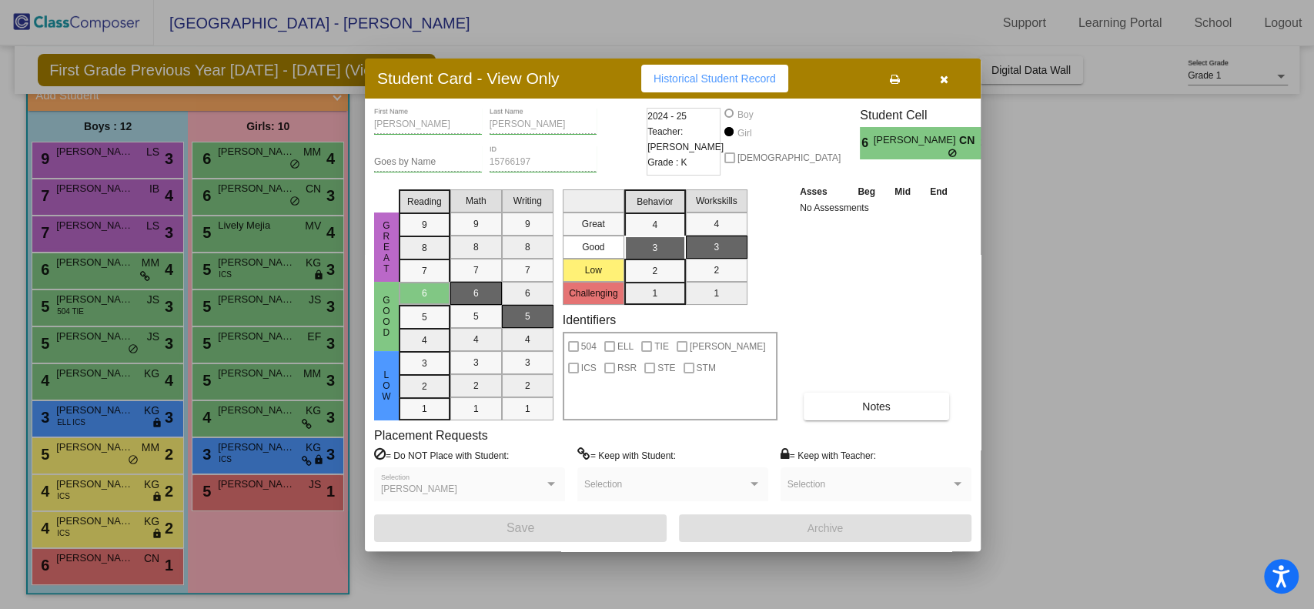
click at [954, 73] on button "button" at bounding box center [943, 79] width 49 height 28
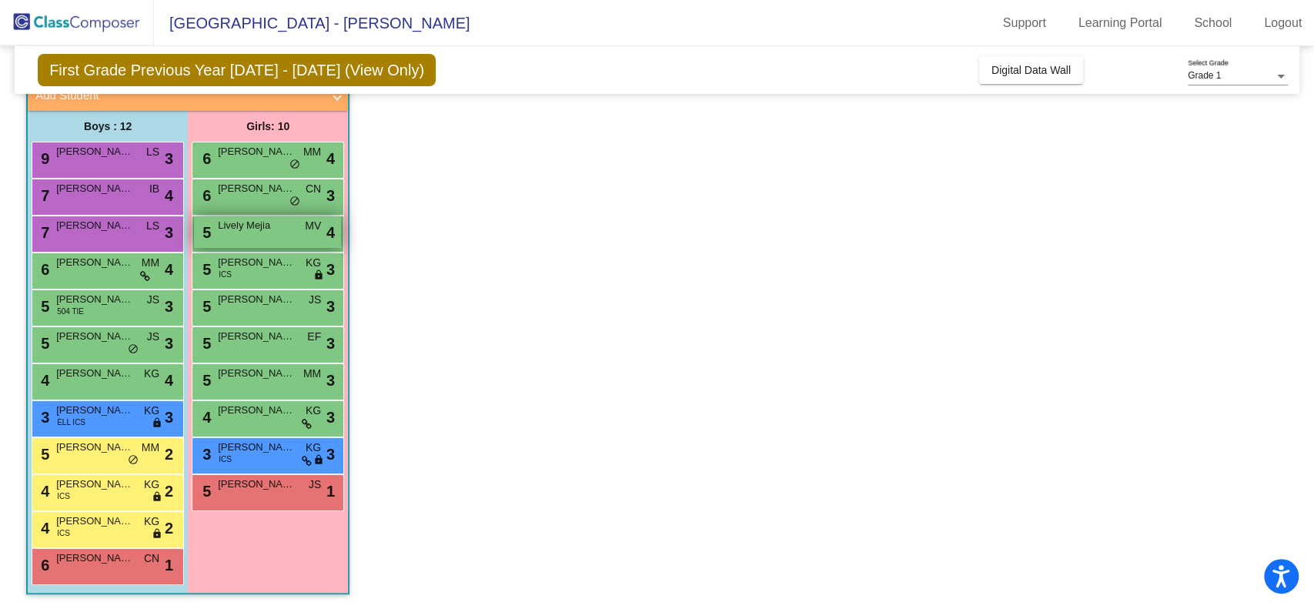
click at [288, 223] on span "Lively Mejia" at bounding box center [256, 225] width 77 height 15
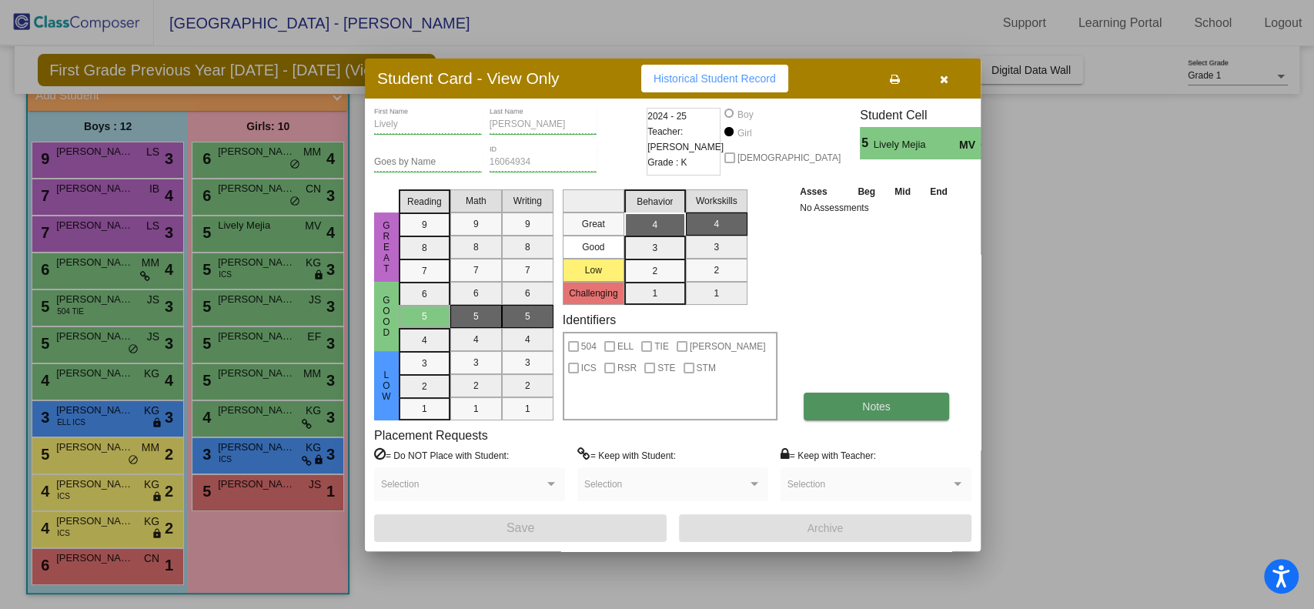
click at [863, 401] on span "Notes" at bounding box center [876, 406] width 28 height 12
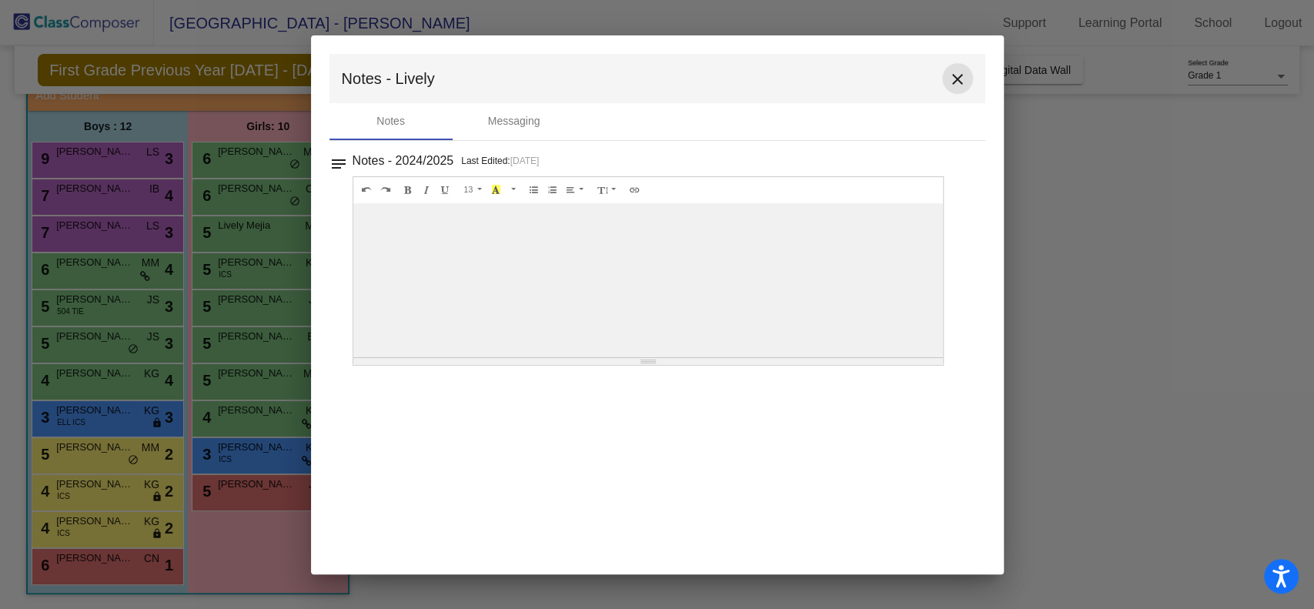
click at [956, 83] on mat-icon "close" at bounding box center [957, 79] width 18 height 18
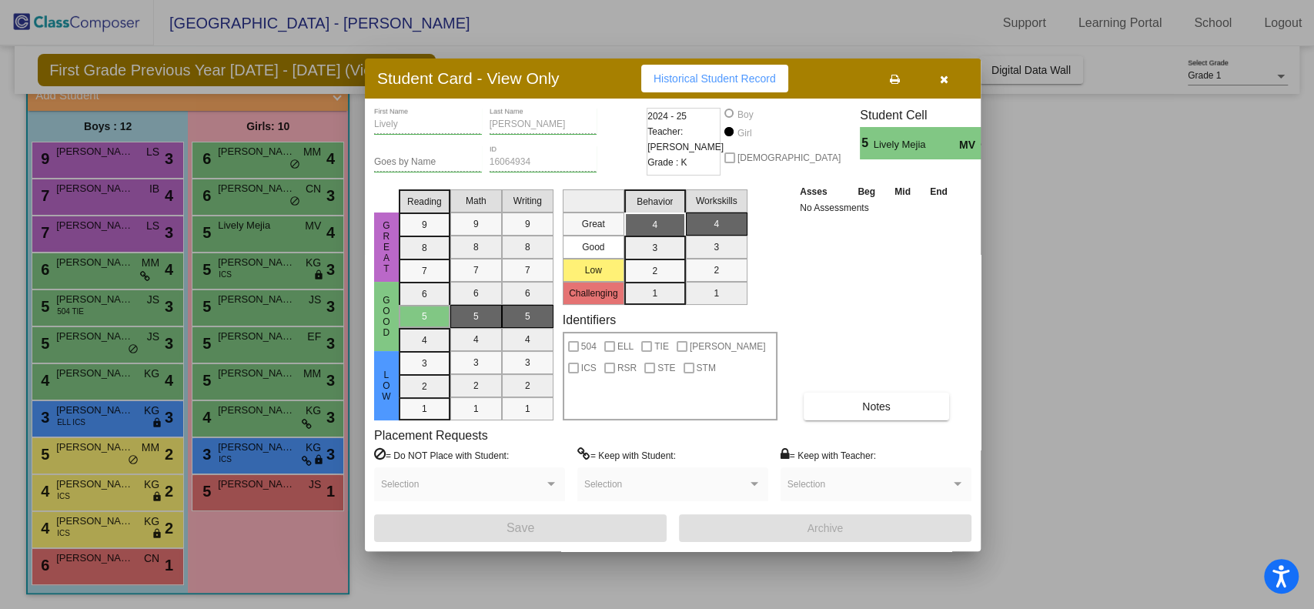
click at [947, 70] on button "button" at bounding box center [943, 79] width 49 height 28
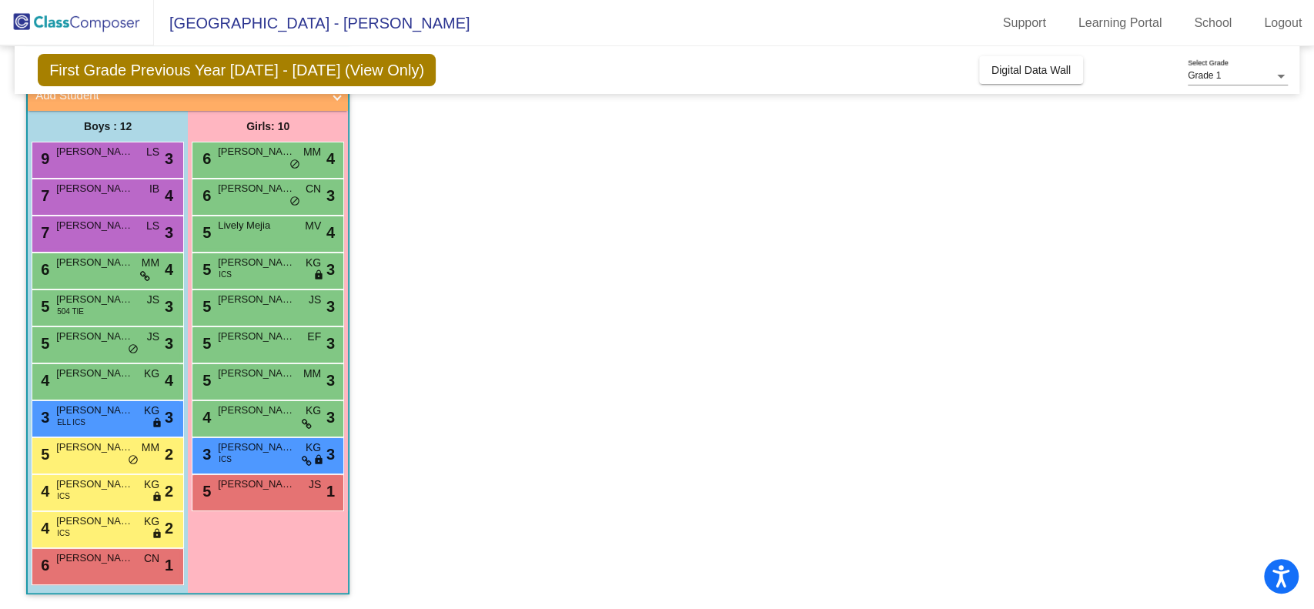
click at [242, 284] on div "5 [PERSON_NAME] ICS KG lock do_not_disturb_alt 3" at bounding box center [267, 269] width 147 height 32
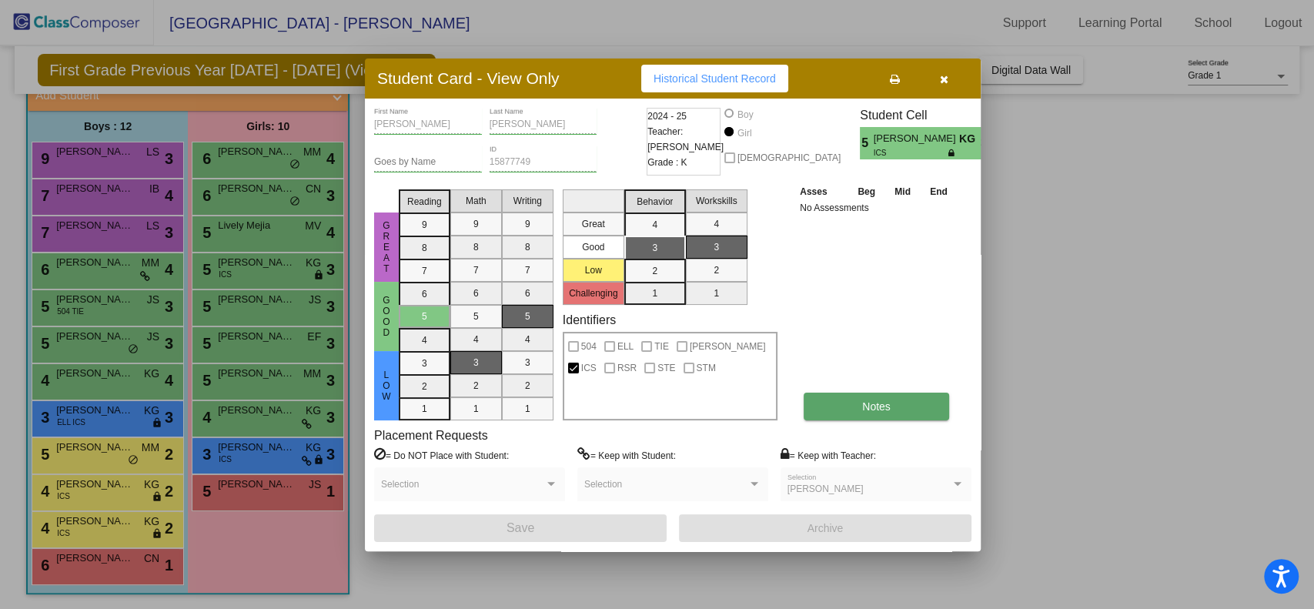
click at [876, 400] on span "Notes" at bounding box center [876, 406] width 28 height 12
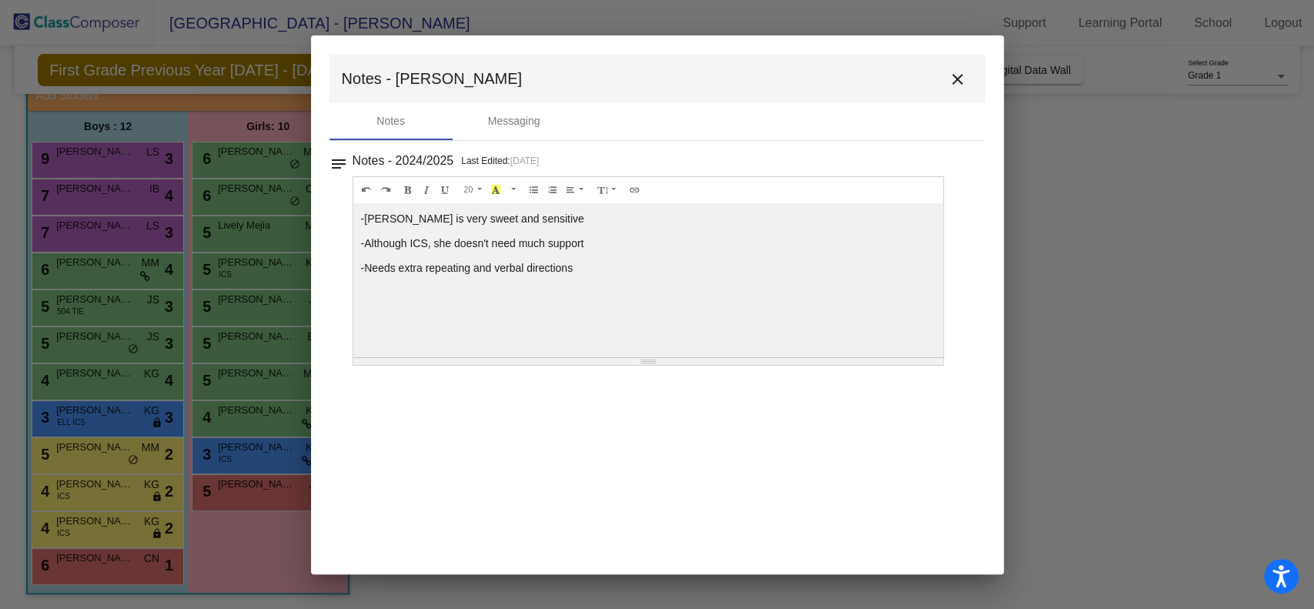
click at [958, 77] on mat-icon "close" at bounding box center [957, 79] width 18 height 18
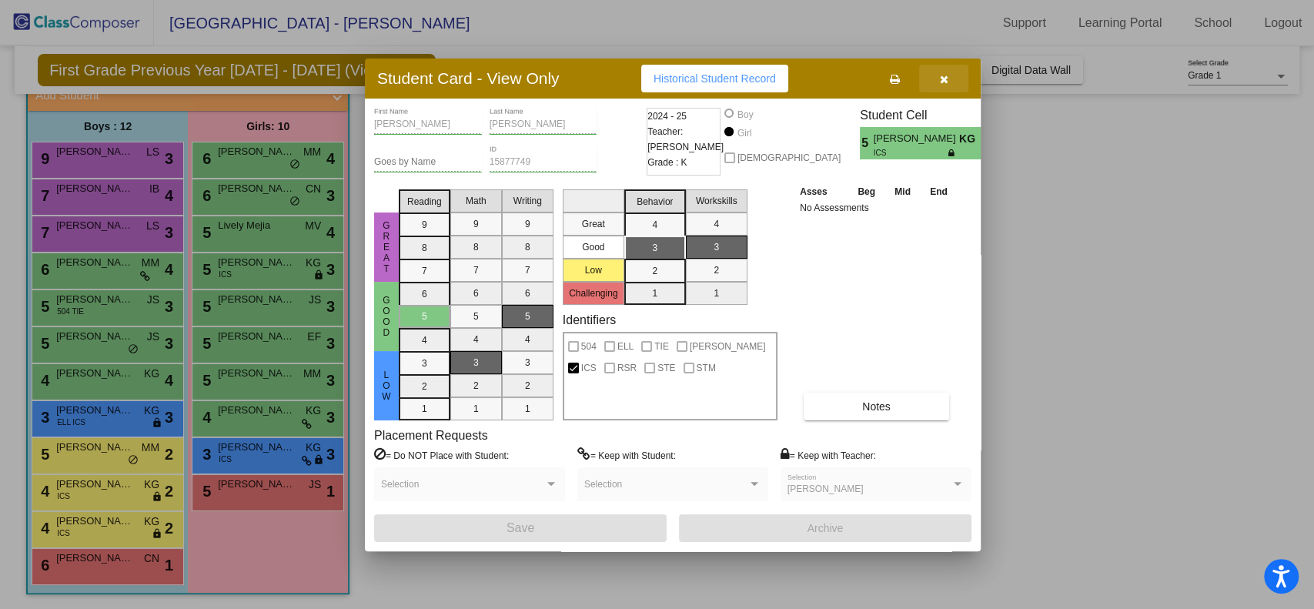
click at [948, 84] on button "button" at bounding box center [943, 79] width 49 height 28
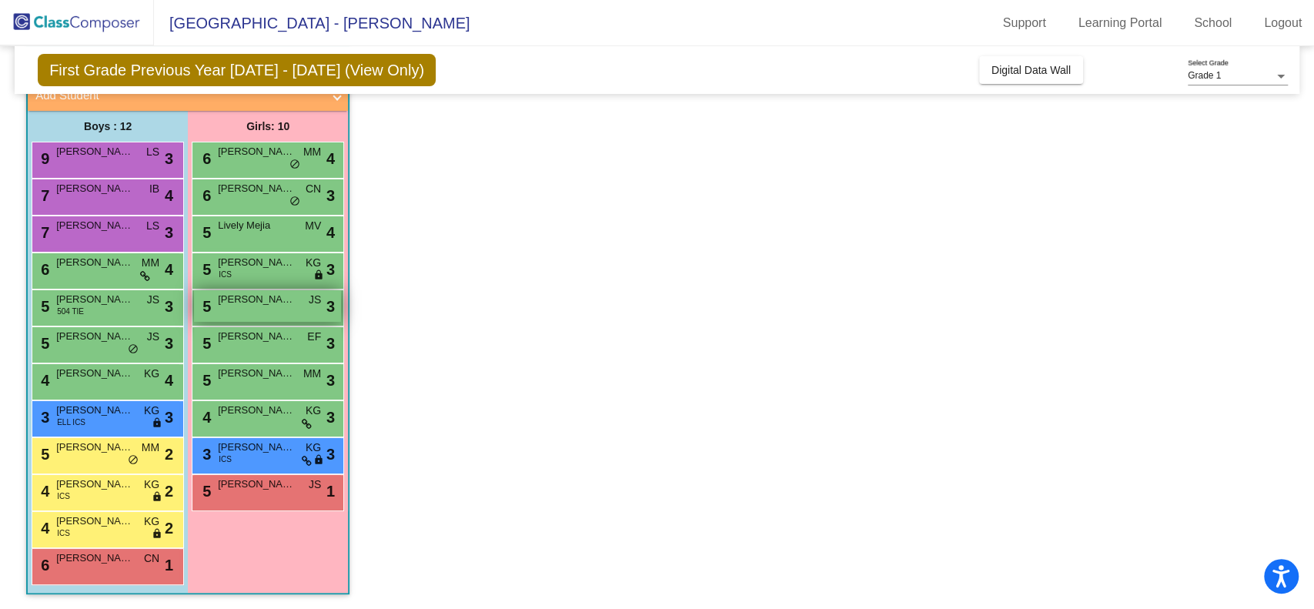
click at [272, 309] on div "5 Lorelai [PERSON_NAME] lock do_not_disturb_alt 3" at bounding box center [267, 306] width 147 height 32
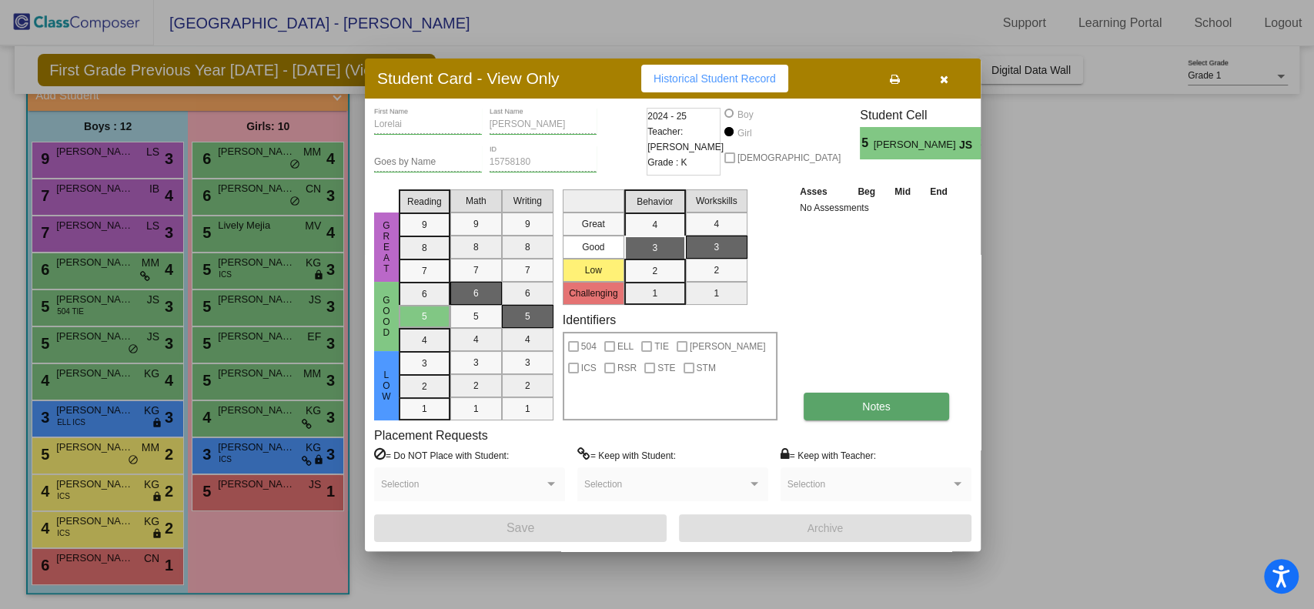
click at [837, 404] on button "Notes" at bounding box center [876, 407] width 145 height 28
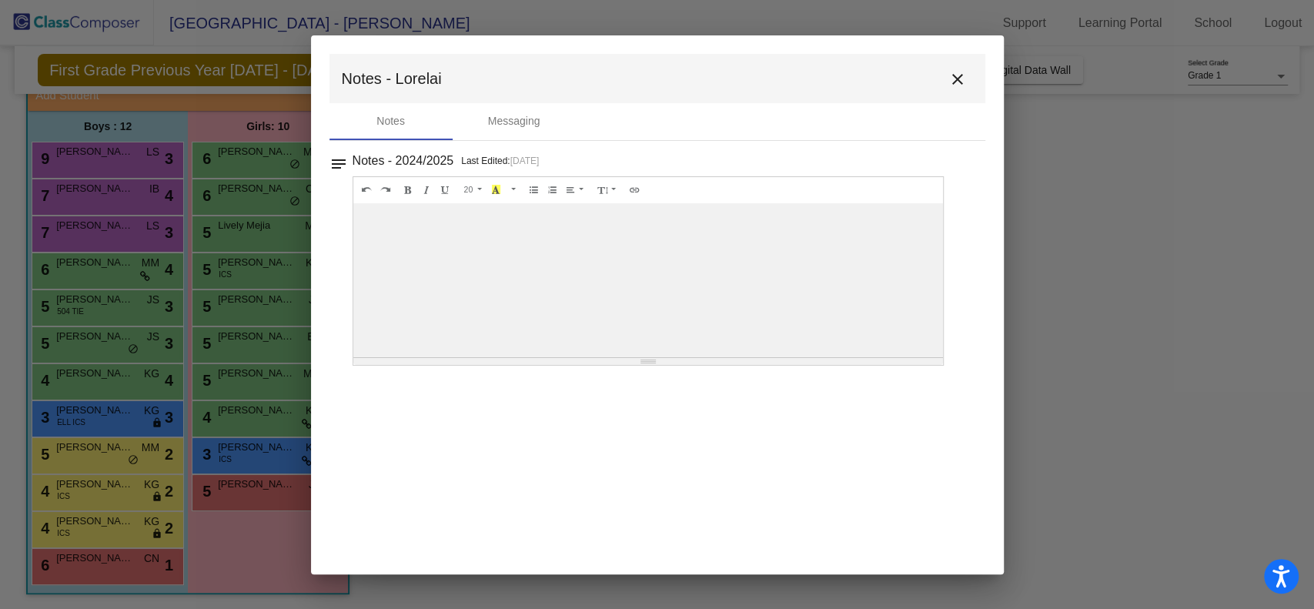
click at [954, 77] on mat-icon "close" at bounding box center [957, 79] width 18 height 18
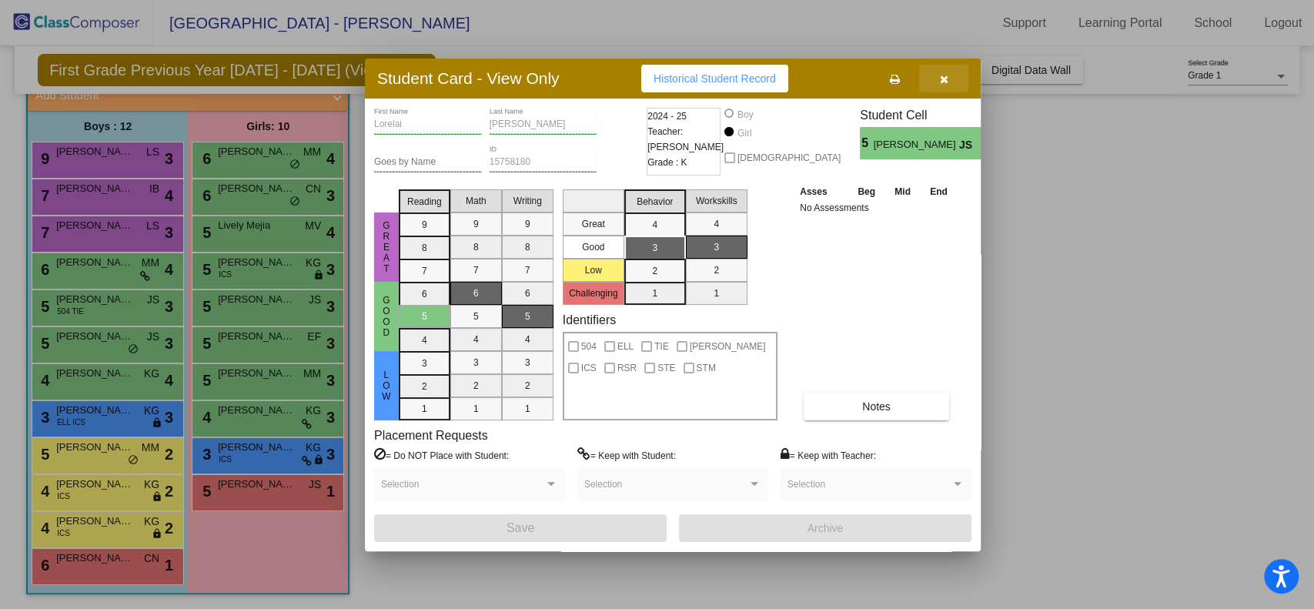
click at [954, 77] on button "button" at bounding box center [943, 79] width 49 height 28
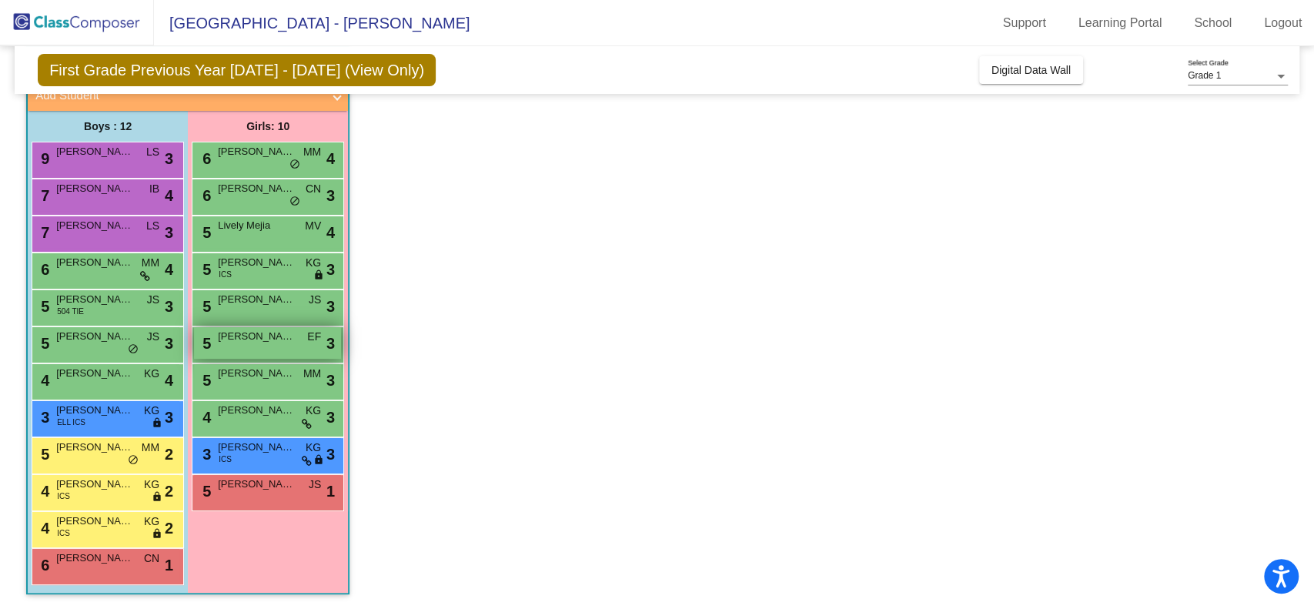
click at [252, 342] on span "[PERSON_NAME] [PERSON_NAME]" at bounding box center [256, 336] width 77 height 15
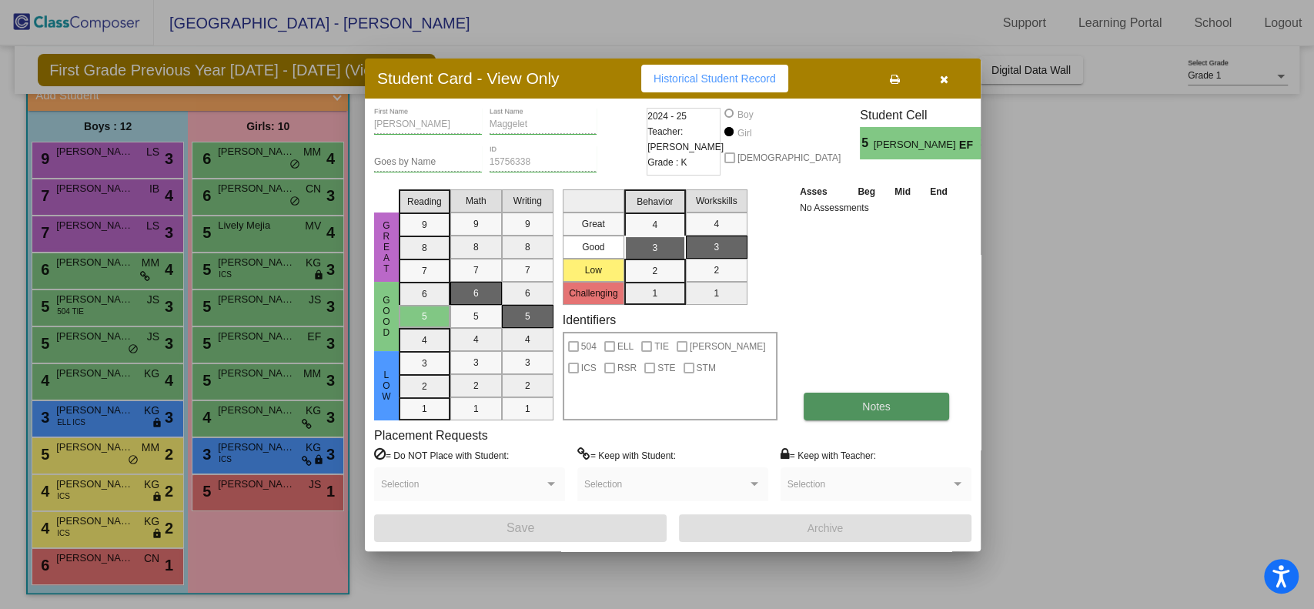
click at [867, 416] on button "Notes" at bounding box center [876, 407] width 145 height 28
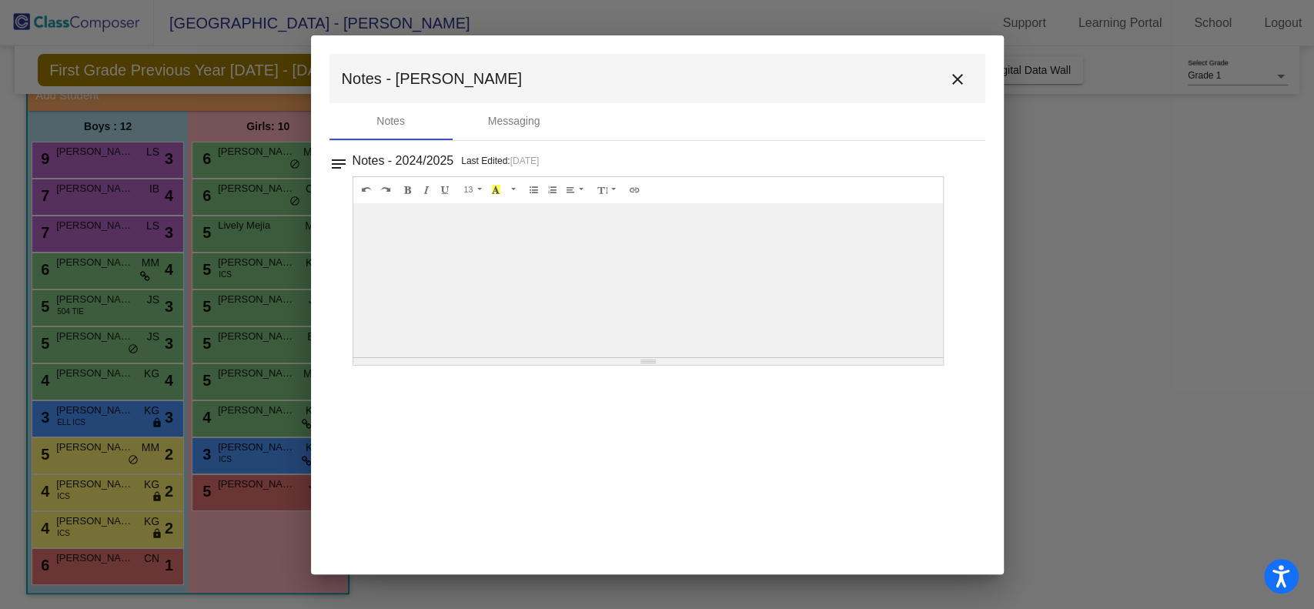
click at [961, 72] on mat-icon "close" at bounding box center [957, 79] width 18 height 18
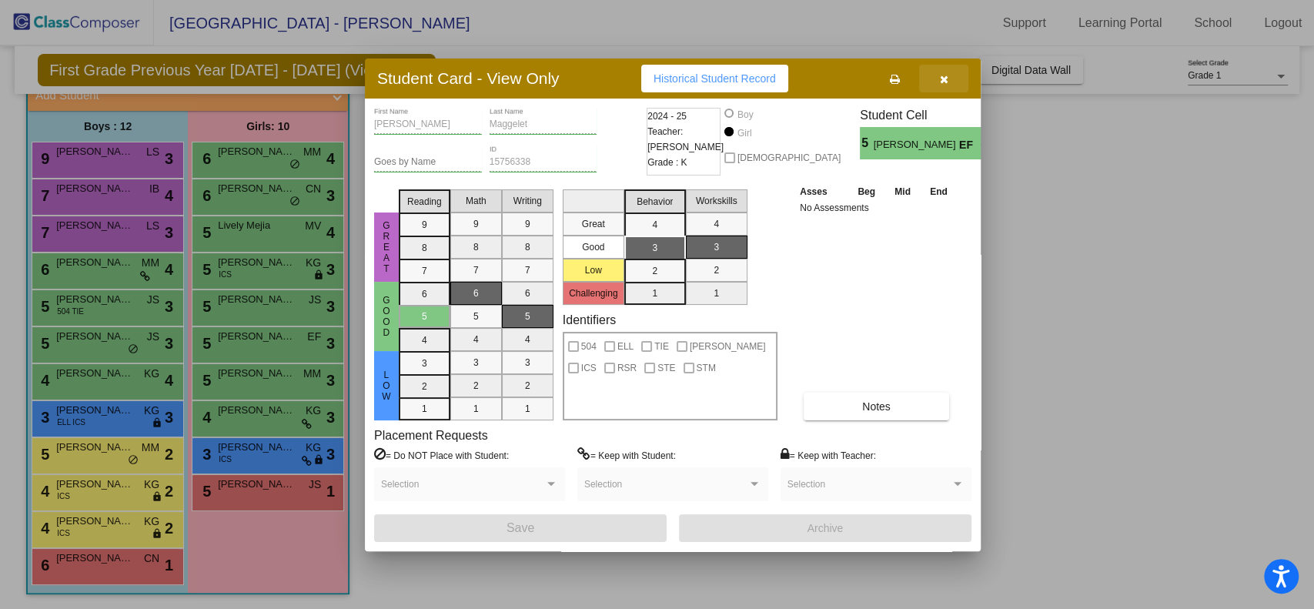
click at [946, 77] on icon "button" at bounding box center [944, 79] width 8 height 11
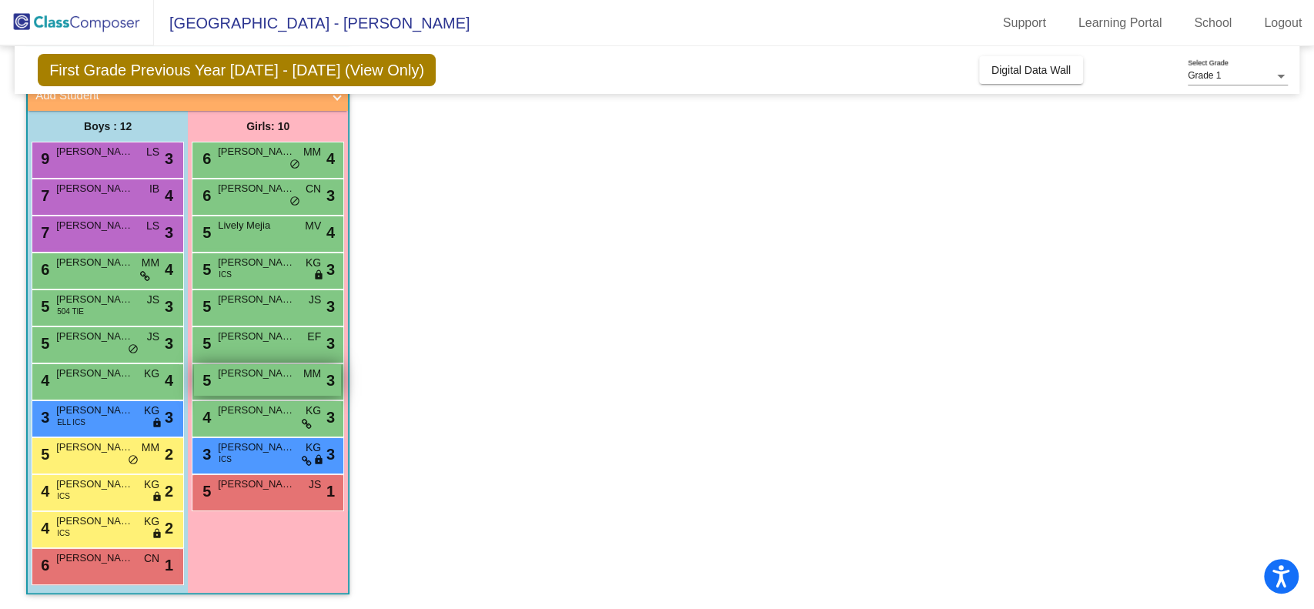
click at [255, 380] on div "5 Raeya Wing MM lock do_not_disturb_alt 3" at bounding box center [267, 380] width 147 height 32
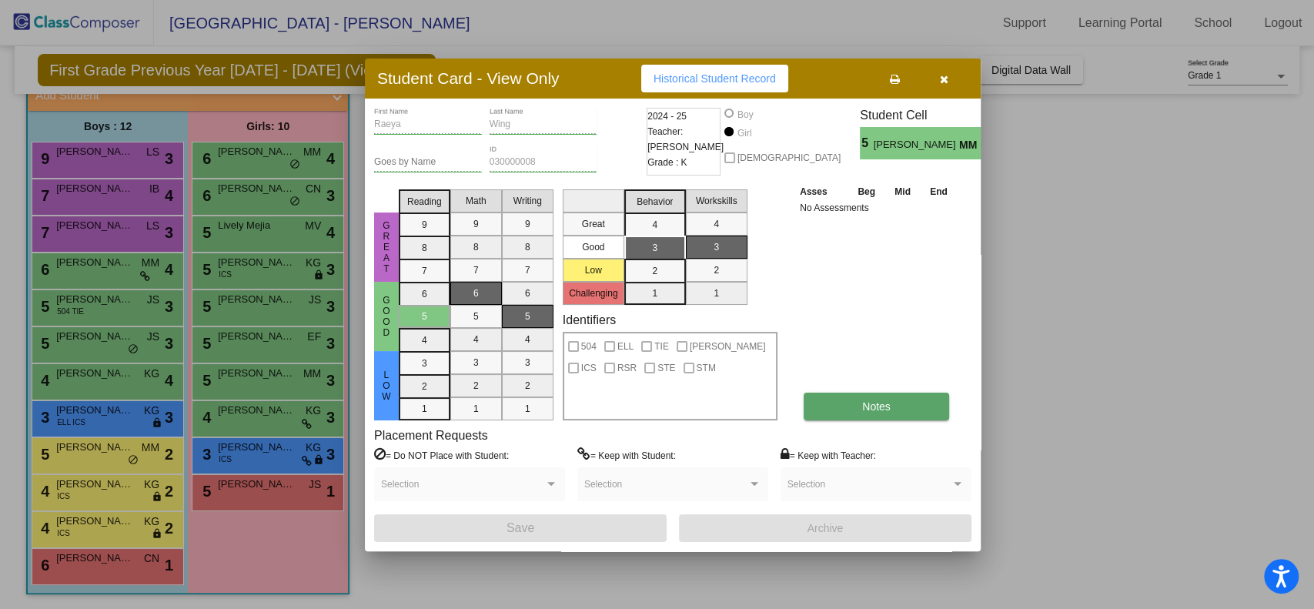
click at [890, 406] on span "Notes" at bounding box center [876, 406] width 28 height 12
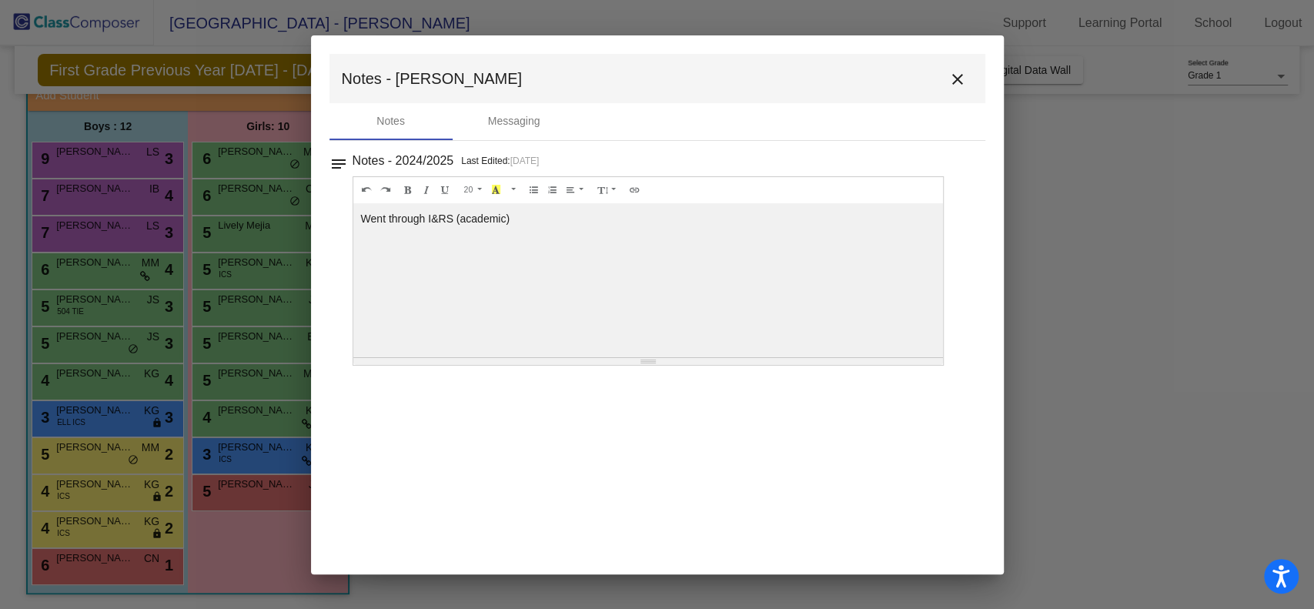
click at [961, 84] on mat-icon "close" at bounding box center [957, 79] width 18 height 18
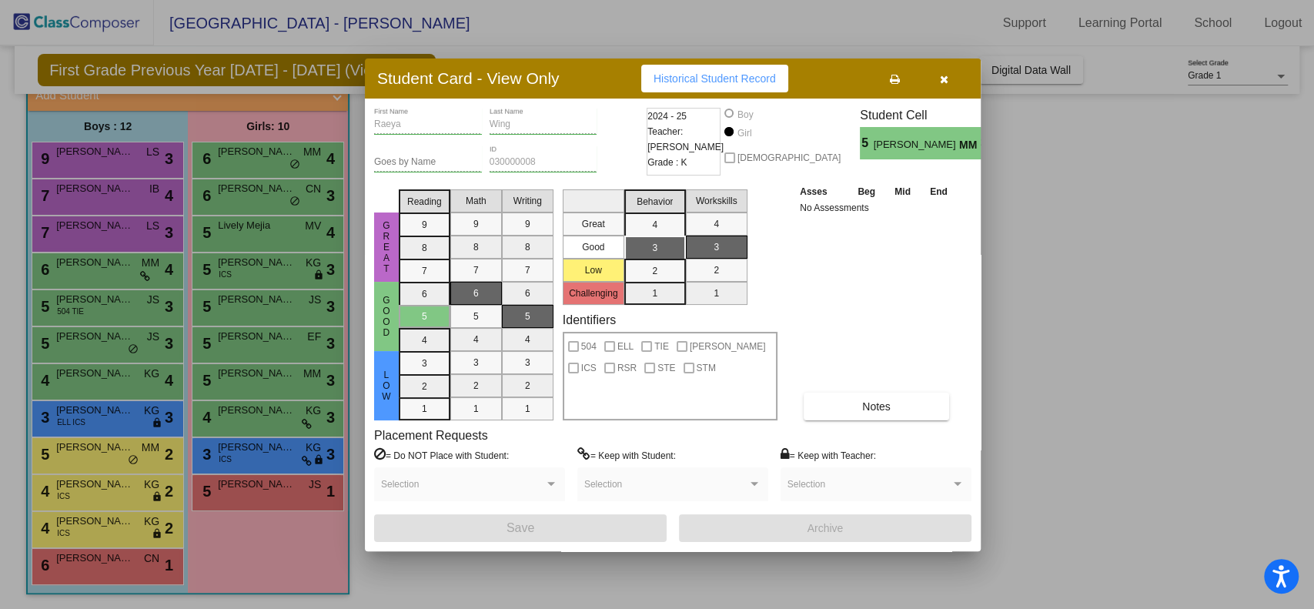
click at [948, 79] on icon "button" at bounding box center [944, 79] width 8 height 11
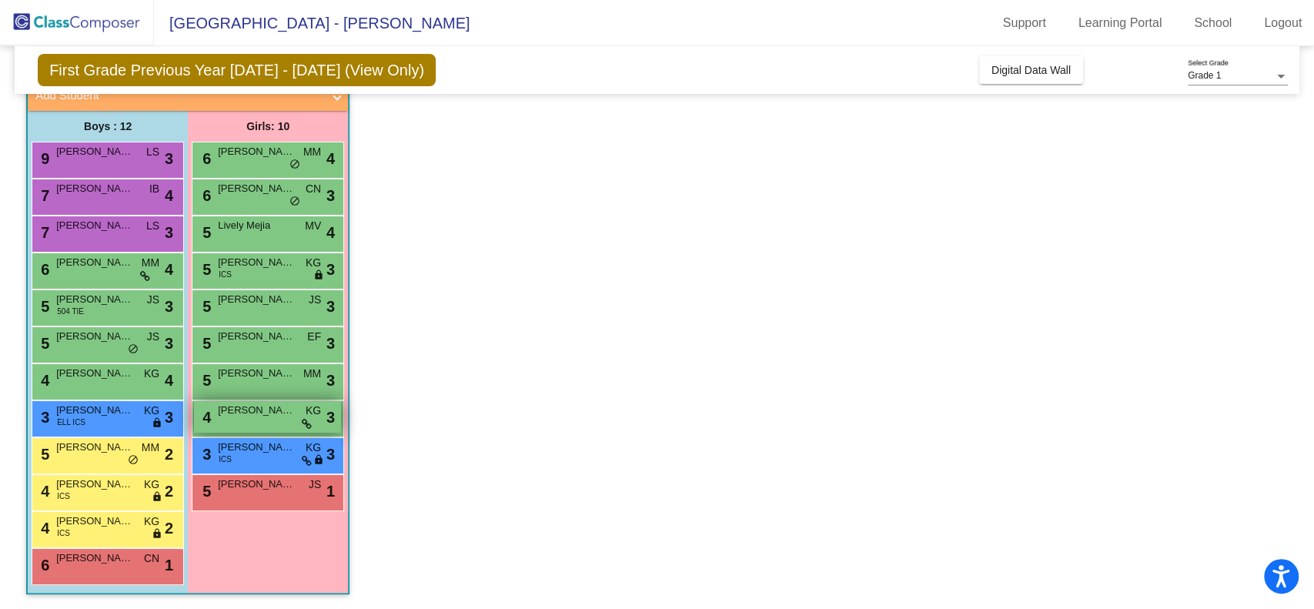
click at [268, 409] on span "[PERSON_NAME]" at bounding box center [256, 410] width 77 height 15
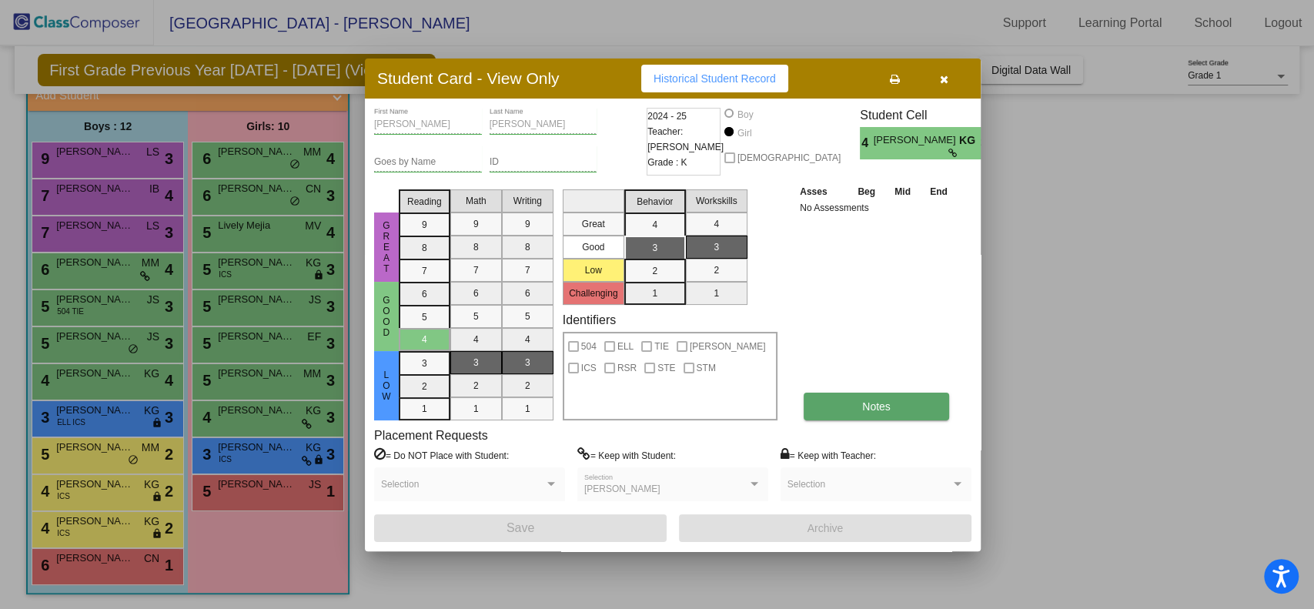
click at [870, 403] on span "Notes" at bounding box center [876, 406] width 28 height 12
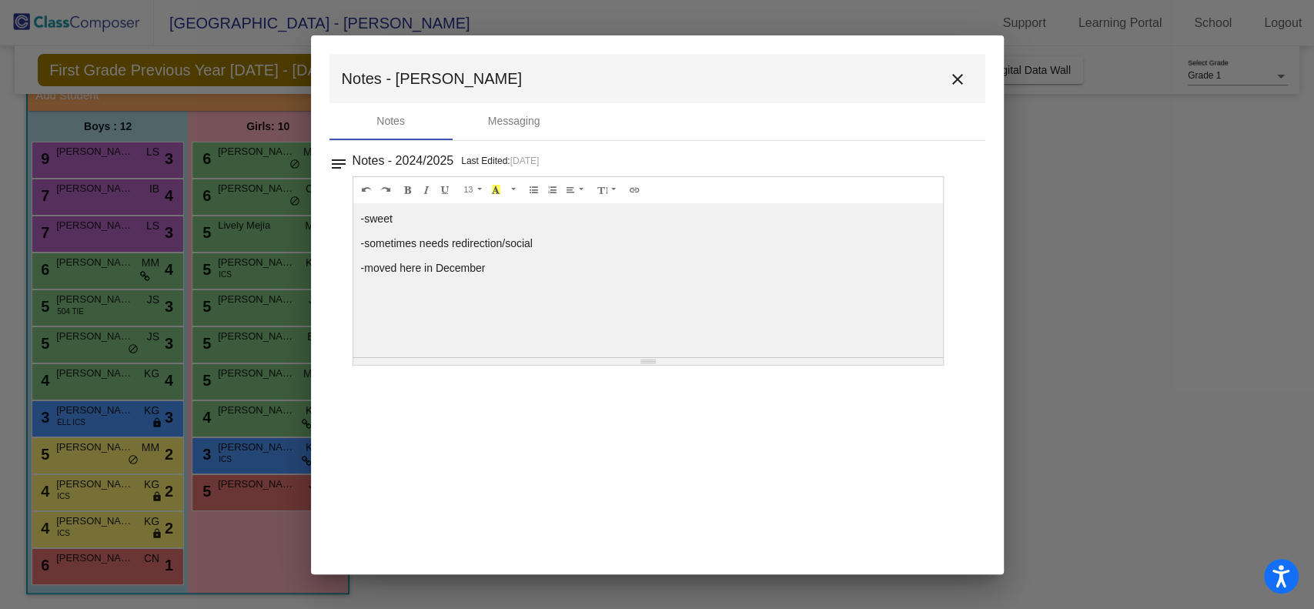
click at [955, 87] on mat-icon "close" at bounding box center [957, 79] width 18 height 18
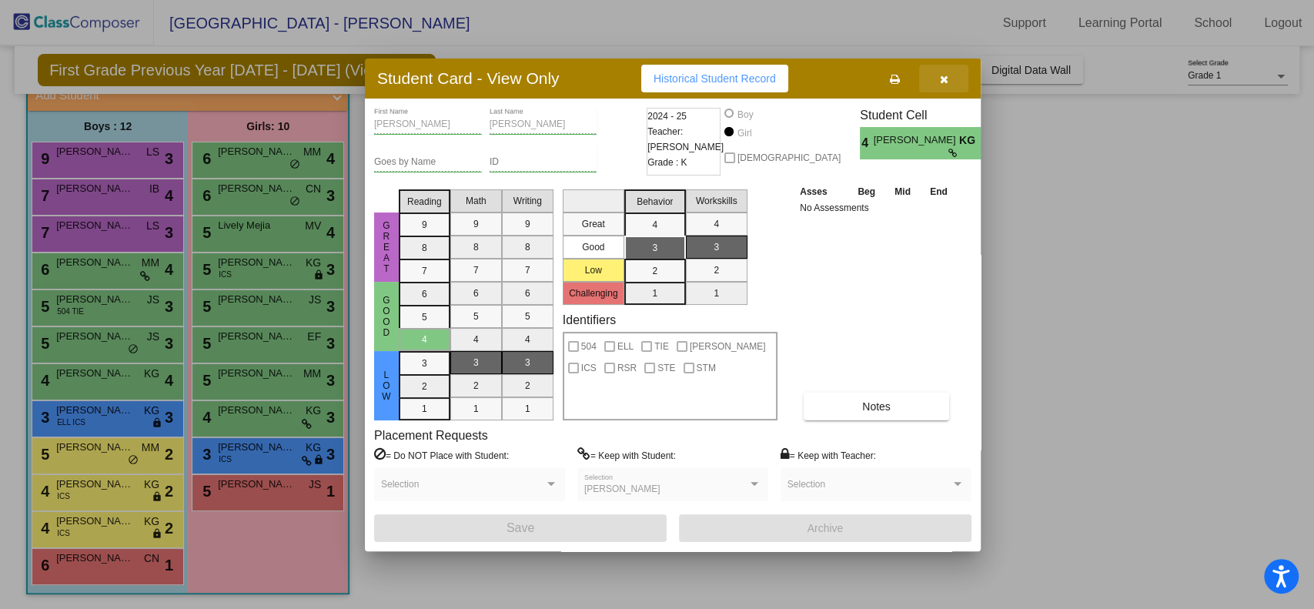
click at [955, 87] on button "button" at bounding box center [943, 79] width 49 height 28
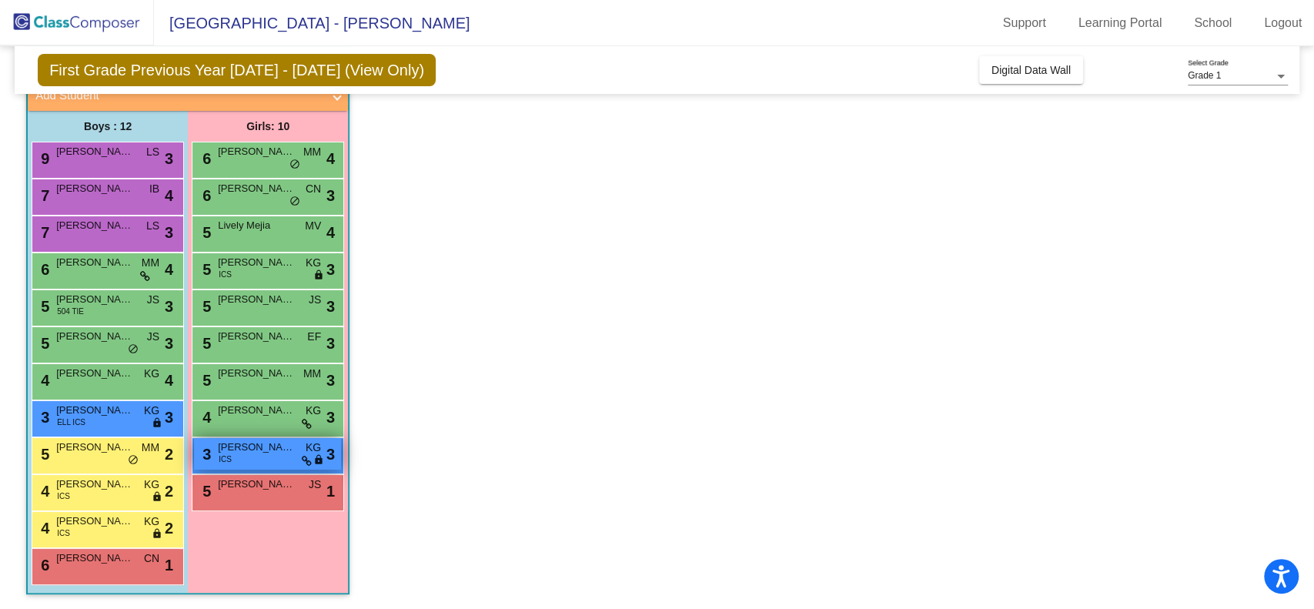
click at [254, 446] on span "[PERSON_NAME]" at bounding box center [256, 447] width 77 height 15
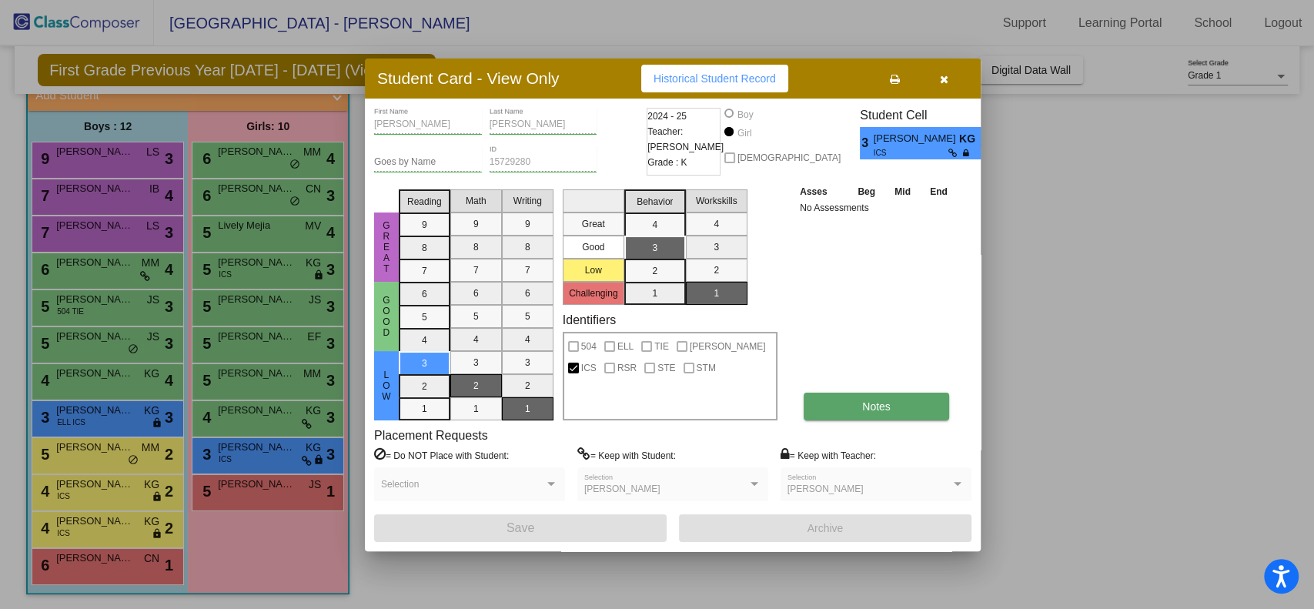
click at [912, 403] on button "Notes" at bounding box center [876, 407] width 145 height 28
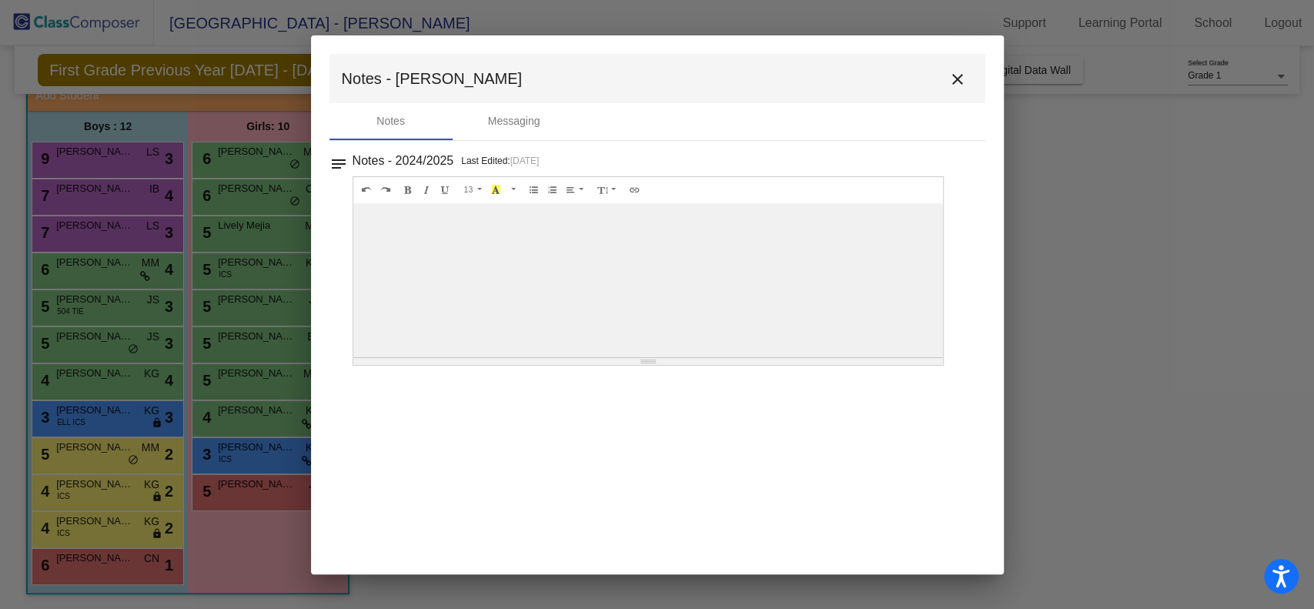
click at [961, 92] on button "close" at bounding box center [957, 78] width 31 height 31
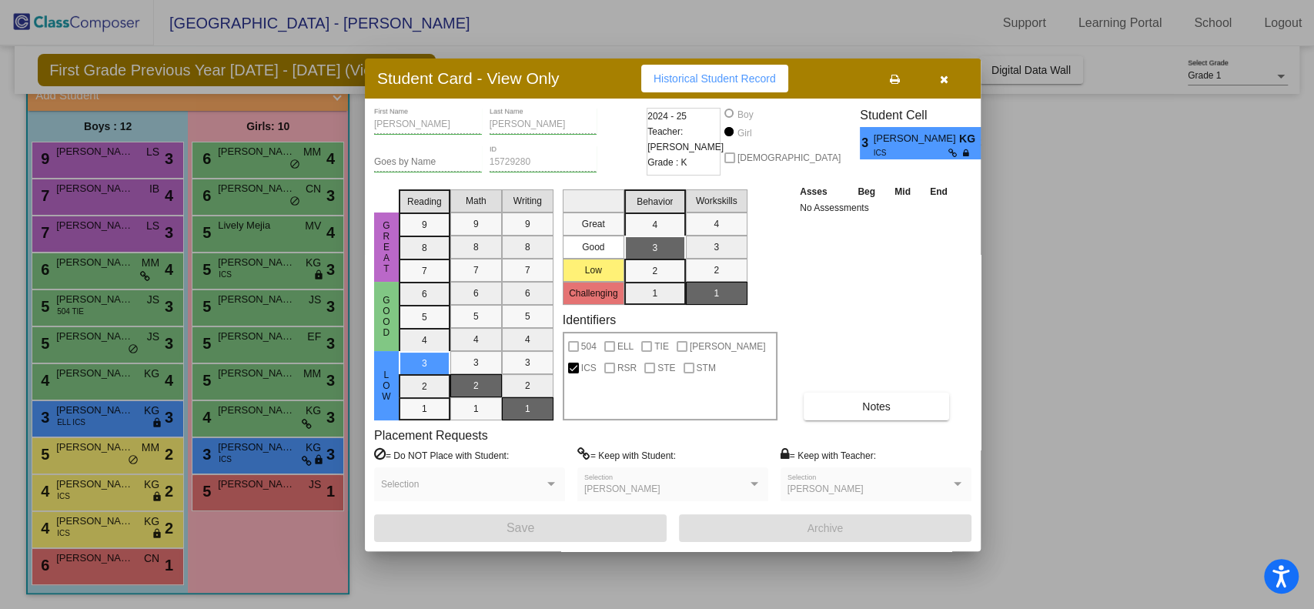
click at [936, 83] on button "button" at bounding box center [943, 79] width 49 height 28
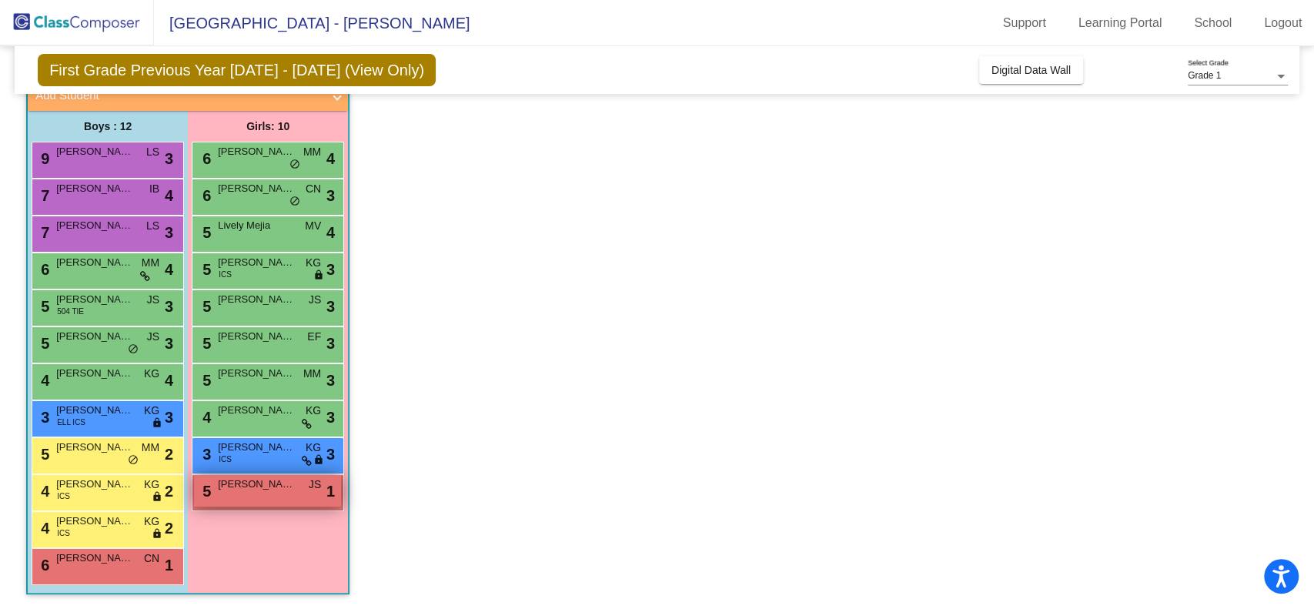
click at [277, 483] on span "[PERSON_NAME]" at bounding box center [256, 483] width 77 height 15
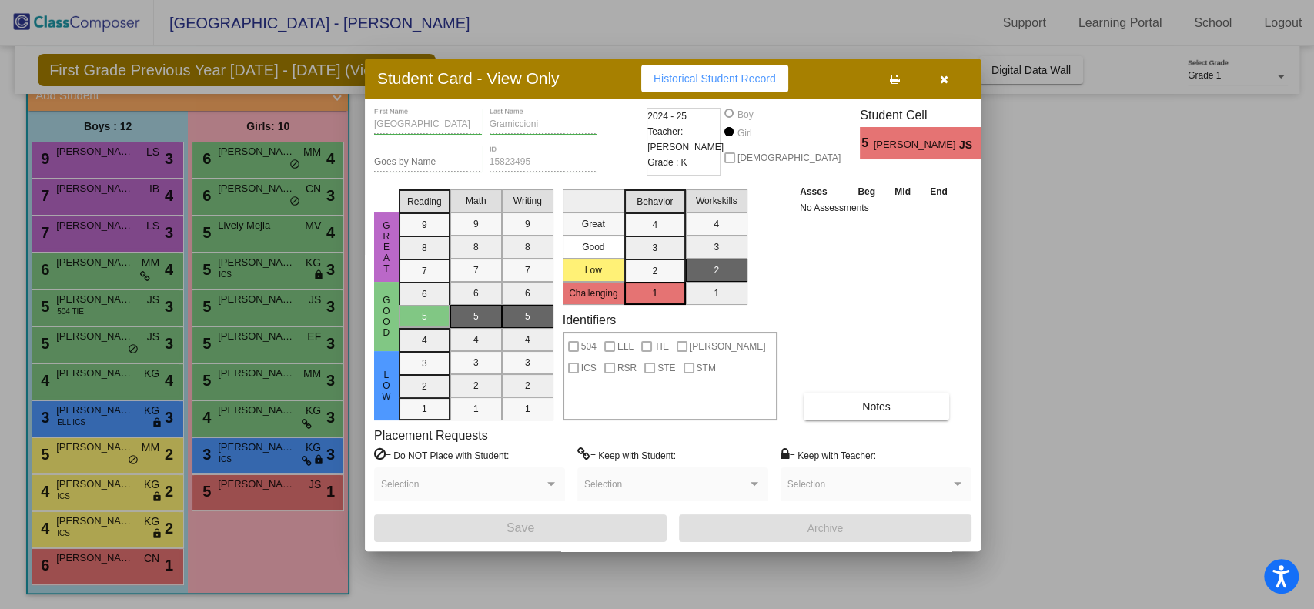
click at [862, 419] on div "Sydney First Name [PERSON_NAME] Last Name Goes by Name 15823495 ID 2024 - 25 Te…" at bounding box center [672, 325] width 597 height 434
click at [863, 419] on button "Notes" at bounding box center [876, 407] width 145 height 28
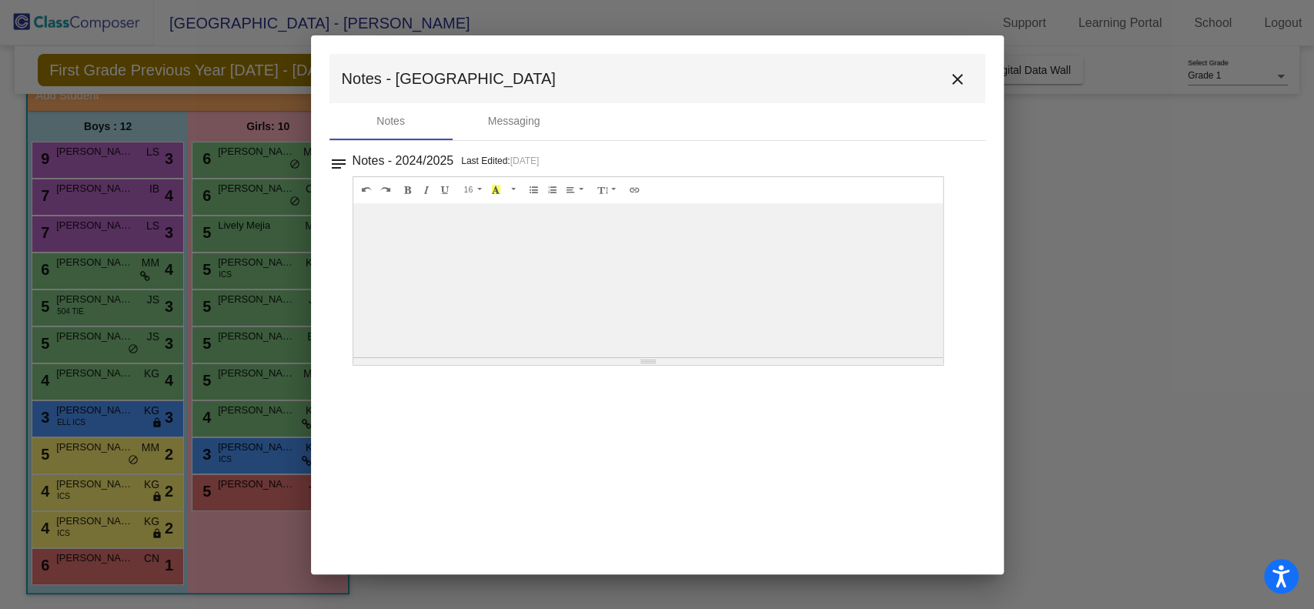
click at [962, 77] on mat-icon "close" at bounding box center [957, 79] width 18 height 18
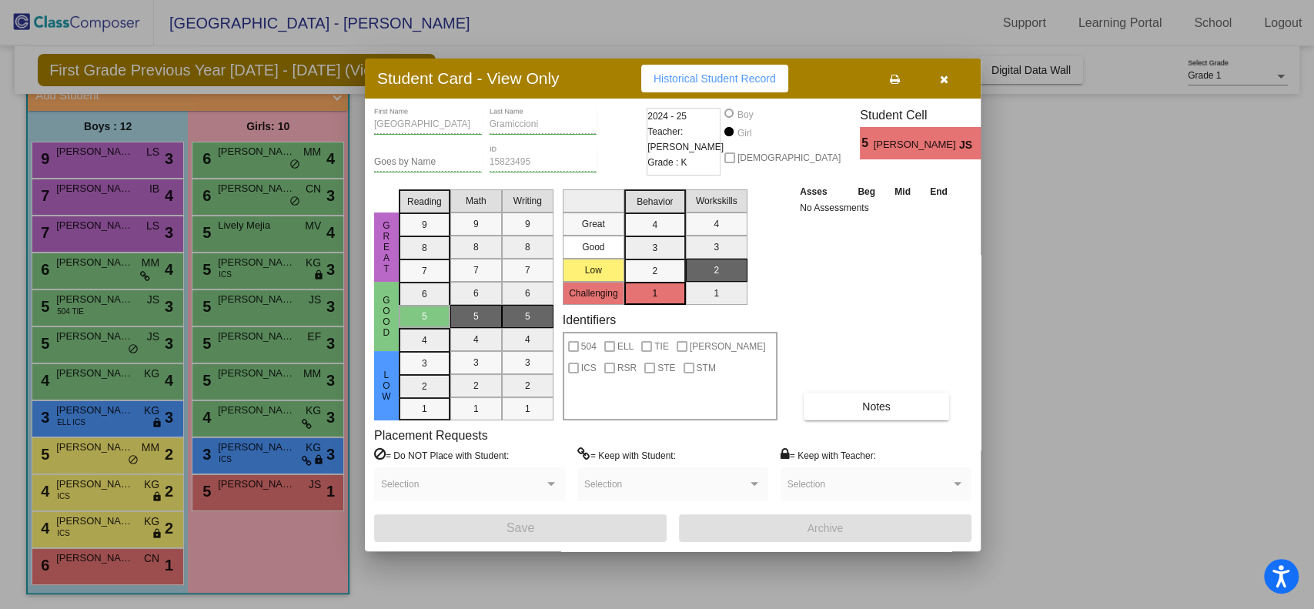
click at [962, 77] on button "button" at bounding box center [943, 79] width 49 height 28
